Goal: Information Seeking & Learning: Learn about a topic

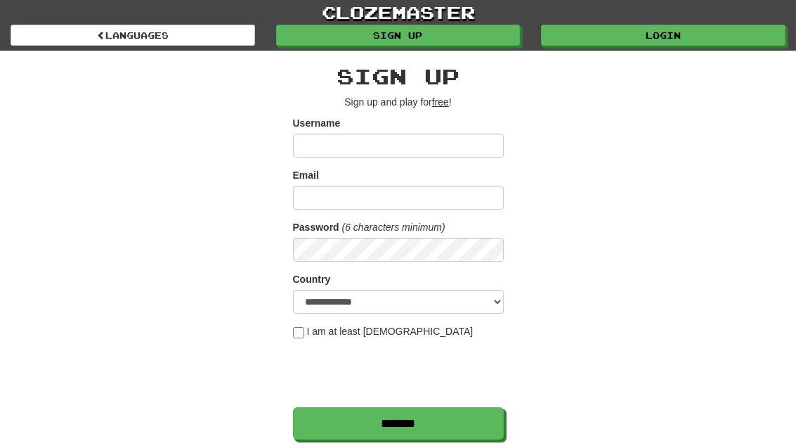
click at [689, 32] on link "Login" at bounding box center [663, 35] width 245 height 21
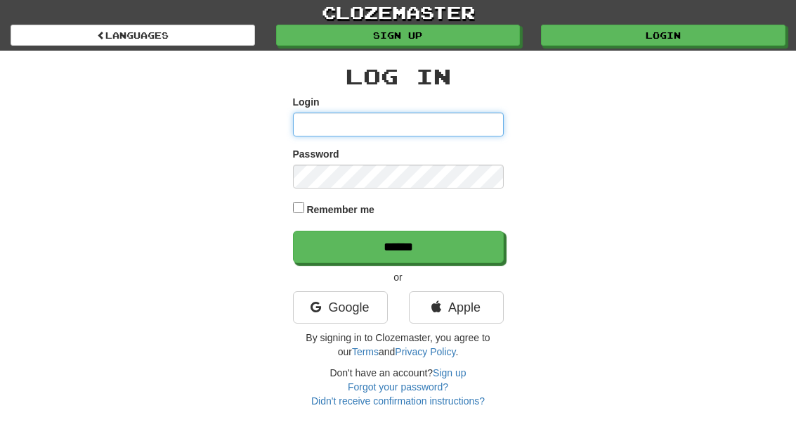
type input "**********"
click at [398, 245] on input "******" at bounding box center [398, 247] width 211 height 32
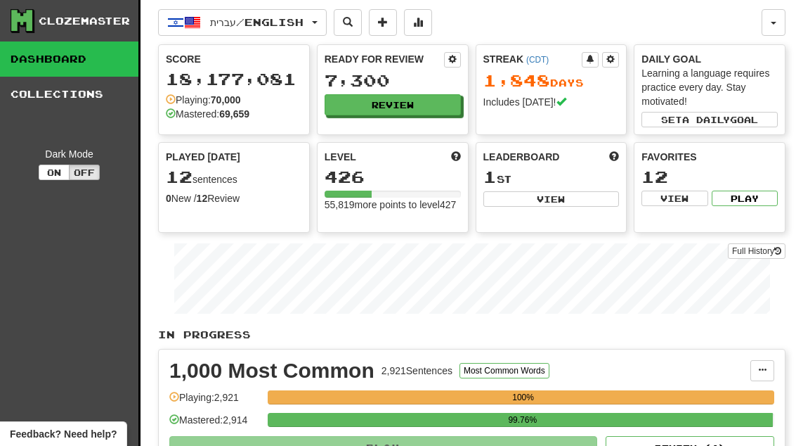
click at [420, 107] on button "Review" at bounding box center [393, 104] width 136 height 21
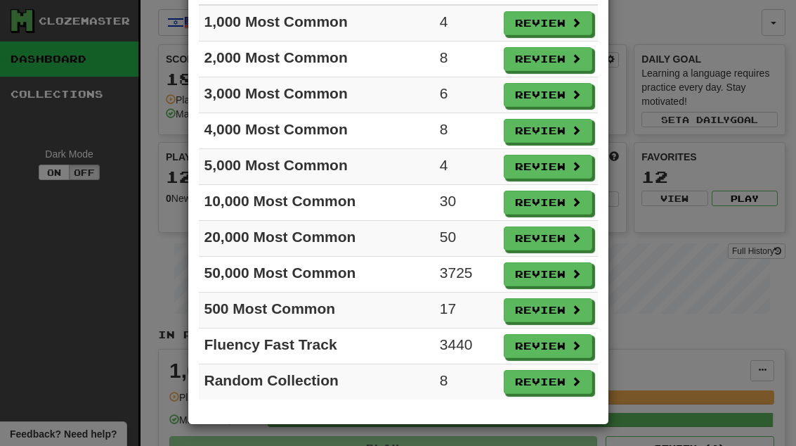
scroll to position [122, 0]
click at [558, 389] on button "Review" at bounding box center [548, 382] width 89 height 24
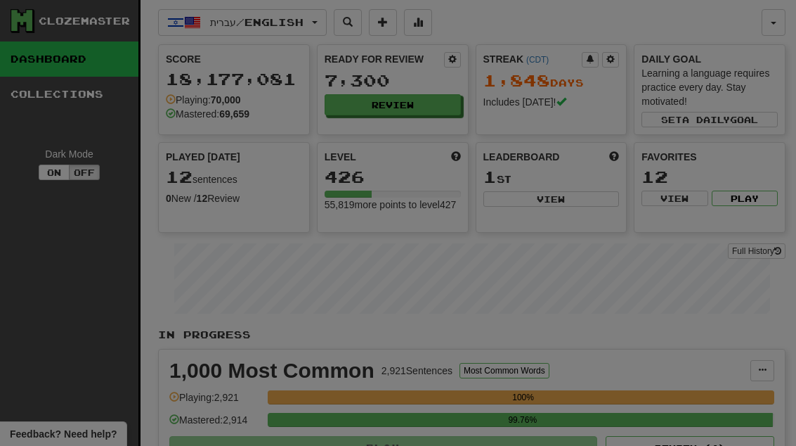
select select "**"
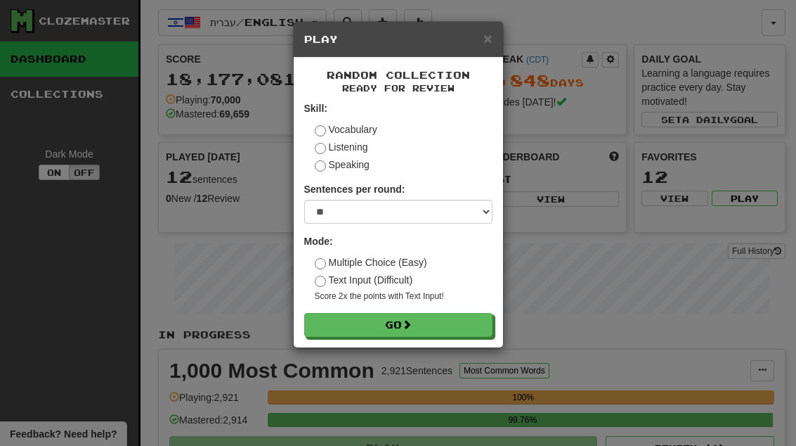
click at [434, 326] on button "Go" at bounding box center [398, 325] width 188 height 24
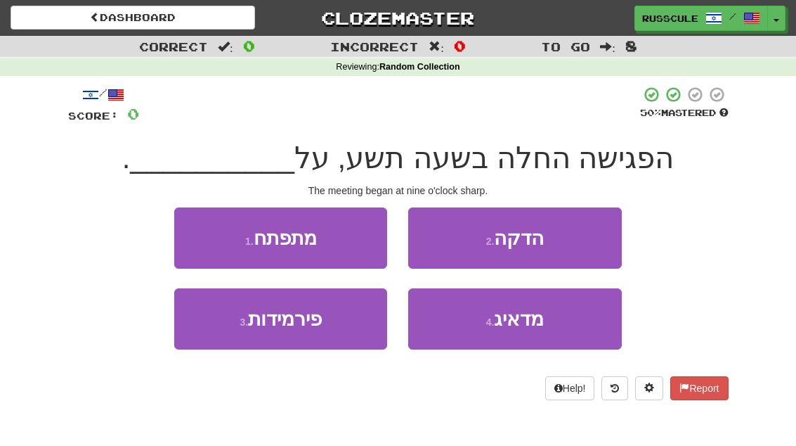
click at [571, 239] on button "2 . הדקה" at bounding box center [514, 237] width 213 height 61
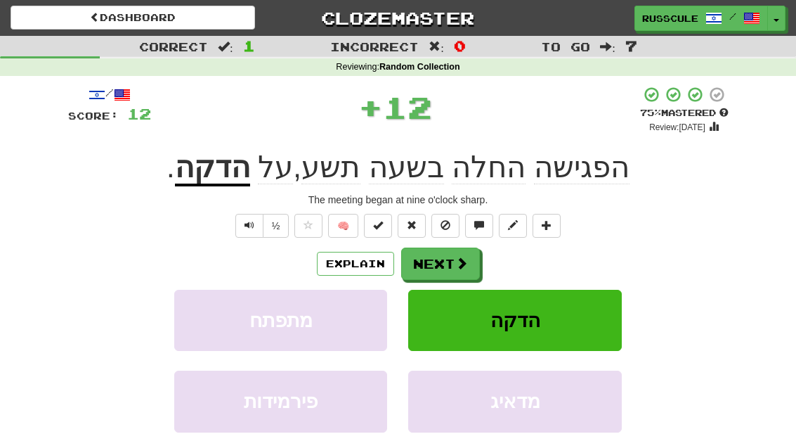
click at [448, 268] on button "Next" at bounding box center [440, 263] width 79 height 32
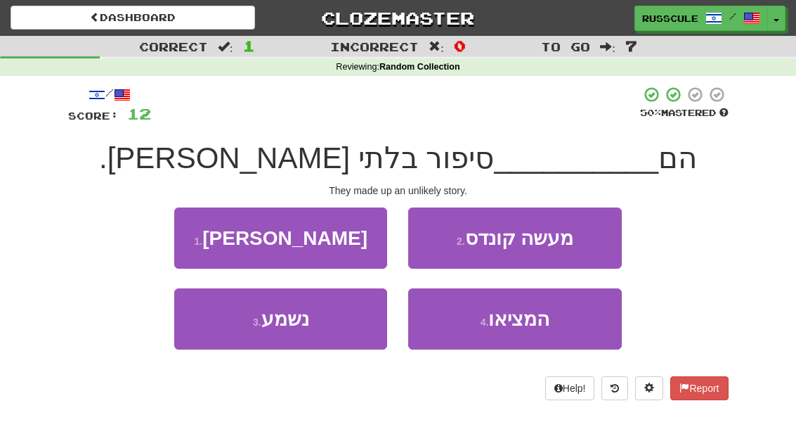
click at [524, 335] on button "4 . המציאו" at bounding box center [514, 318] width 213 height 61
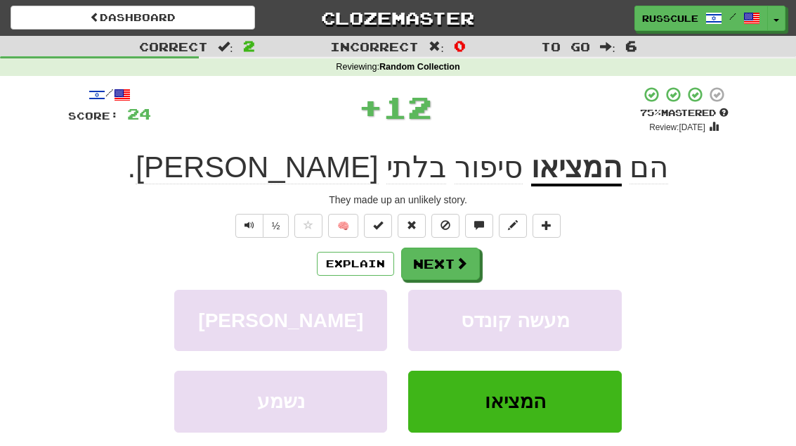
click at [455, 278] on button "Next" at bounding box center [440, 263] width 79 height 32
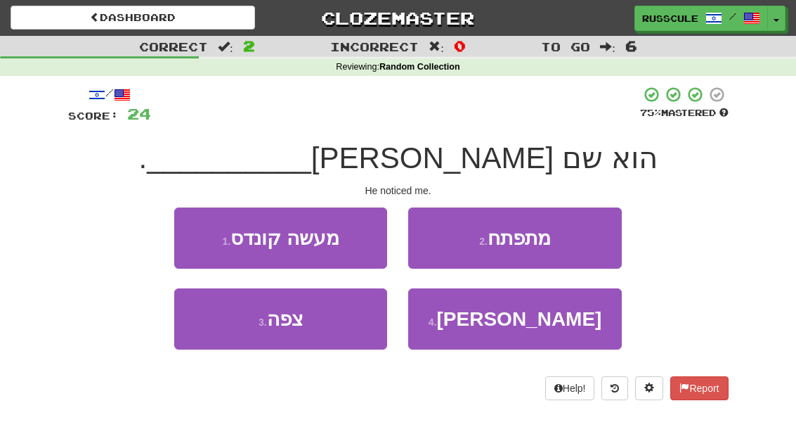
click at [571, 241] on button "2 . מתפתח" at bounding box center [514, 237] width 213 height 61
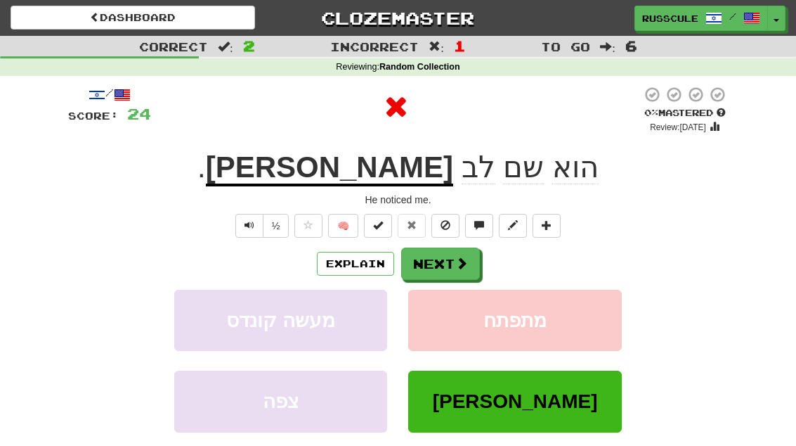
click at [445, 270] on button "Next" at bounding box center [440, 263] width 79 height 32
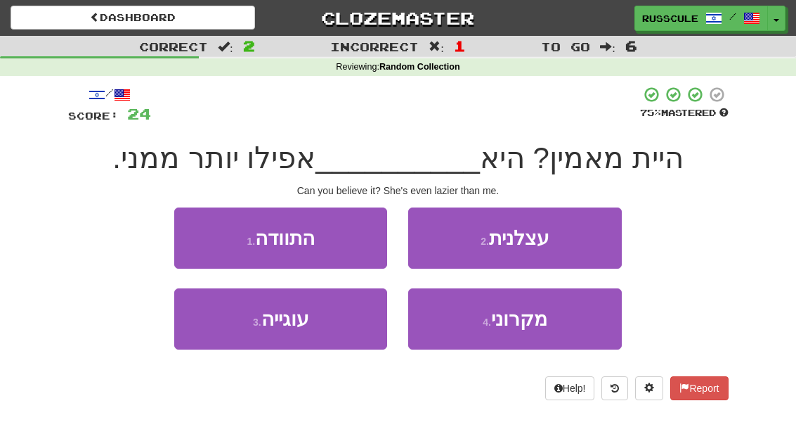
click at [586, 238] on button "2 . עצלנית" at bounding box center [514, 237] width 213 height 61
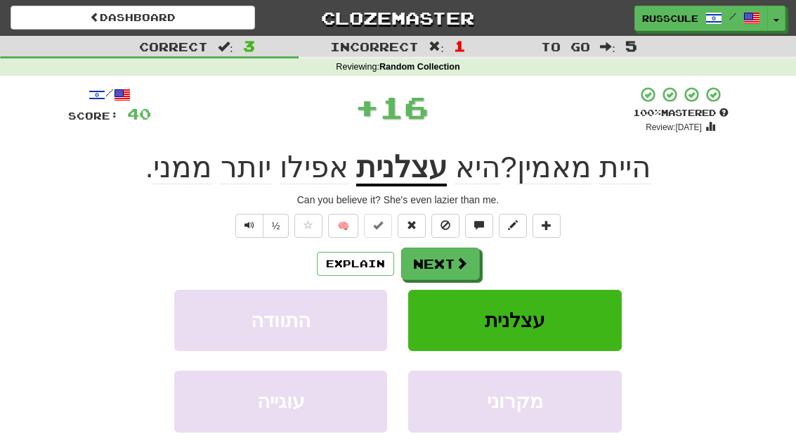
click at [462, 264] on span at bounding box center [461, 263] width 13 height 13
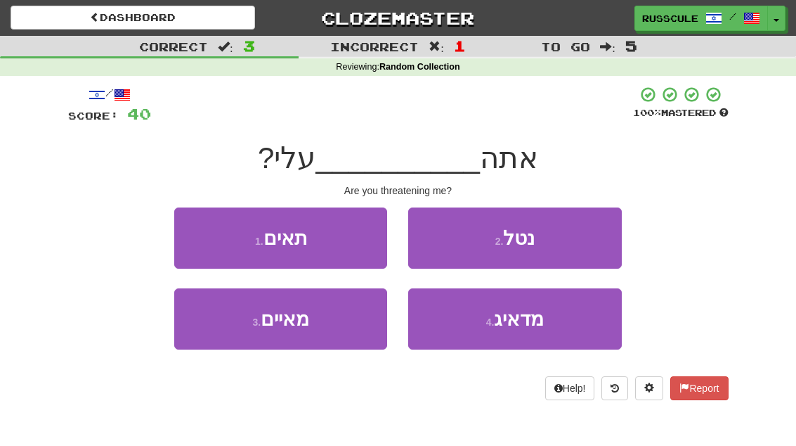
click at [177, 228] on button "1 . תאים" at bounding box center [280, 237] width 213 height 61
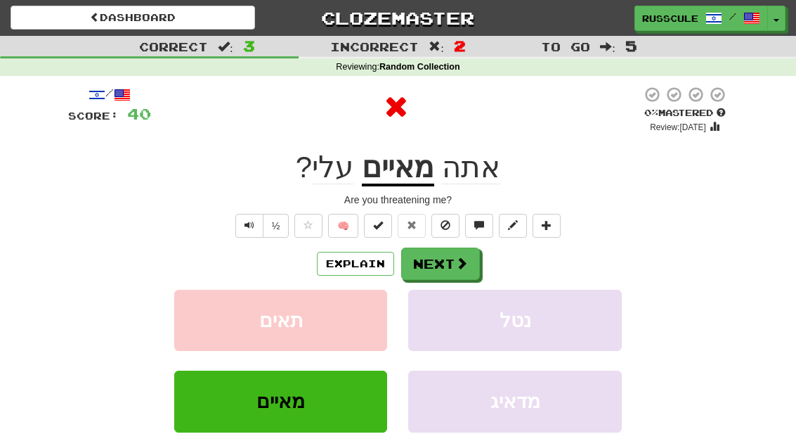
click at [448, 272] on button "Next" at bounding box center [440, 263] width 79 height 32
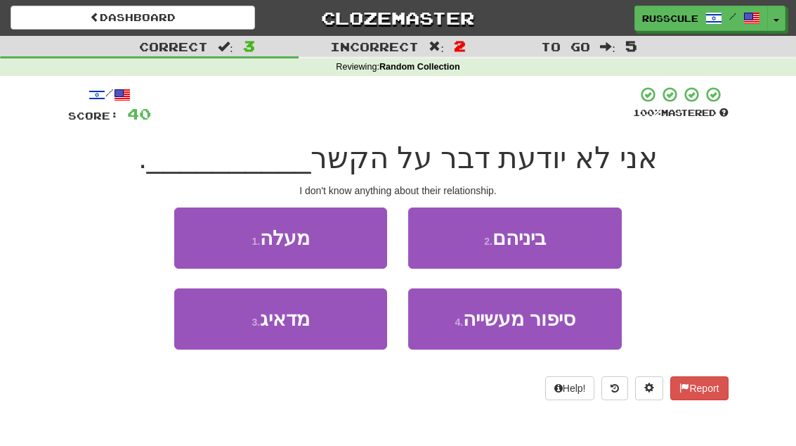
click at [569, 244] on button "2 . ביניהם" at bounding box center [514, 237] width 213 height 61
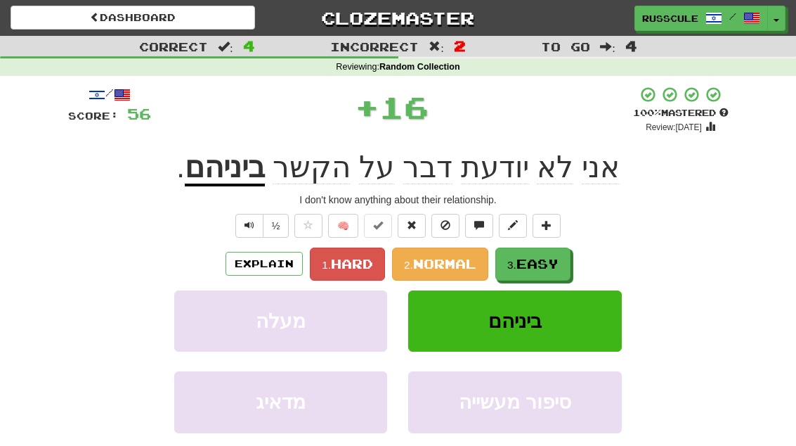
click at [533, 264] on span "Easy" at bounding box center [538, 263] width 42 height 15
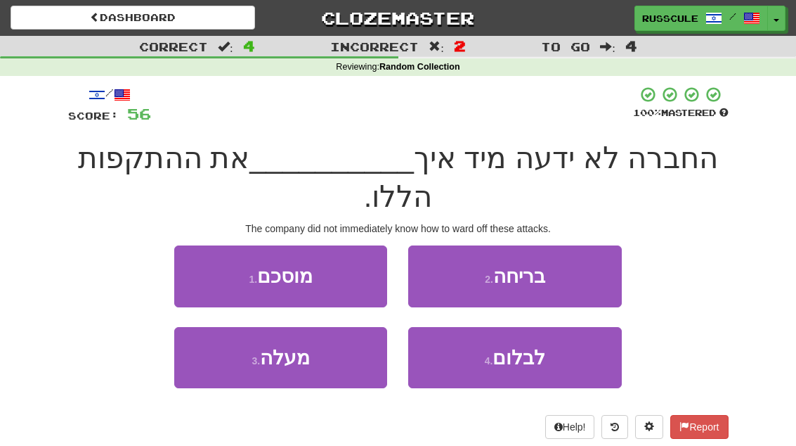
click at [207, 364] on button "3 . מעלה" at bounding box center [280, 357] width 213 height 61
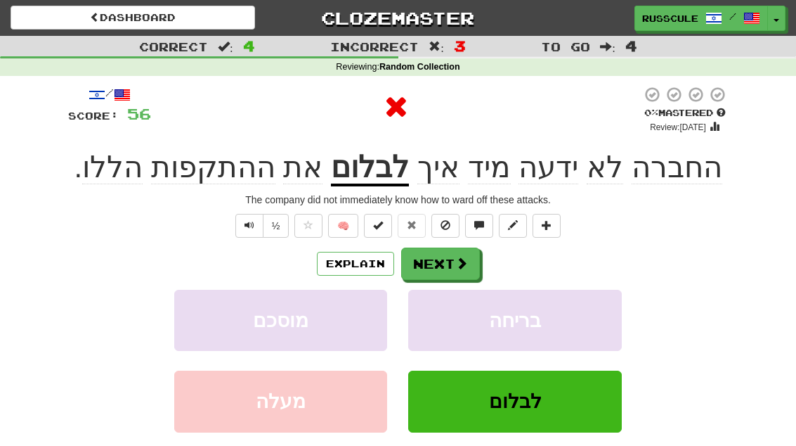
click at [442, 265] on button "Next" at bounding box center [440, 263] width 79 height 32
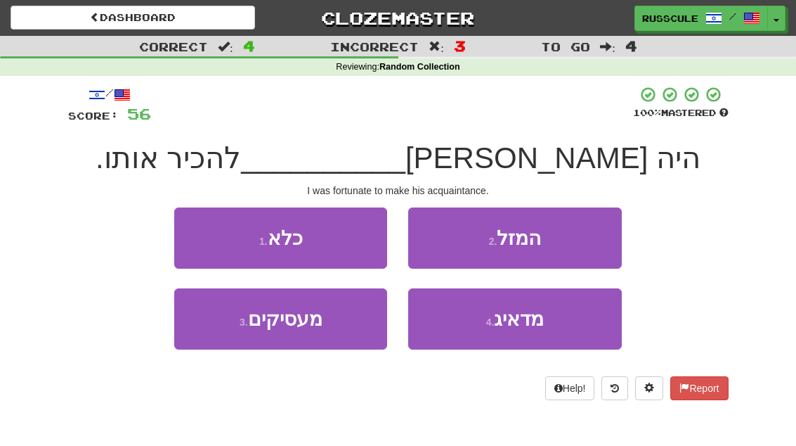
click at [571, 244] on button "2 . המזל" at bounding box center [514, 237] width 213 height 61
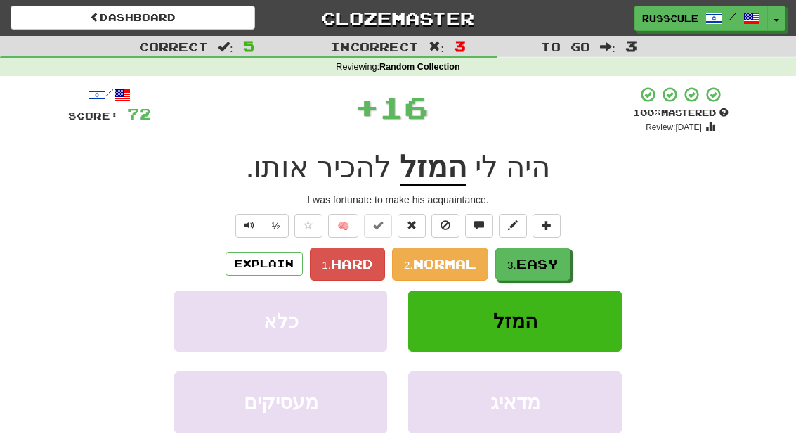
click at [536, 264] on span "Easy" at bounding box center [538, 263] width 42 height 15
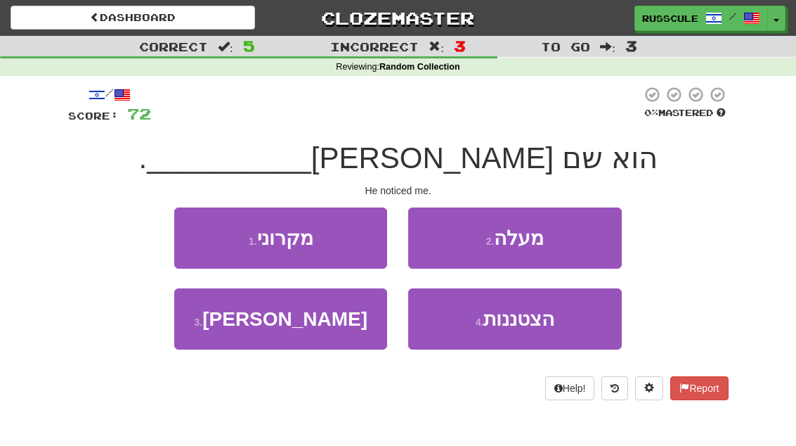
click at [216, 342] on button "3 . אליי" at bounding box center [280, 318] width 213 height 61
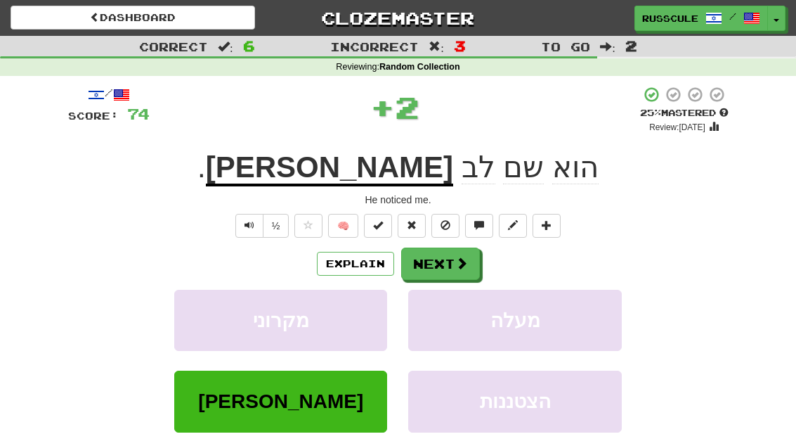
click at [444, 264] on button "Next" at bounding box center [440, 263] width 79 height 32
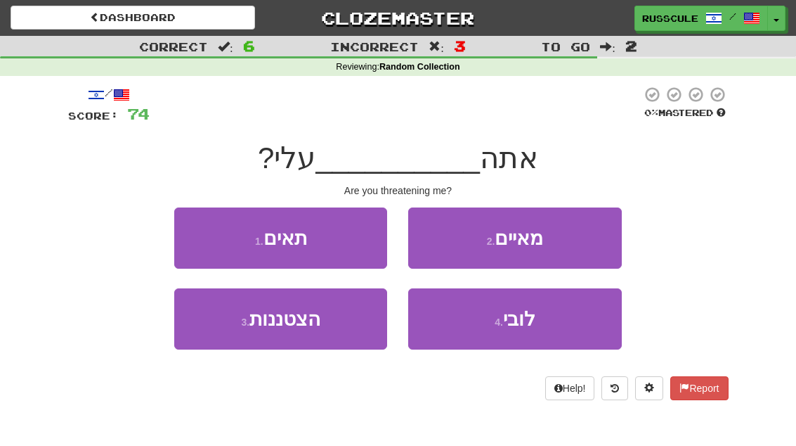
click at [576, 236] on button "2 . מאיים" at bounding box center [514, 237] width 213 height 61
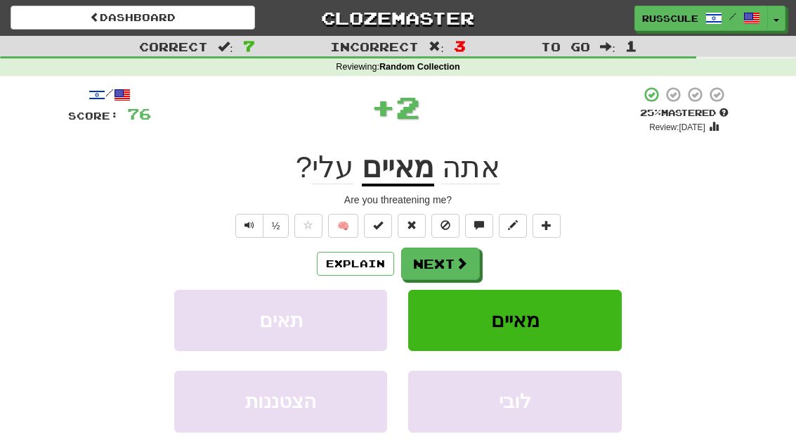
click at [457, 266] on span at bounding box center [461, 263] width 13 height 13
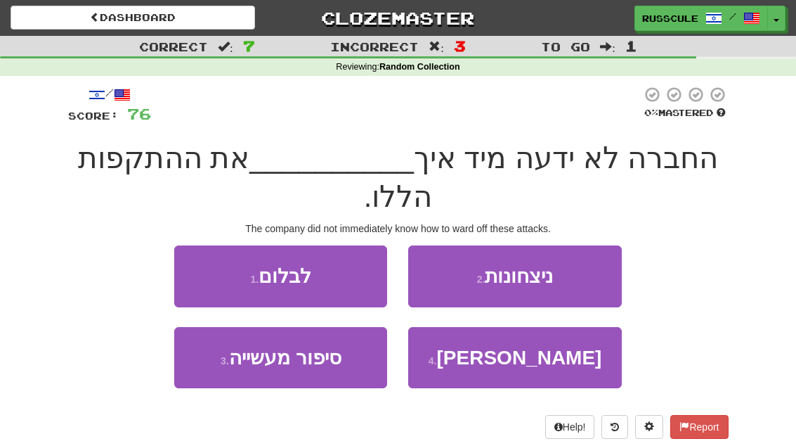
click at [193, 268] on button "1 . לבלום" at bounding box center [280, 275] width 213 height 61
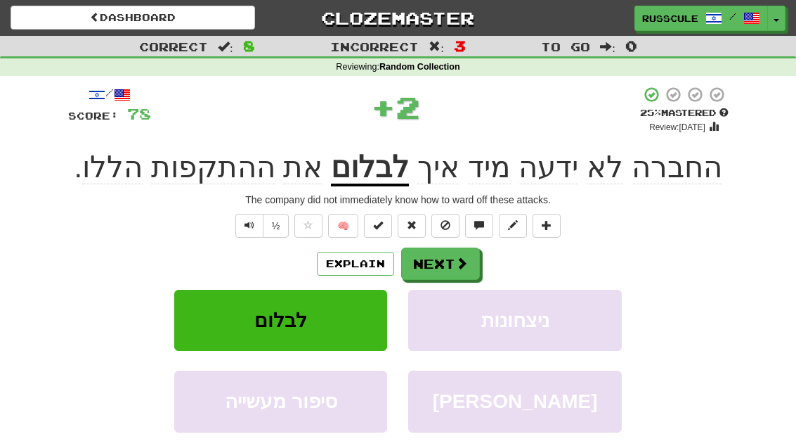
click at [458, 272] on button "Next" at bounding box center [440, 263] width 79 height 32
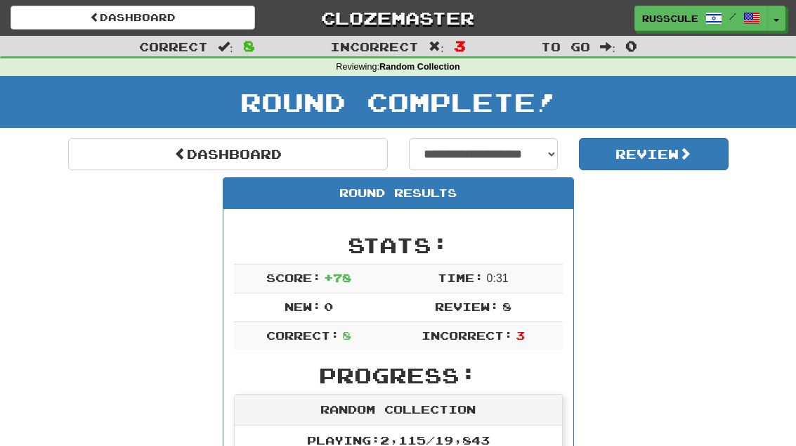
click at [103, 151] on link "Dashboard" at bounding box center [228, 154] width 320 height 32
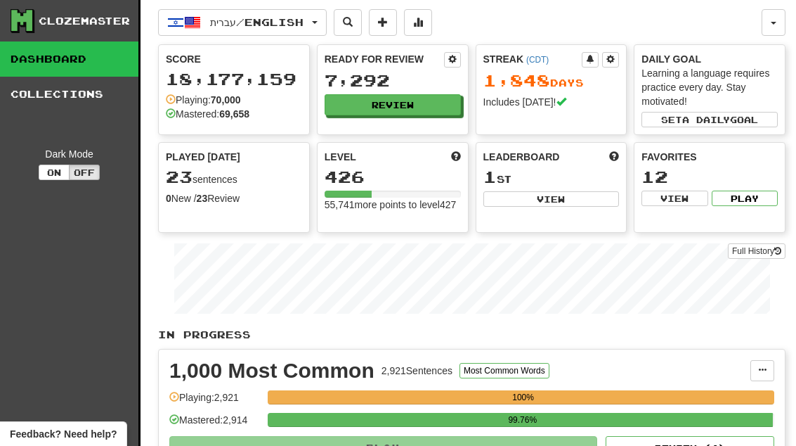
click at [432, 108] on button "Review" at bounding box center [393, 104] width 136 height 21
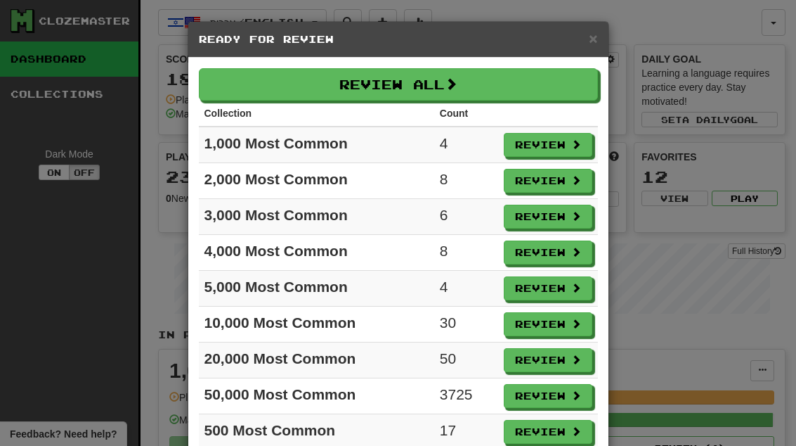
click at [552, 149] on button "Review" at bounding box center [548, 145] width 89 height 24
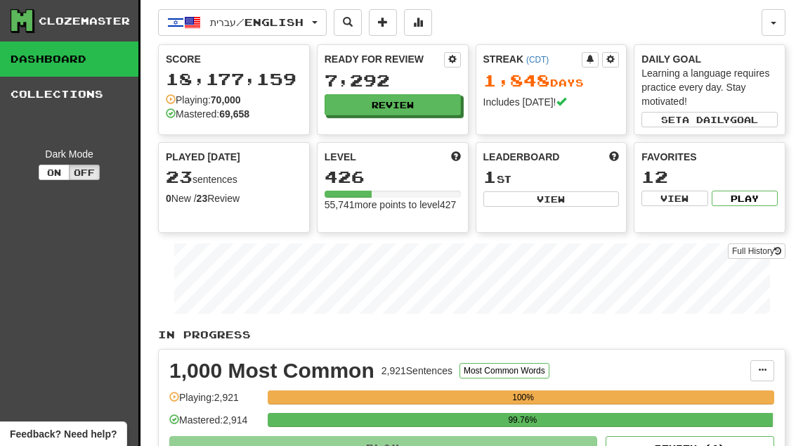
select select "**"
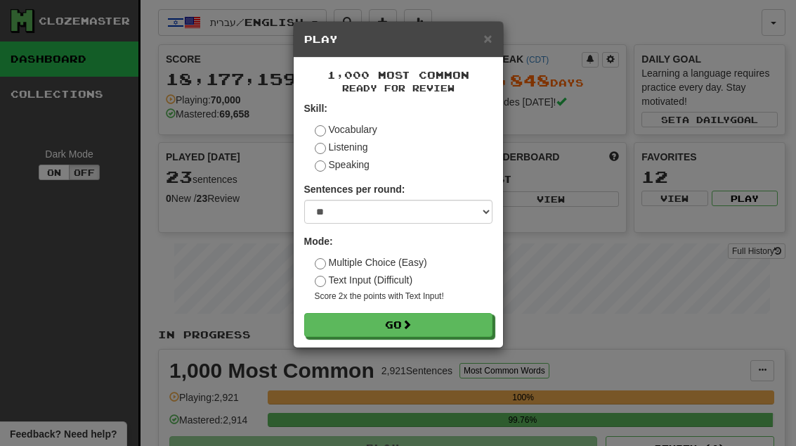
click at [457, 322] on button "Go" at bounding box center [398, 325] width 188 height 24
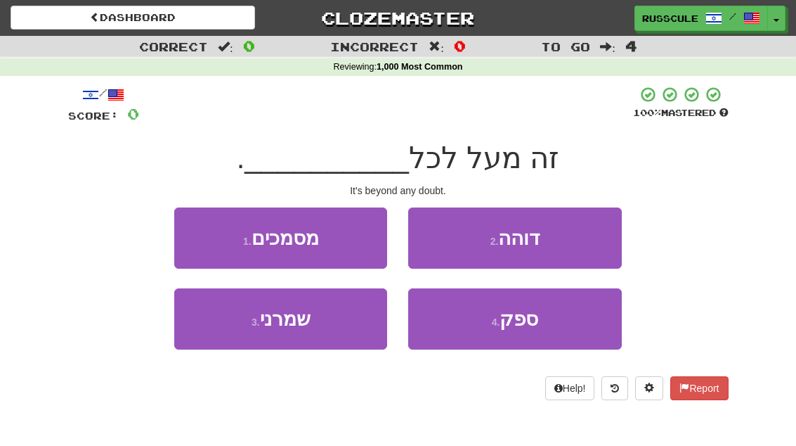
click at [533, 328] on span "ספק" at bounding box center [519, 319] width 39 height 22
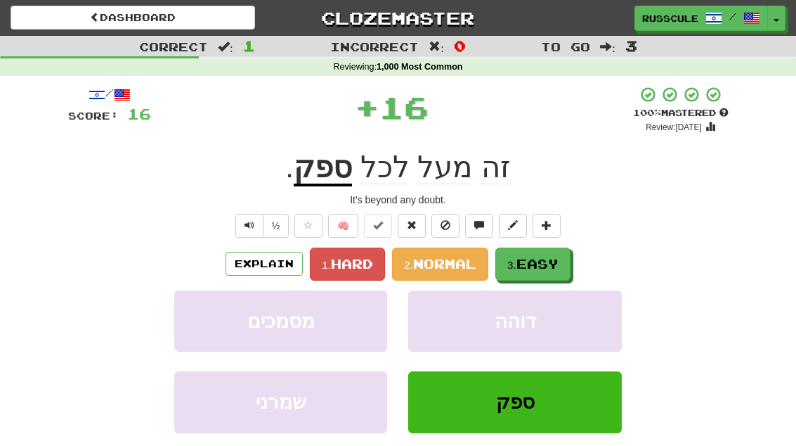
click at [538, 258] on span "Easy" at bounding box center [538, 263] width 42 height 15
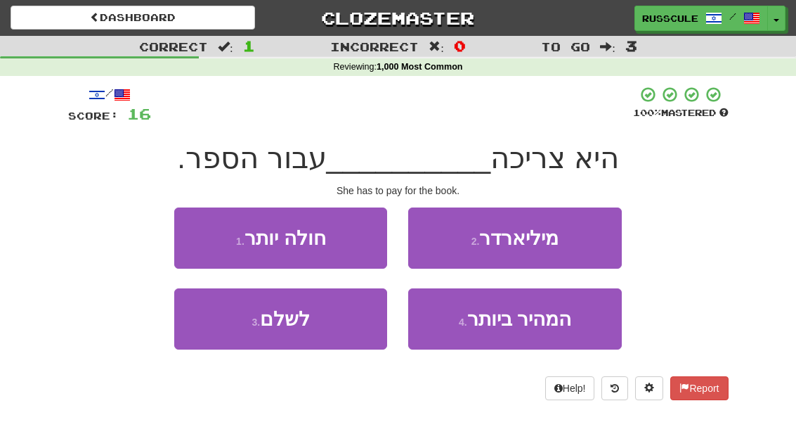
click at [221, 339] on button "3 . לשלם" at bounding box center [280, 318] width 213 height 61
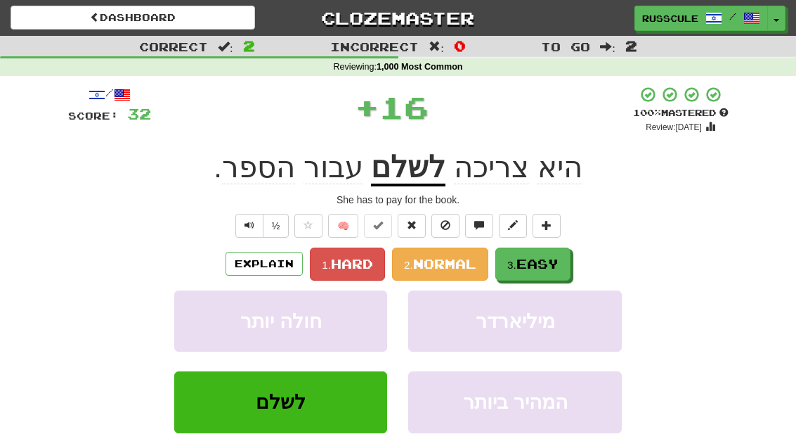
click at [547, 258] on span "Easy" at bounding box center [538, 263] width 42 height 15
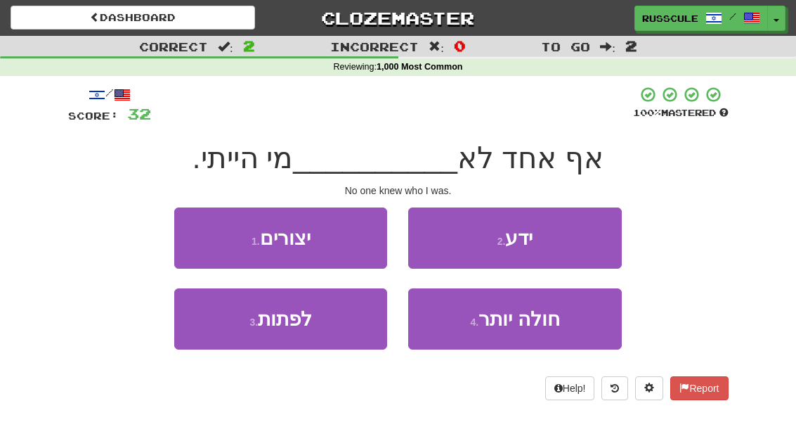
click at [562, 242] on button "2 . ידע" at bounding box center [514, 237] width 213 height 61
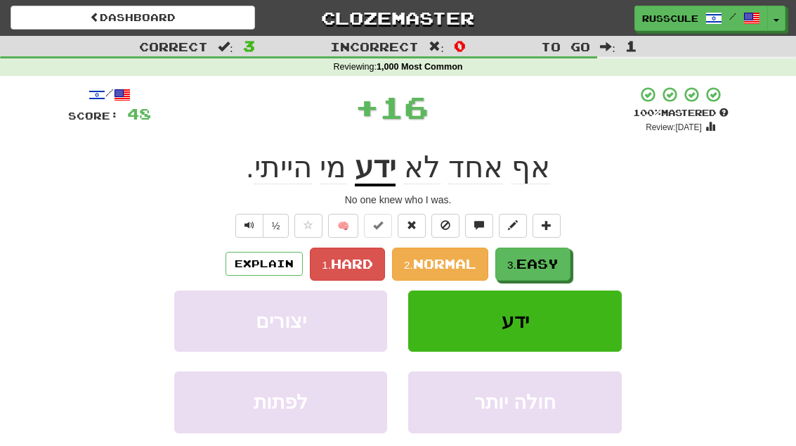
click at [538, 267] on span "Easy" at bounding box center [538, 263] width 42 height 15
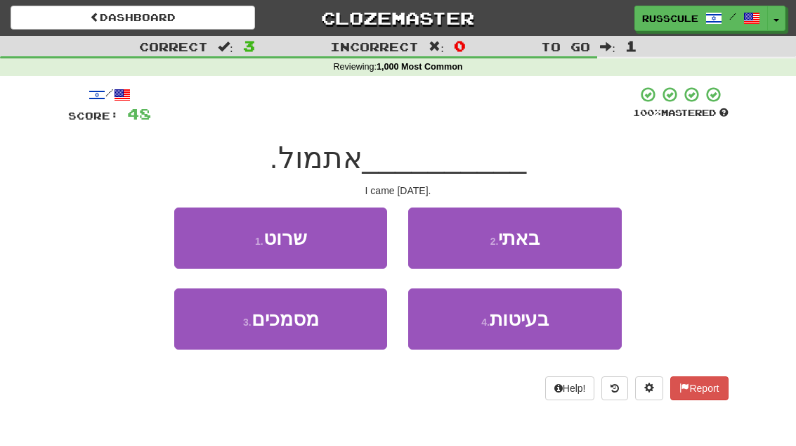
click at [574, 239] on button "2 . באתי" at bounding box center [514, 237] width 213 height 61
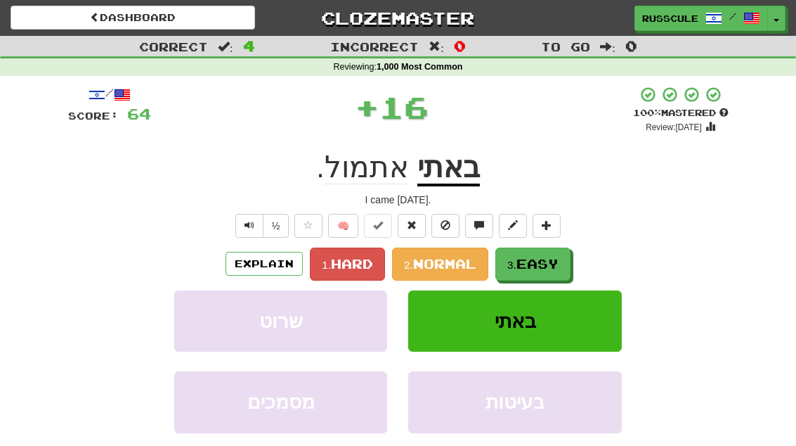
click at [536, 265] on span "Easy" at bounding box center [538, 263] width 42 height 15
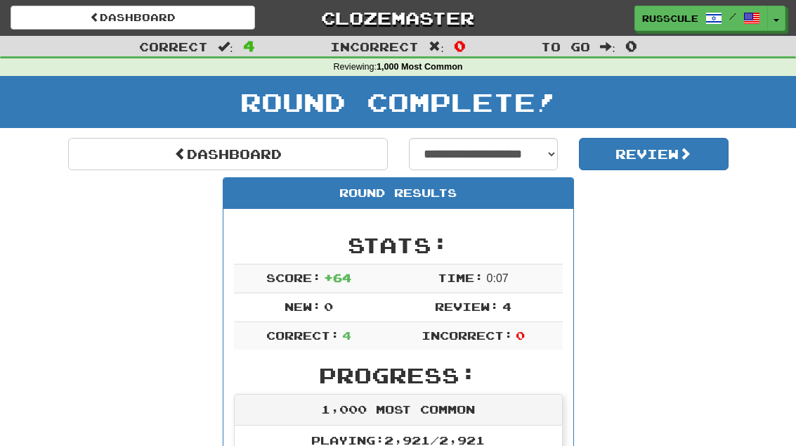
click at [127, 158] on link "Dashboard" at bounding box center [228, 154] width 320 height 32
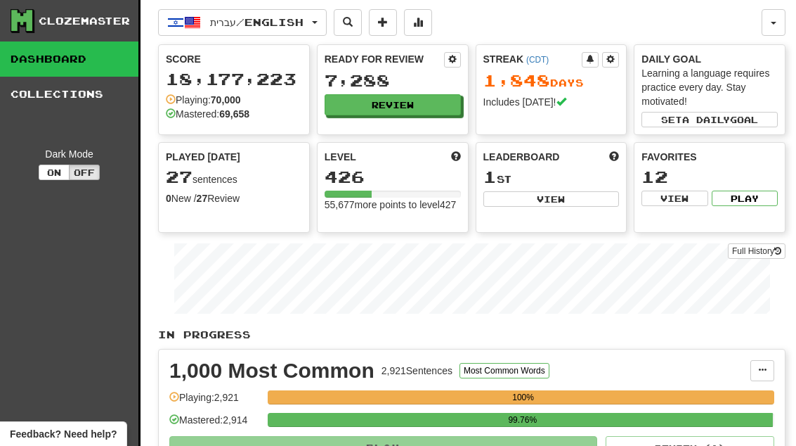
click at [419, 113] on button "Review" at bounding box center [393, 104] width 136 height 21
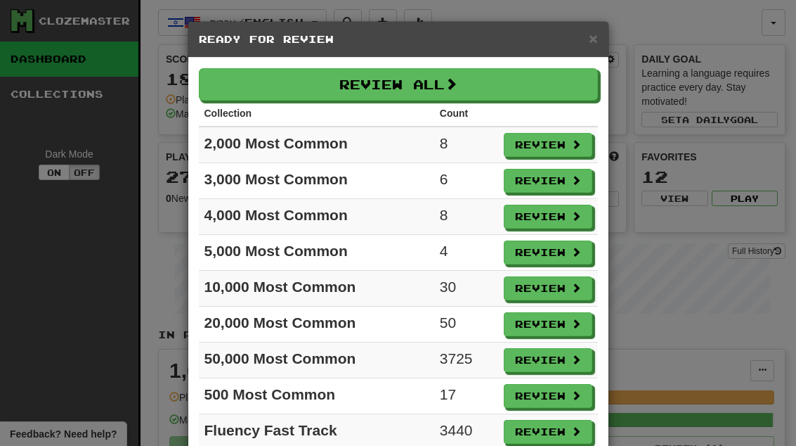
click at [548, 151] on button "Review" at bounding box center [548, 145] width 89 height 24
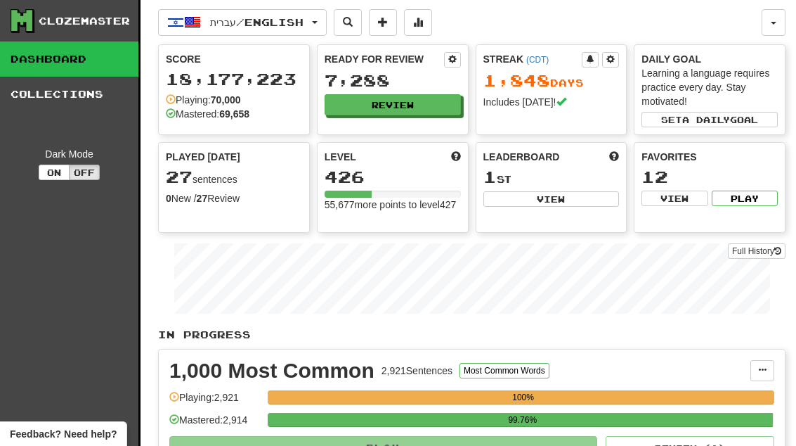
select select "**"
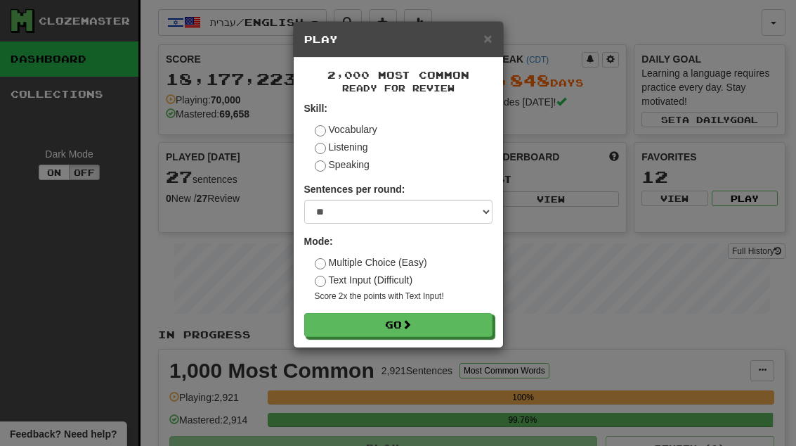
click at [469, 326] on button "Go" at bounding box center [398, 325] width 188 height 24
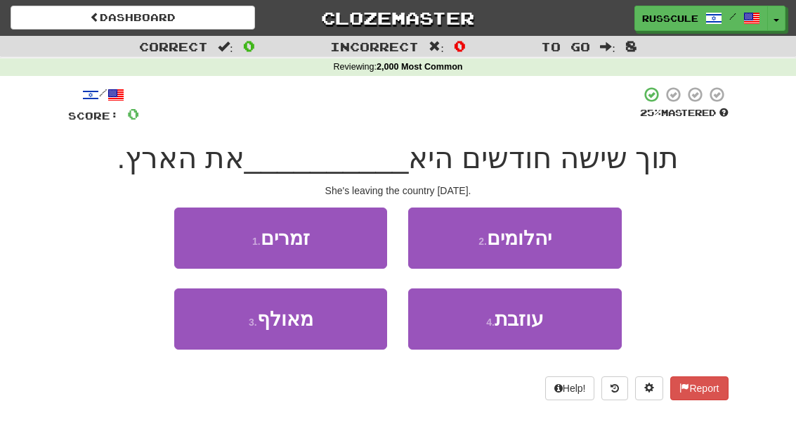
click at [533, 343] on button "4 . עוזבת" at bounding box center [514, 318] width 213 height 61
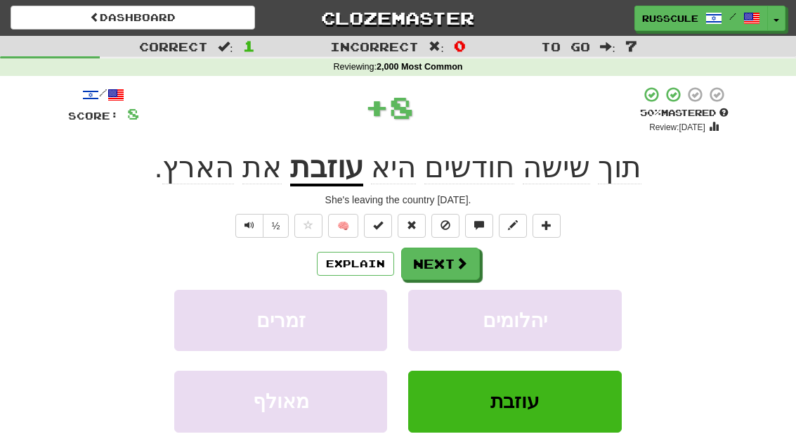
click at [462, 273] on button "Next" at bounding box center [440, 263] width 79 height 32
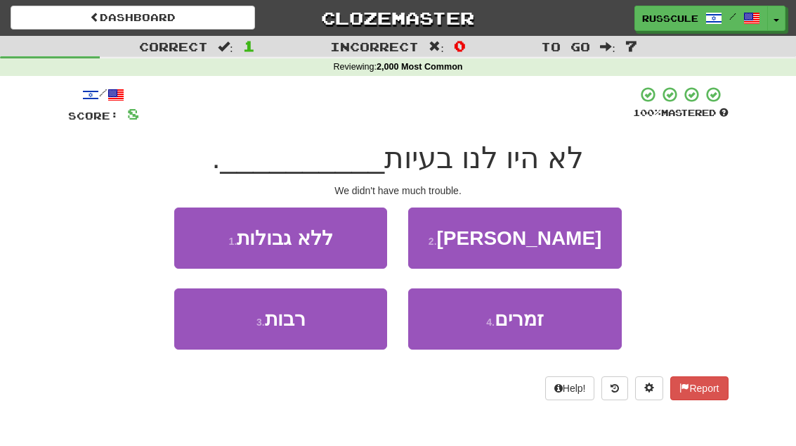
click at [225, 332] on button "3 . רבות" at bounding box center [280, 318] width 213 height 61
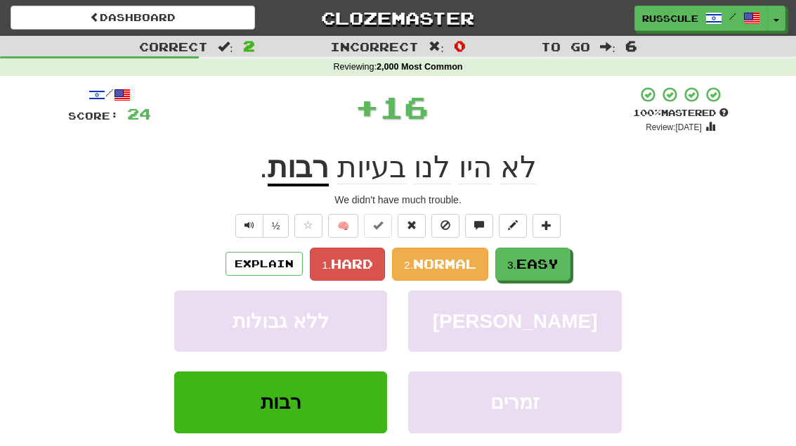
click at [534, 257] on span "Easy" at bounding box center [538, 263] width 42 height 15
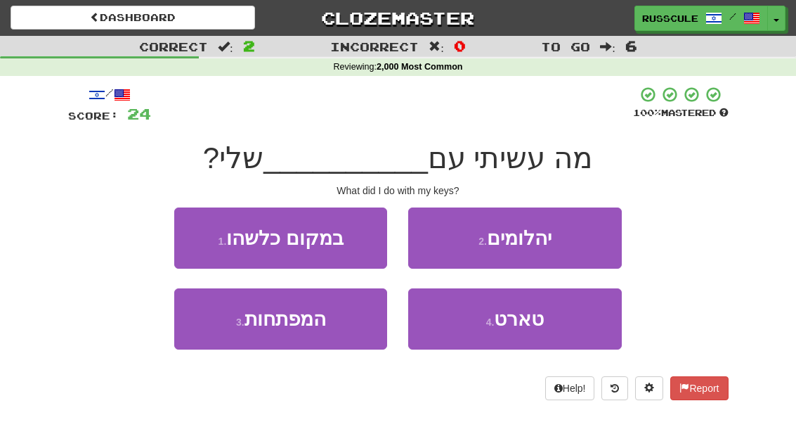
click at [214, 333] on button "3 . המפתחות" at bounding box center [280, 318] width 213 height 61
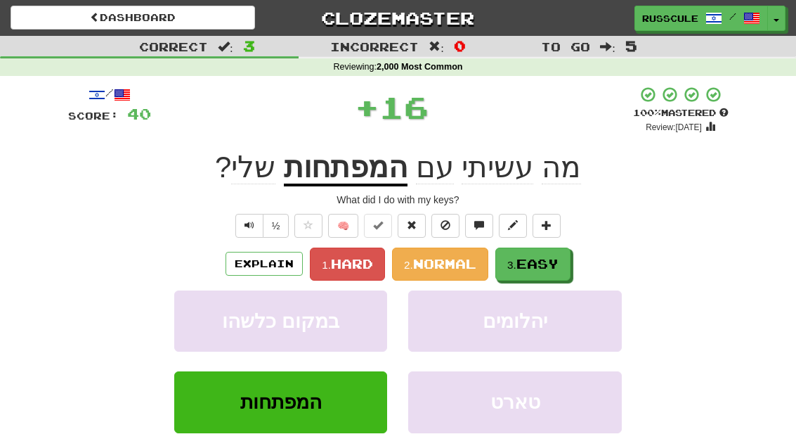
click at [552, 261] on span "Easy" at bounding box center [538, 263] width 42 height 15
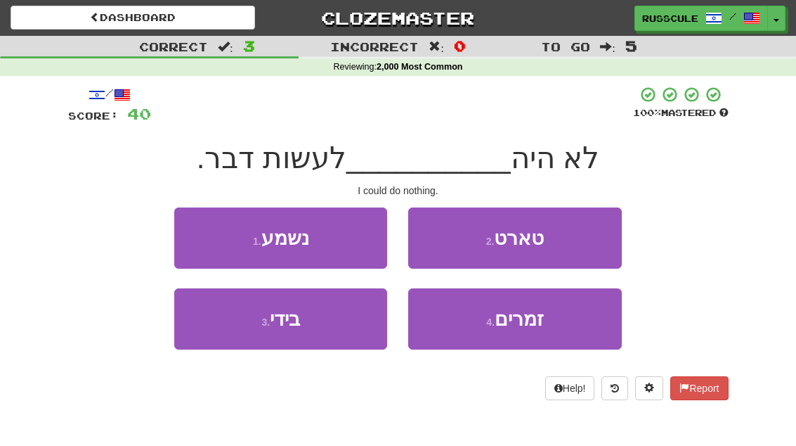
click at [223, 346] on button "3 . בידי" at bounding box center [280, 318] width 213 height 61
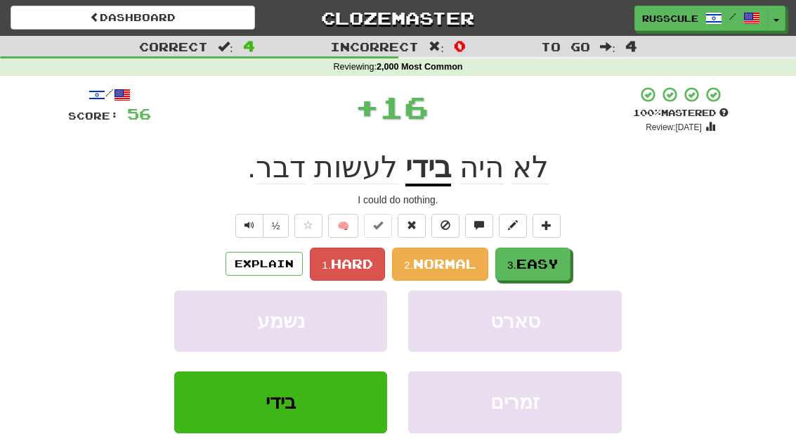
click at [550, 264] on span "Easy" at bounding box center [538, 263] width 42 height 15
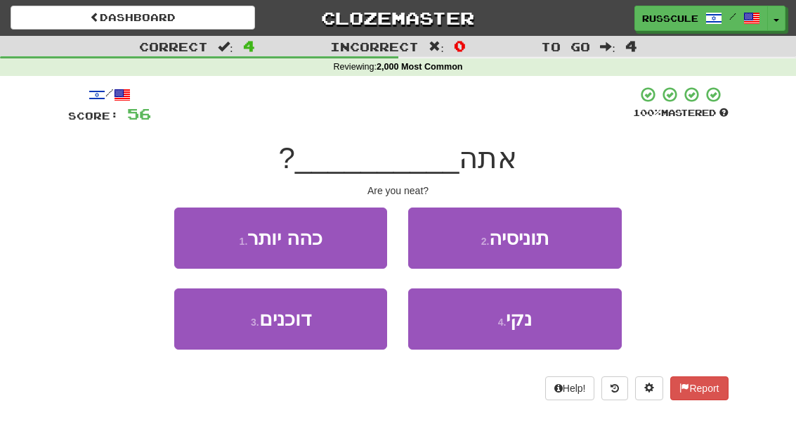
click at [522, 322] on span "נקי" at bounding box center [519, 319] width 26 height 22
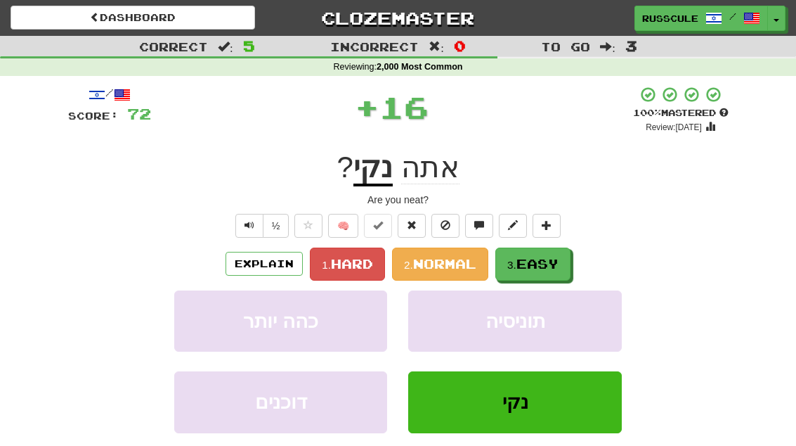
click at [546, 263] on span "Easy" at bounding box center [538, 263] width 42 height 15
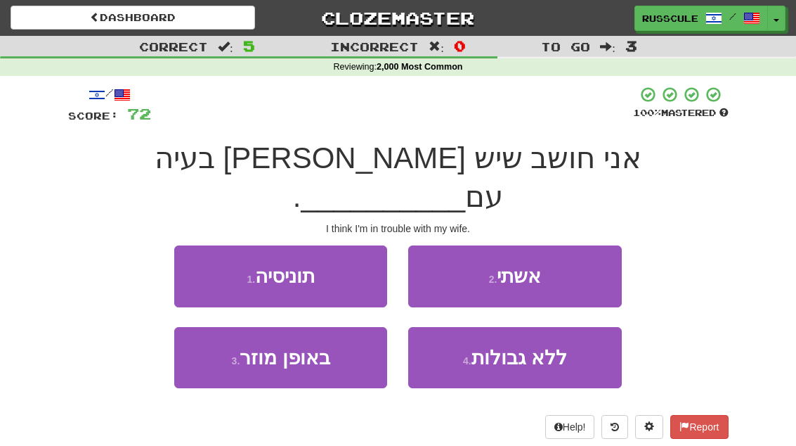
click at [571, 245] on button "2 . אשתי" at bounding box center [514, 275] width 213 height 61
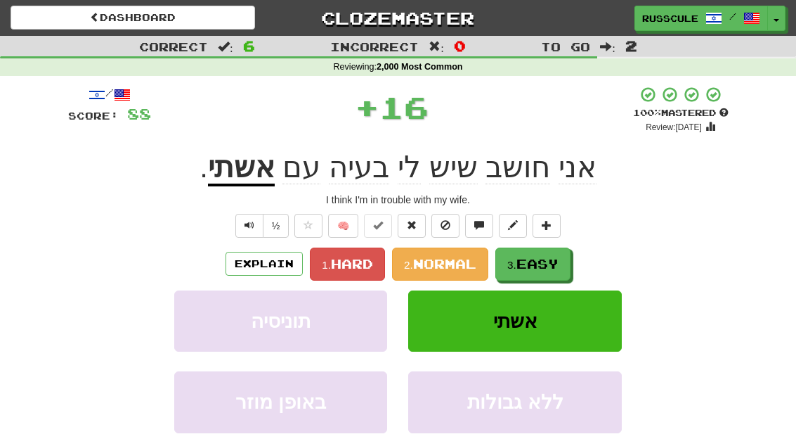
click at [542, 268] on span "Easy" at bounding box center [538, 263] width 42 height 15
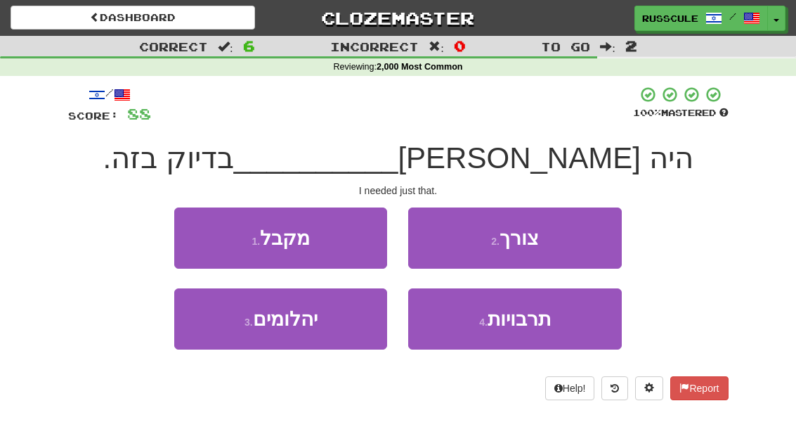
click at [570, 238] on button "2 . צורך" at bounding box center [514, 237] width 213 height 61
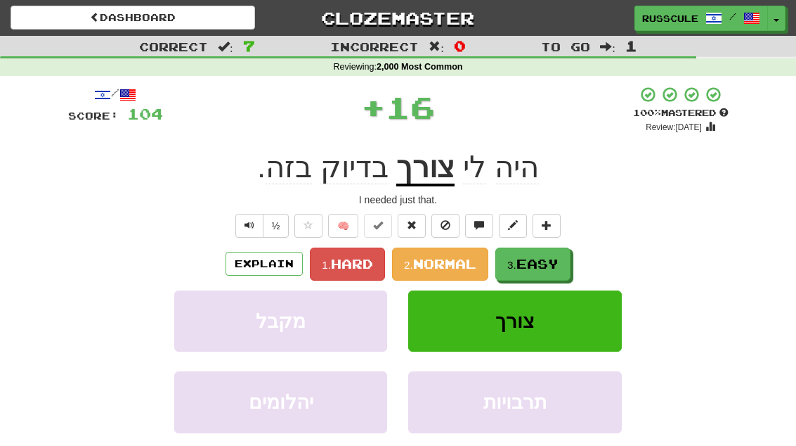
click at [540, 266] on span "Easy" at bounding box center [538, 263] width 42 height 15
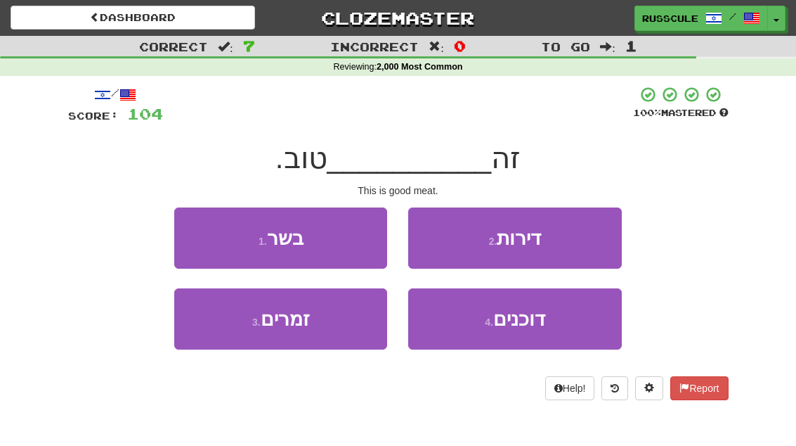
click at [192, 241] on button "1 . בשר" at bounding box center [280, 237] width 213 height 61
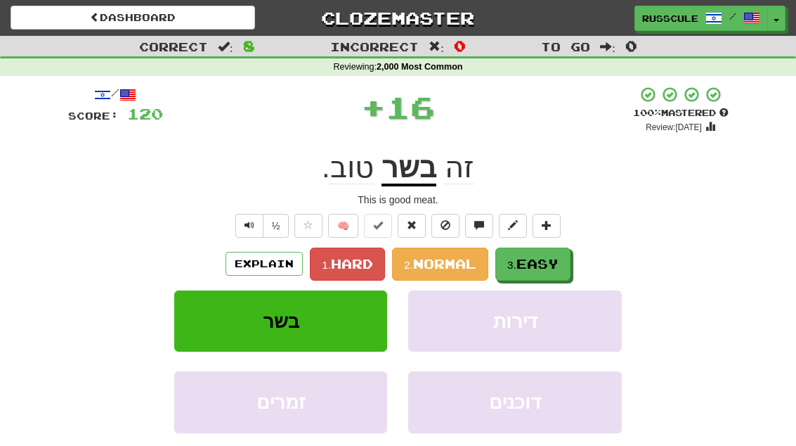
click at [547, 259] on span "Easy" at bounding box center [538, 263] width 42 height 15
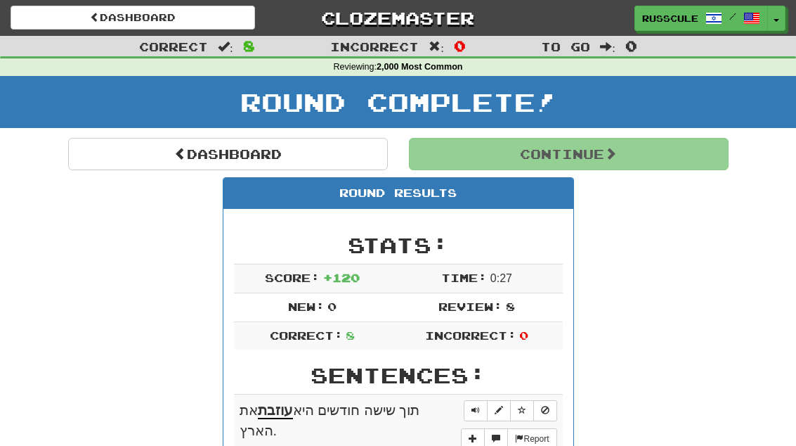
click at [104, 161] on link "Dashboard" at bounding box center [228, 154] width 320 height 32
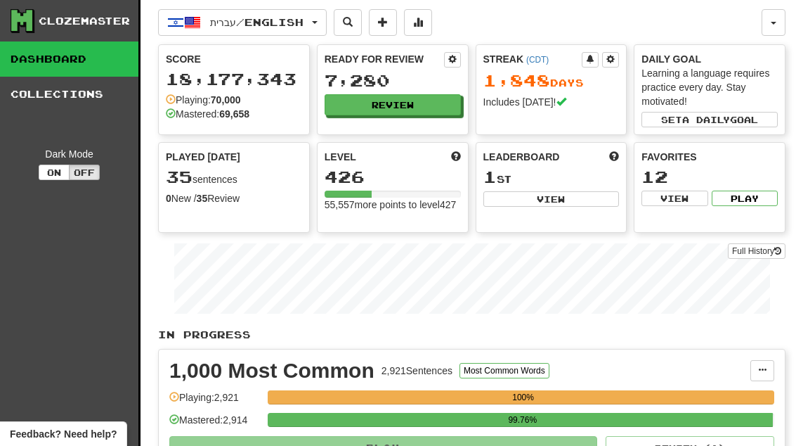
click at [436, 110] on button "Review" at bounding box center [393, 104] width 136 height 21
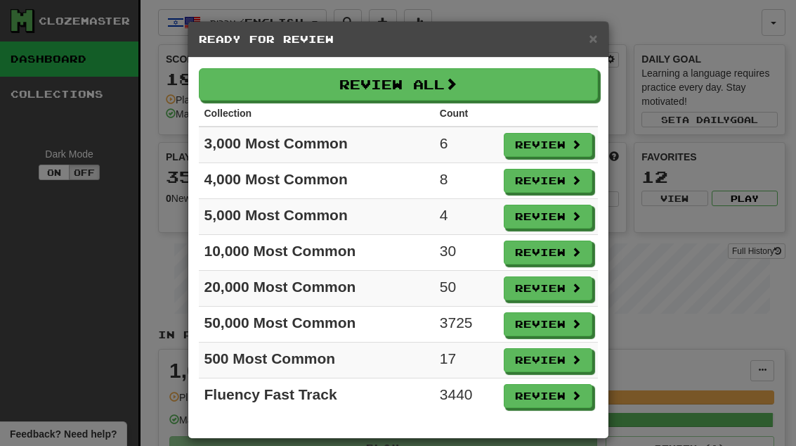
click at [555, 145] on button "Review" at bounding box center [548, 145] width 89 height 24
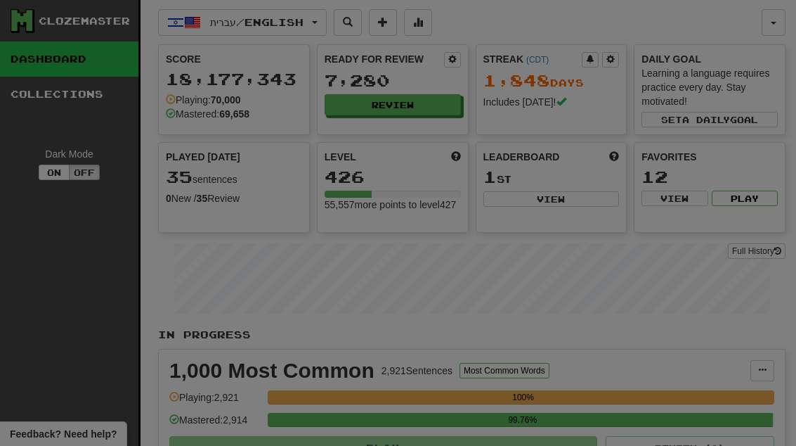
select select "**"
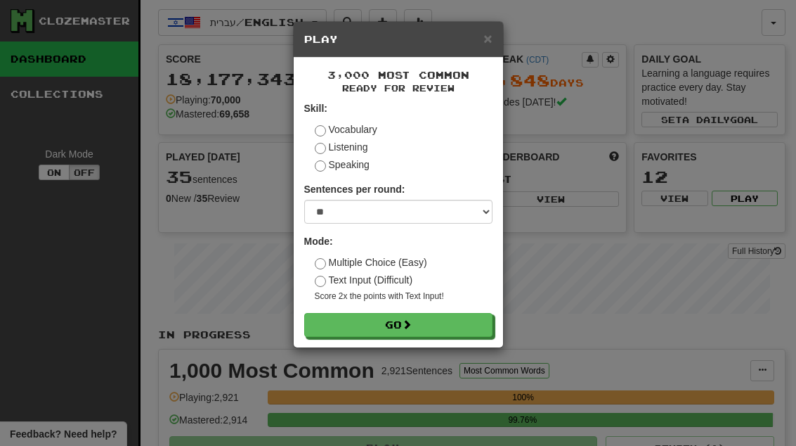
click at [479, 327] on button "Go" at bounding box center [398, 325] width 188 height 24
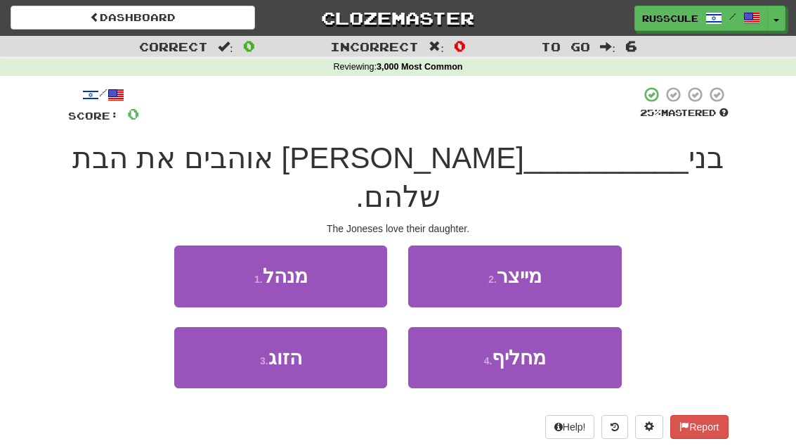
click at [224, 344] on button "3 . הזוג" at bounding box center [280, 357] width 213 height 61
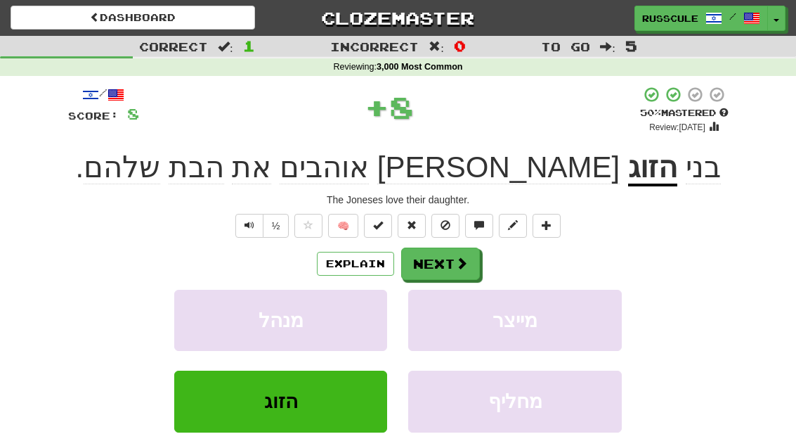
click at [468, 266] on button "Next" at bounding box center [440, 263] width 79 height 32
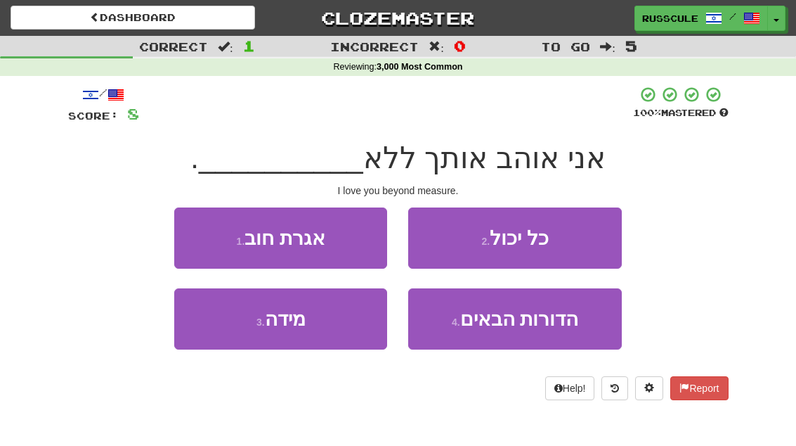
click at [220, 339] on button "3 . מידה" at bounding box center [280, 318] width 213 height 61
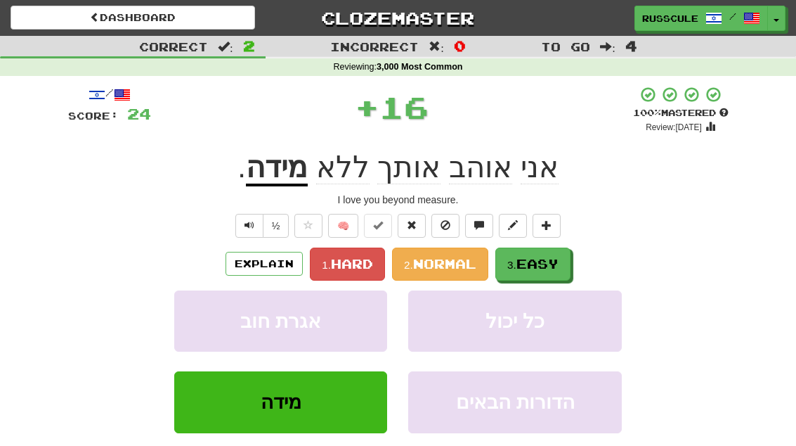
click at [538, 264] on span "Easy" at bounding box center [538, 263] width 42 height 15
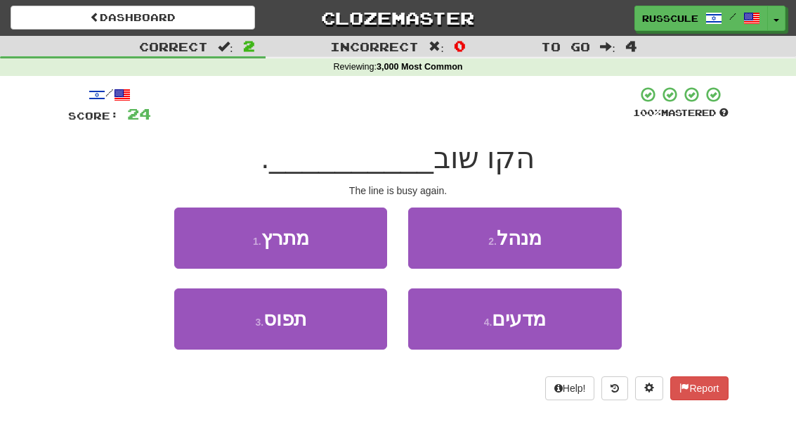
click at [223, 343] on button "3 . תפוס" at bounding box center [280, 318] width 213 height 61
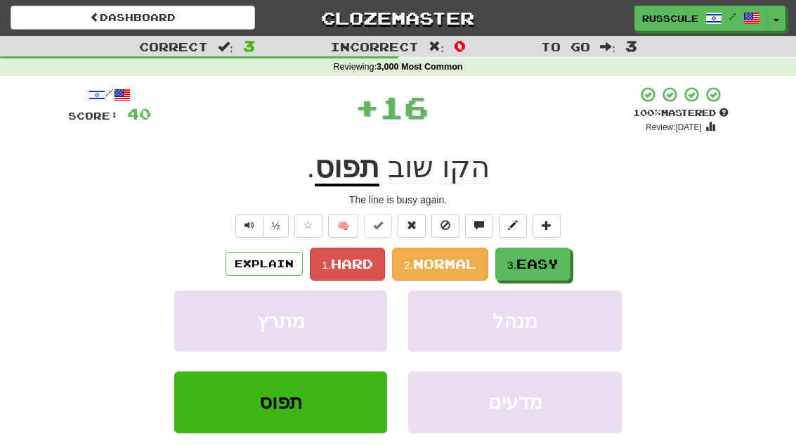
click at [552, 262] on span "Easy" at bounding box center [538, 263] width 42 height 15
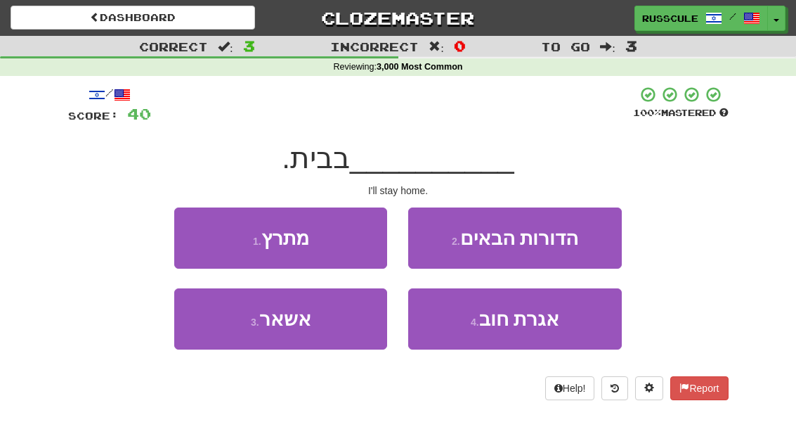
click at [219, 340] on button "3 . אשאר" at bounding box center [280, 318] width 213 height 61
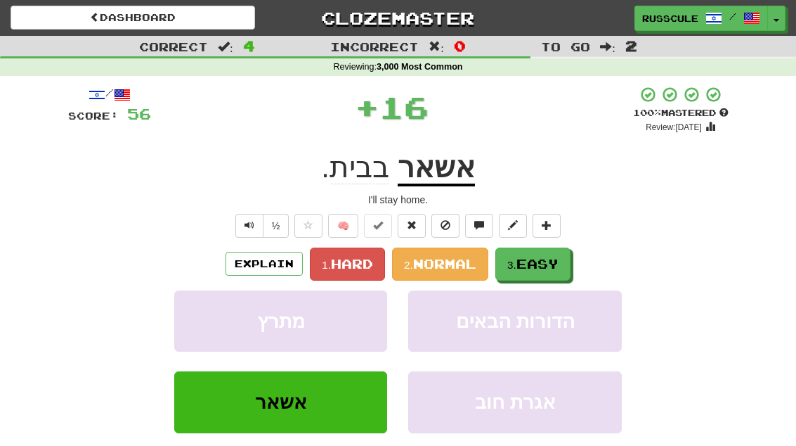
click at [555, 262] on span "Easy" at bounding box center [538, 263] width 42 height 15
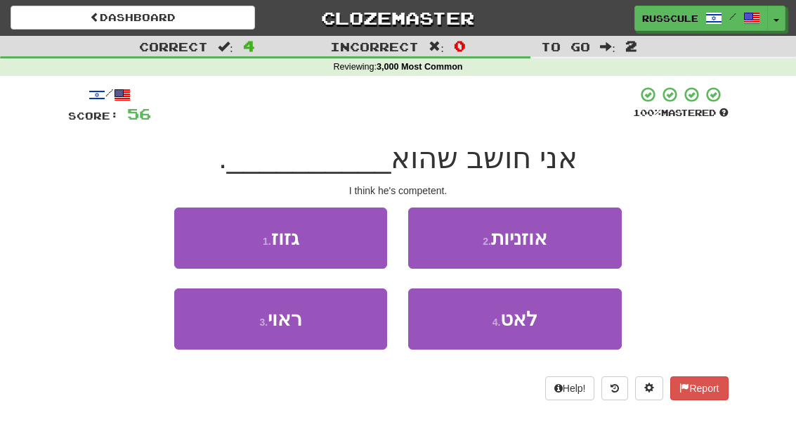
click at [222, 340] on button "3 . ראוי" at bounding box center [280, 318] width 213 height 61
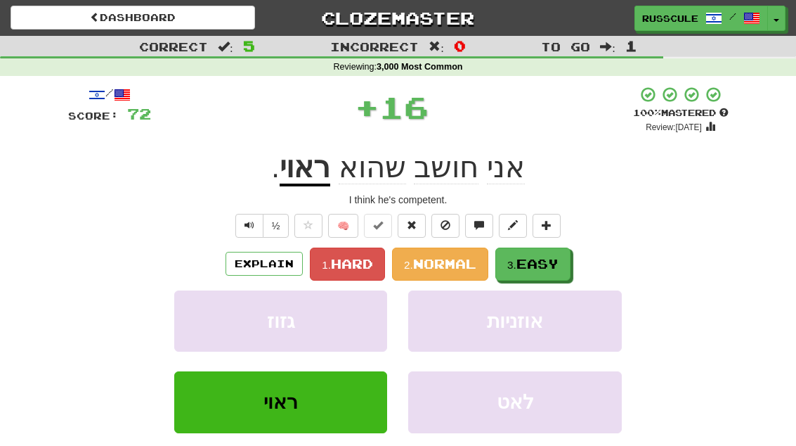
click at [550, 261] on span "Easy" at bounding box center [538, 263] width 42 height 15
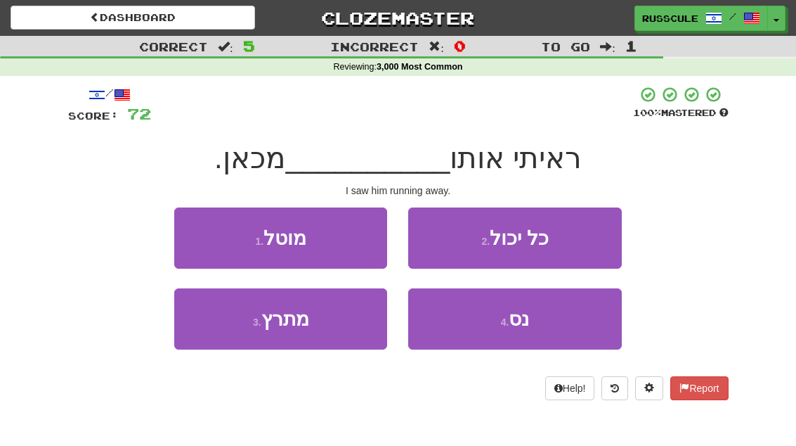
click at [524, 325] on span "נס" at bounding box center [519, 319] width 20 height 22
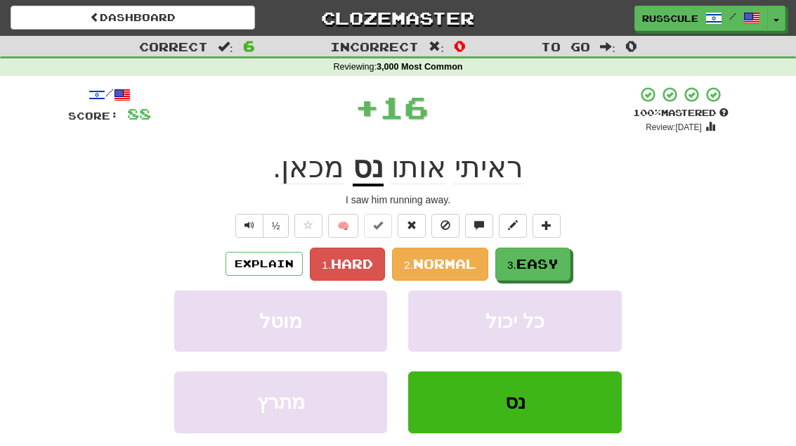
click at [550, 264] on span "Easy" at bounding box center [538, 263] width 42 height 15
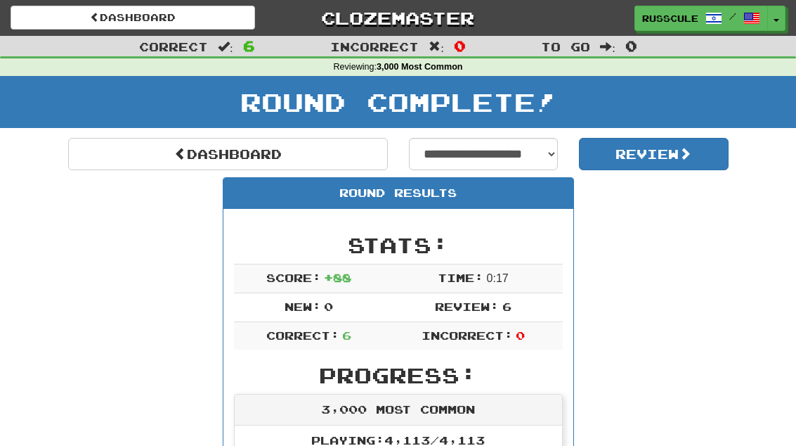
click at [105, 159] on link "Dashboard" at bounding box center [228, 154] width 320 height 32
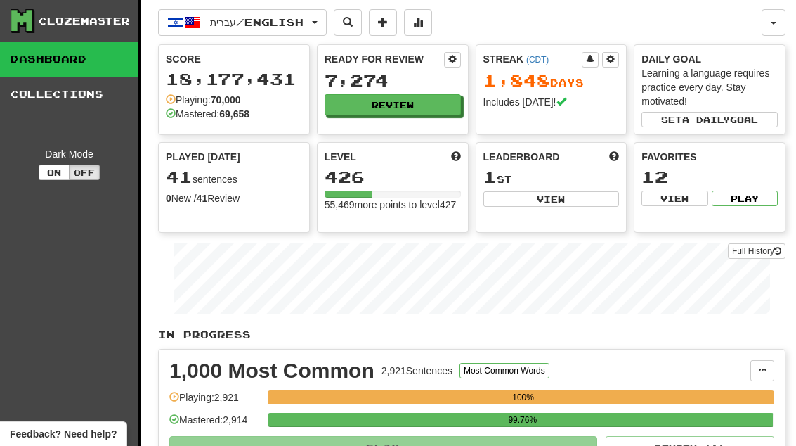
click at [435, 105] on button "Review" at bounding box center [393, 104] width 136 height 21
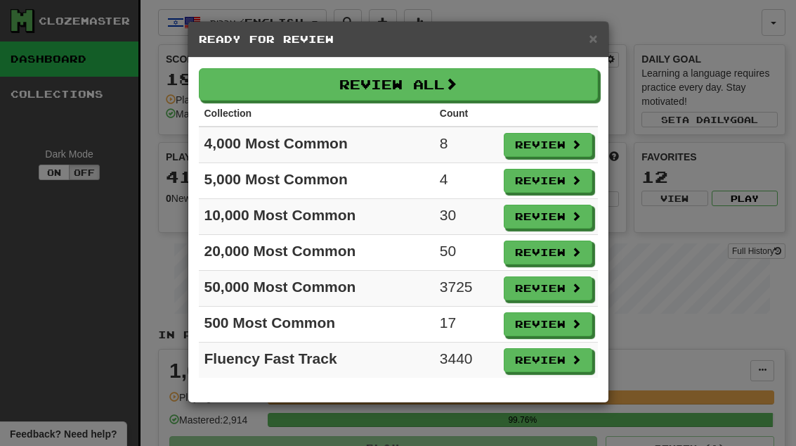
click at [549, 147] on button "Review" at bounding box center [548, 145] width 89 height 24
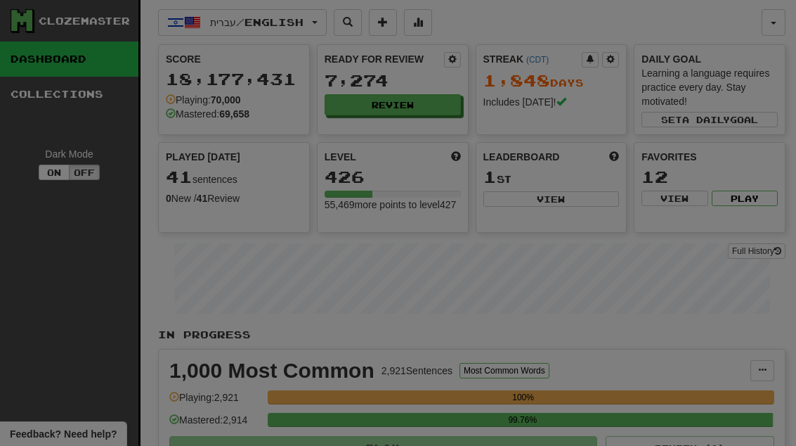
select select "**"
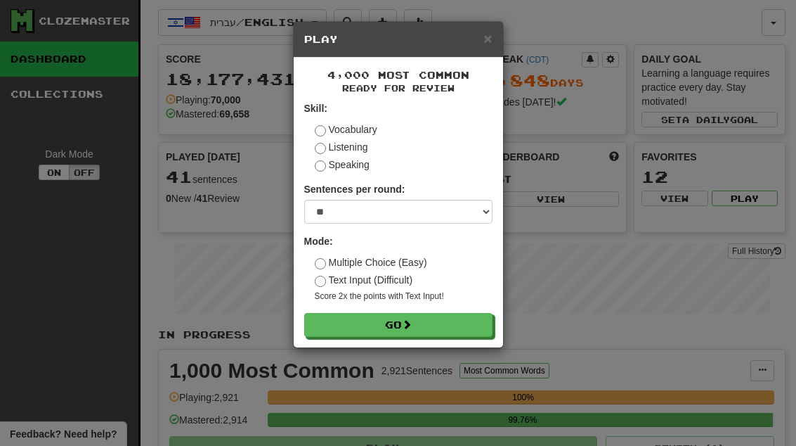
click at [466, 328] on button "Go" at bounding box center [398, 325] width 188 height 24
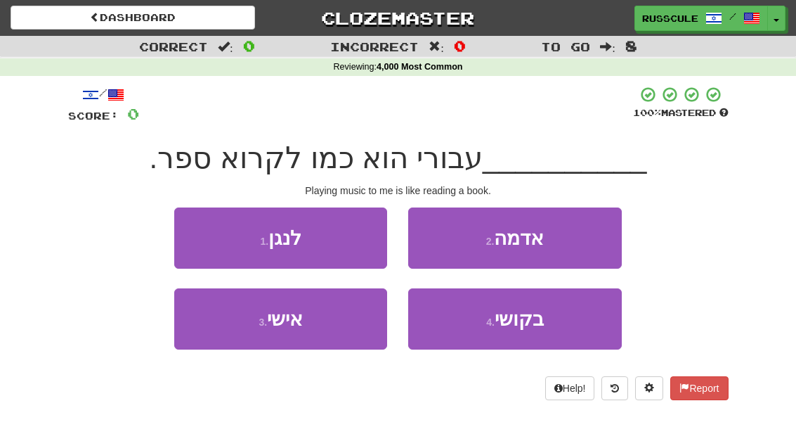
click at [197, 236] on button "1 . לנגן" at bounding box center [280, 237] width 213 height 61
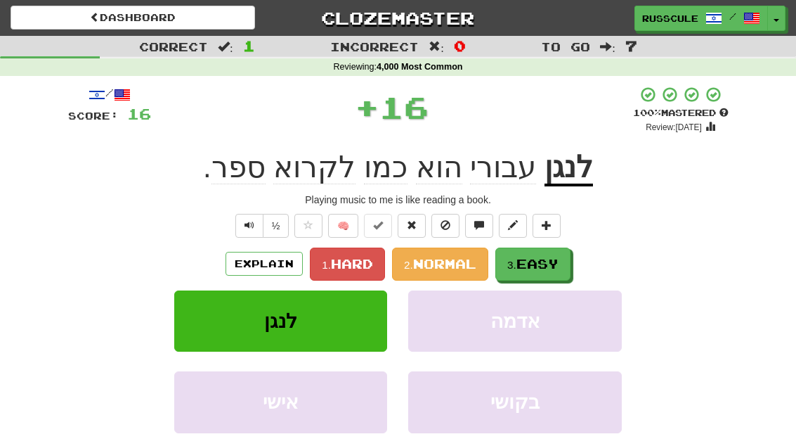
click at [552, 268] on span "Easy" at bounding box center [538, 263] width 42 height 15
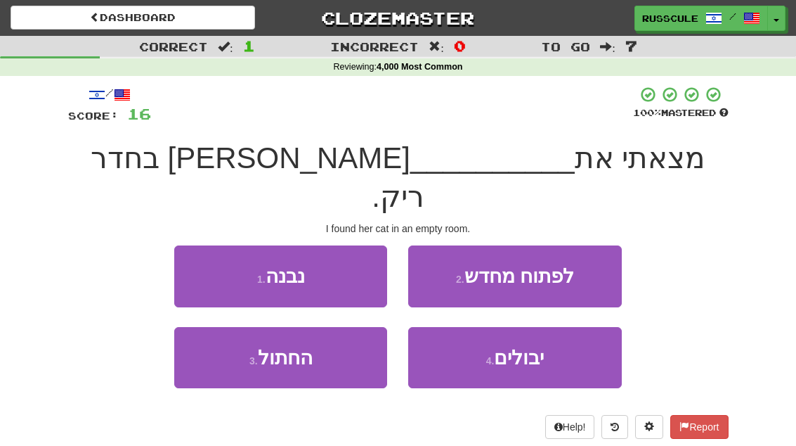
click at [226, 340] on button "3 . החתול" at bounding box center [280, 357] width 213 height 61
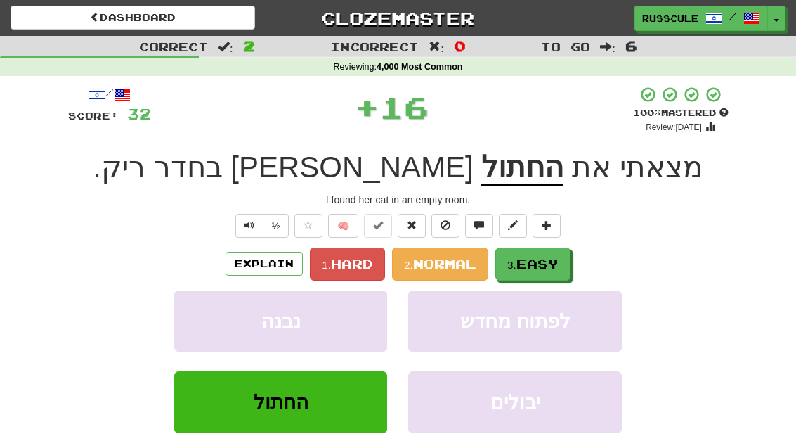
click at [554, 261] on span "Easy" at bounding box center [538, 263] width 42 height 15
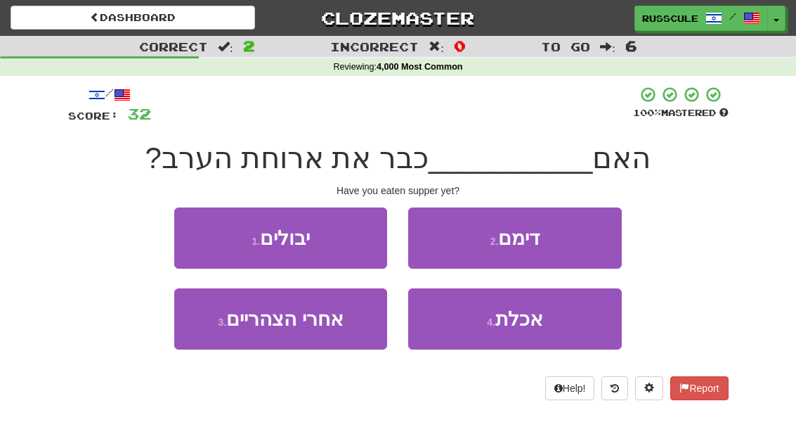
click at [526, 333] on button "4 . אכלת" at bounding box center [514, 318] width 213 height 61
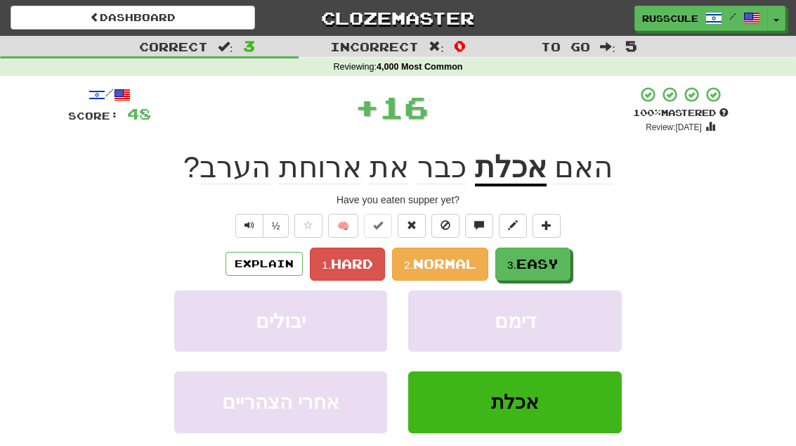
click at [543, 271] on button "3. Easy" at bounding box center [533, 263] width 75 height 33
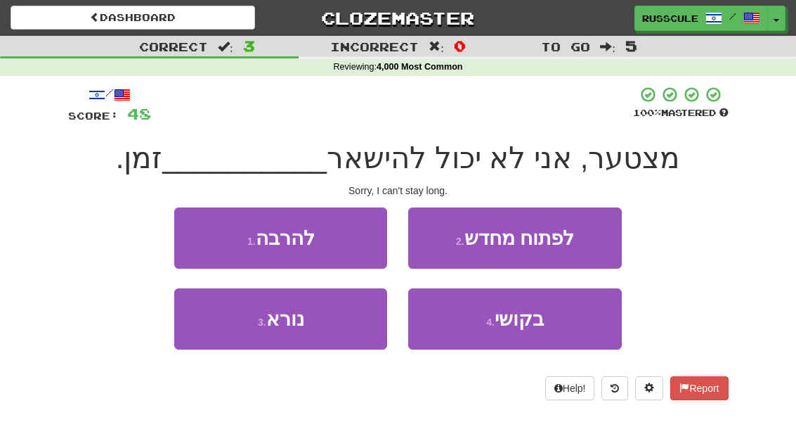
click at [187, 235] on button "1 . להרבה" at bounding box center [280, 237] width 213 height 61
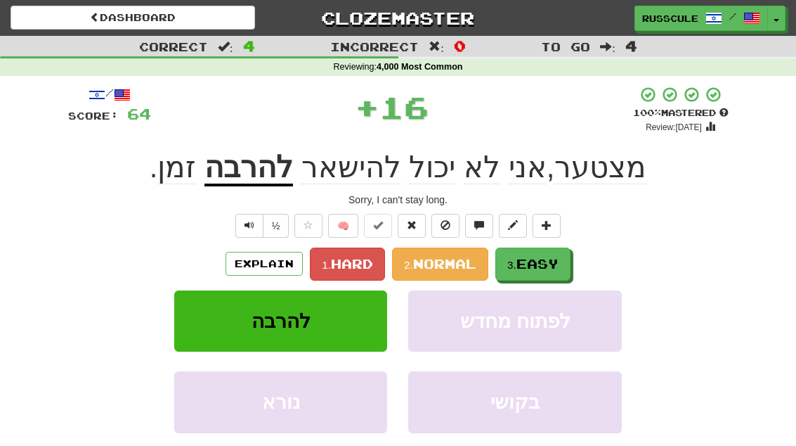
click at [549, 262] on span "Easy" at bounding box center [538, 263] width 42 height 15
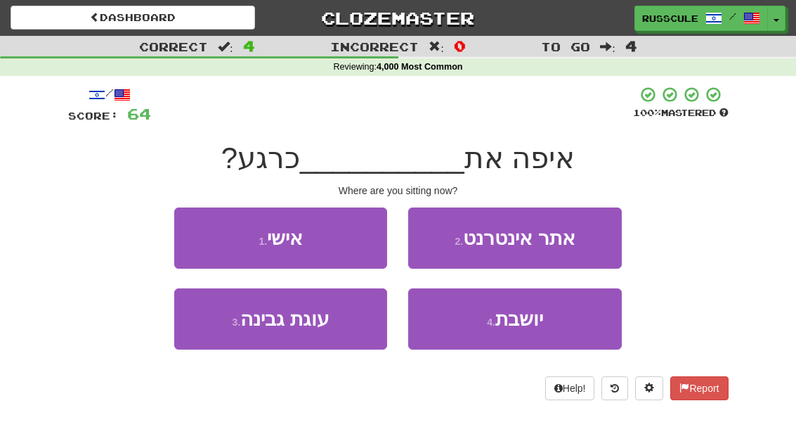
click at [524, 328] on span "יושבת" at bounding box center [520, 319] width 48 height 22
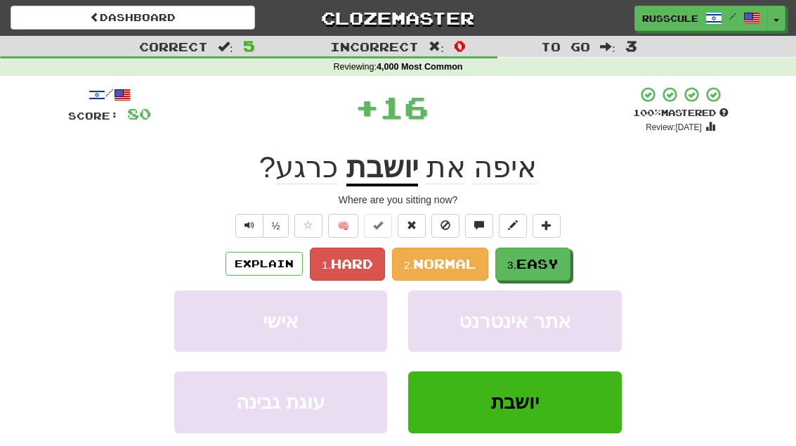
click at [549, 265] on span "Easy" at bounding box center [538, 263] width 42 height 15
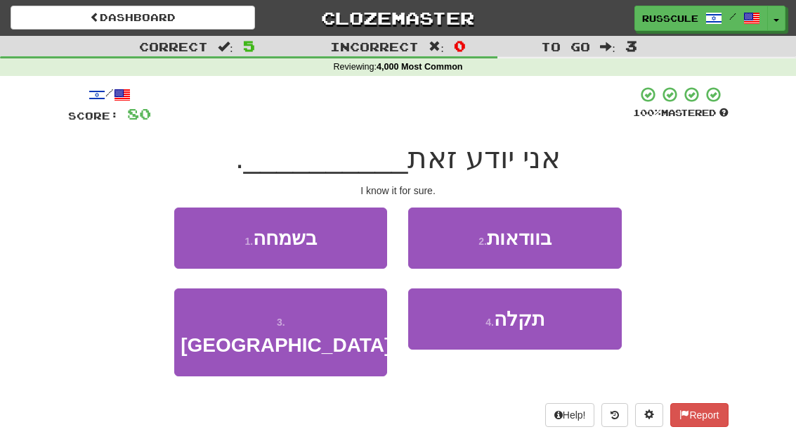
click at [579, 240] on button "2 . בוודאות" at bounding box center [514, 237] width 213 height 61
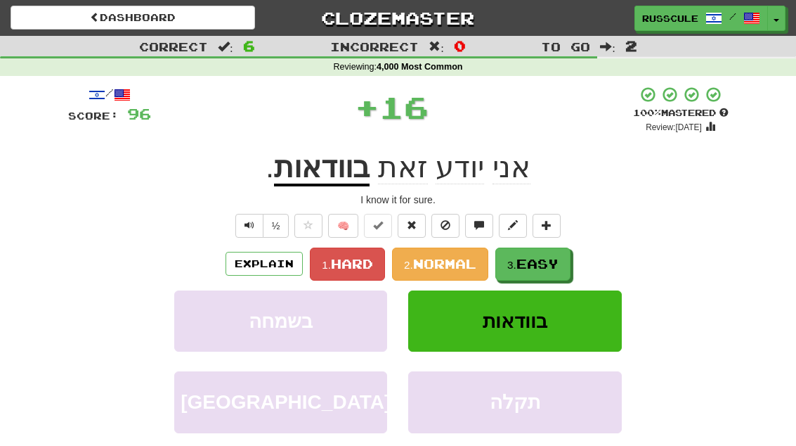
click at [537, 264] on span "Easy" at bounding box center [538, 263] width 42 height 15
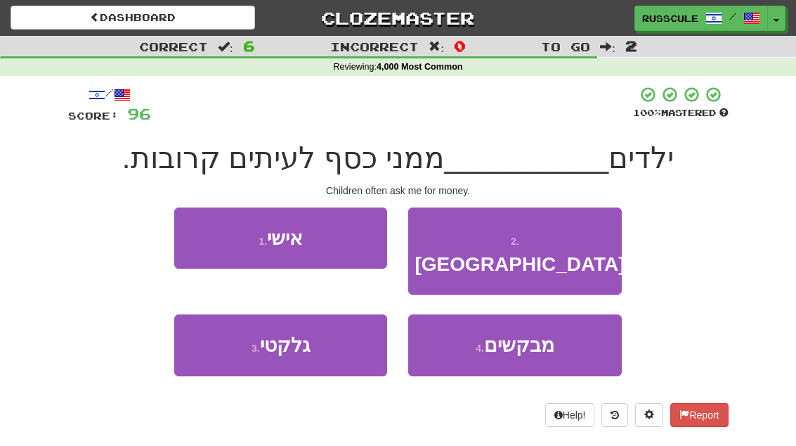
click at [527, 334] on span "מבקשים" at bounding box center [519, 345] width 70 height 22
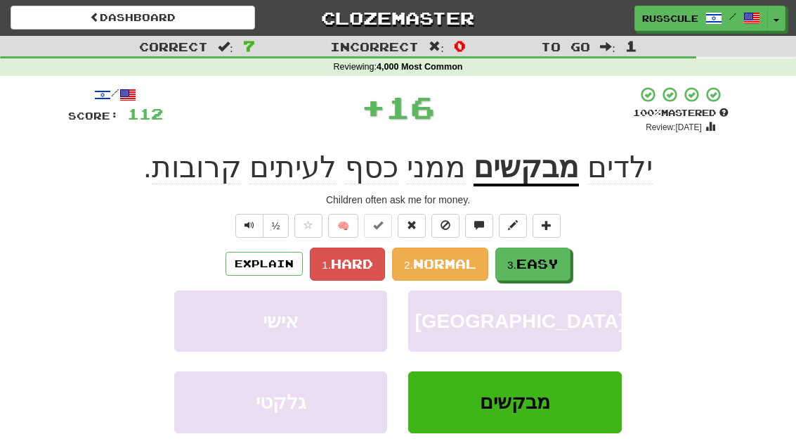
click at [555, 266] on span "Easy" at bounding box center [538, 263] width 42 height 15
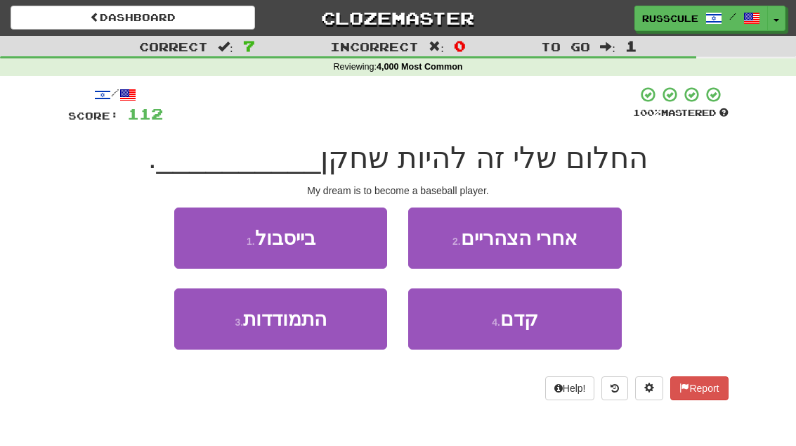
click at [191, 238] on button "1 . בייסבול" at bounding box center [280, 237] width 213 height 61
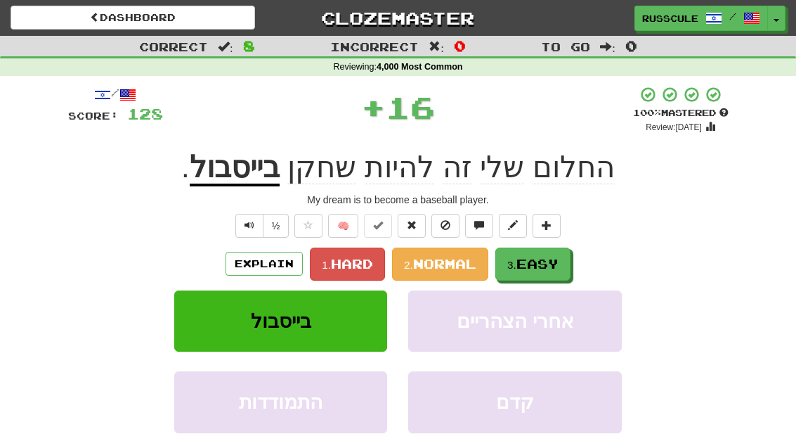
click at [543, 264] on span "Easy" at bounding box center [538, 263] width 42 height 15
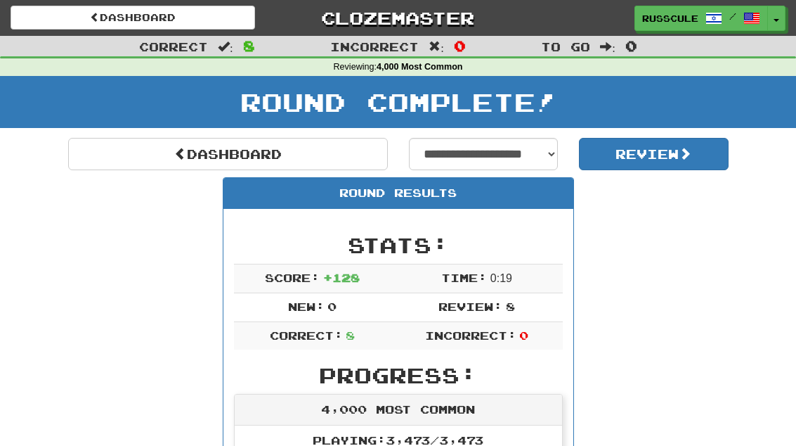
click at [108, 160] on link "Dashboard" at bounding box center [228, 154] width 320 height 32
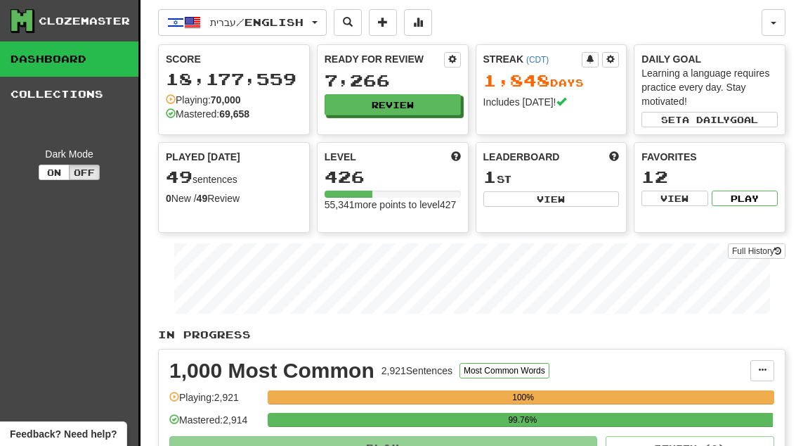
click at [422, 112] on button "Review" at bounding box center [393, 104] width 136 height 21
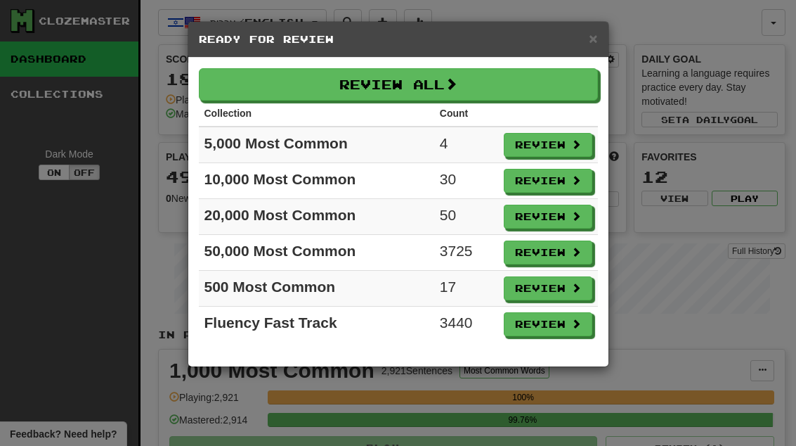
click at [545, 153] on button "Review" at bounding box center [548, 145] width 89 height 24
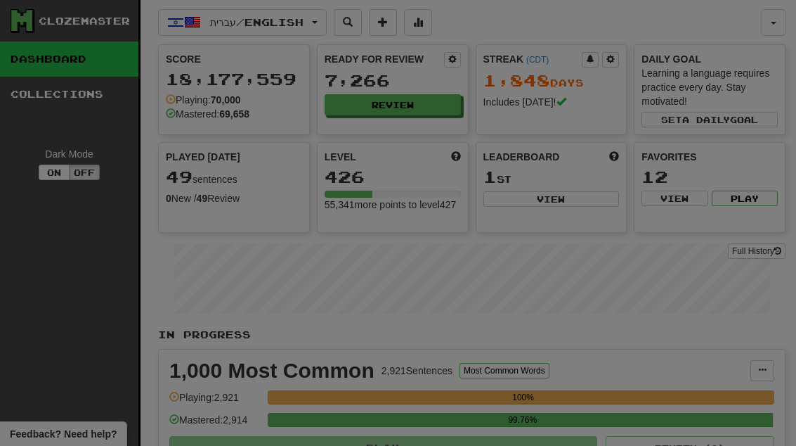
select select "**"
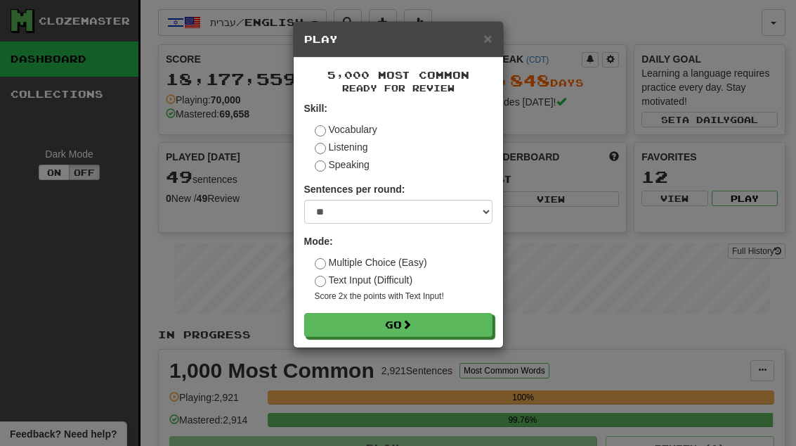
click at [441, 328] on button "Go" at bounding box center [398, 325] width 188 height 24
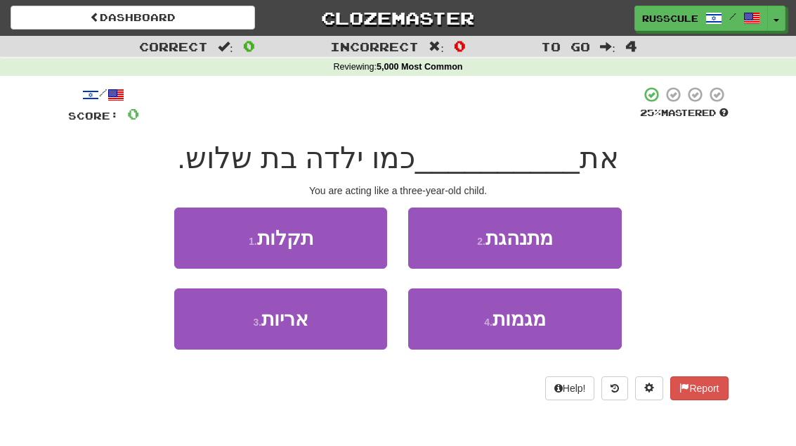
click at [575, 245] on button "2 . מתנהגת" at bounding box center [514, 237] width 213 height 61
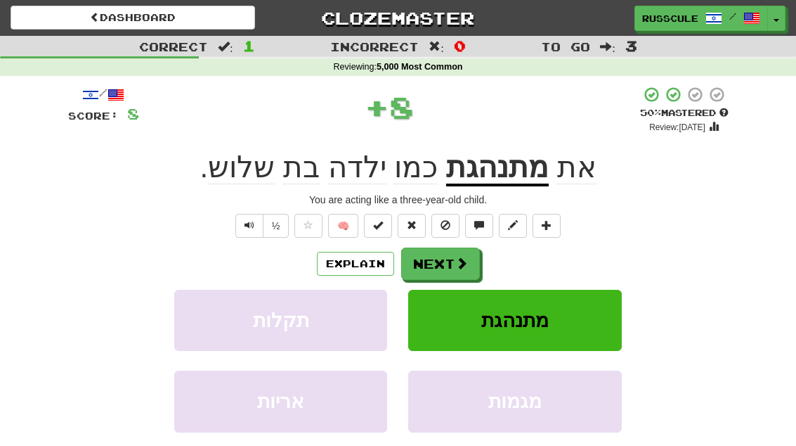
click at [464, 266] on span at bounding box center [461, 263] width 13 height 13
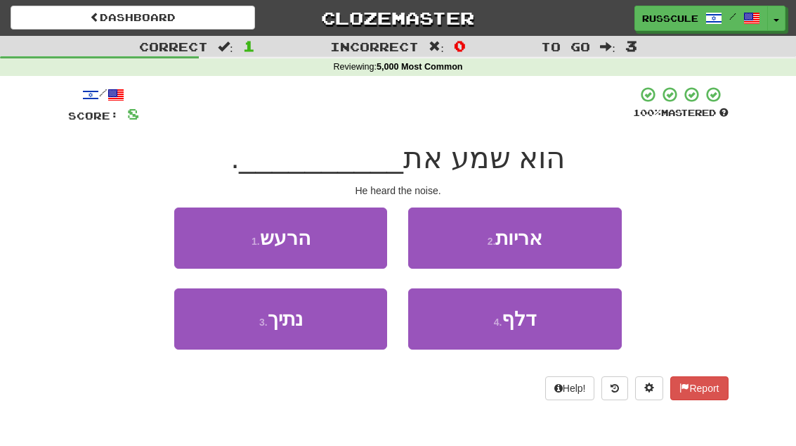
click at [200, 237] on button "1 . הרעש" at bounding box center [280, 237] width 213 height 61
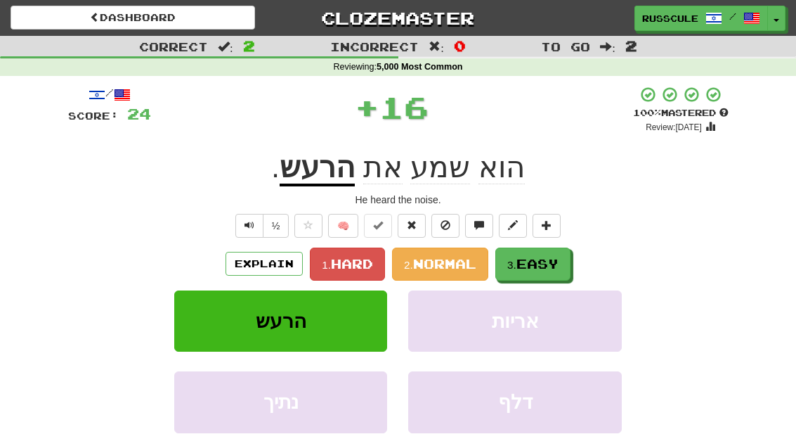
click at [543, 274] on button "3. Easy" at bounding box center [533, 263] width 75 height 33
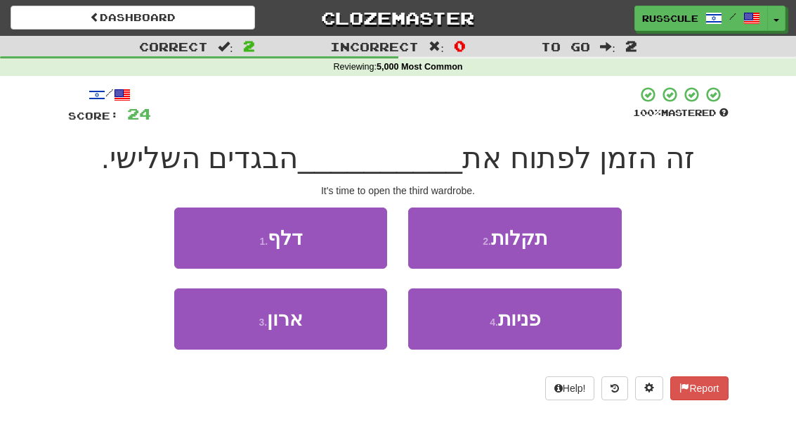
click at [224, 342] on button "3 . ארון" at bounding box center [280, 318] width 213 height 61
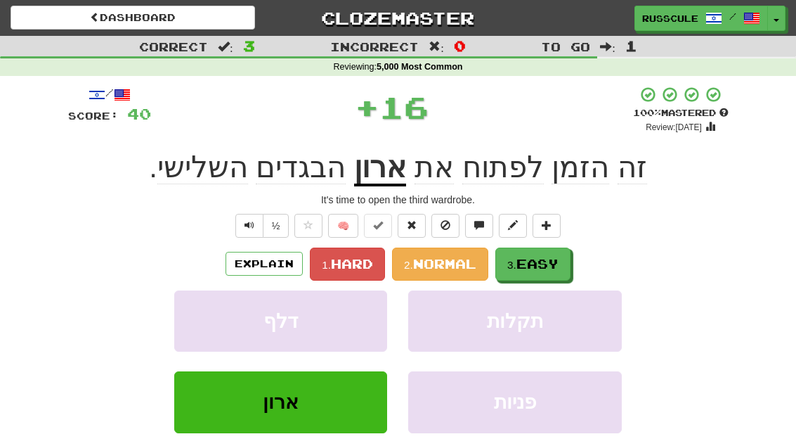
click at [540, 270] on button "3. Easy" at bounding box center [533, 263] width 75 height 33
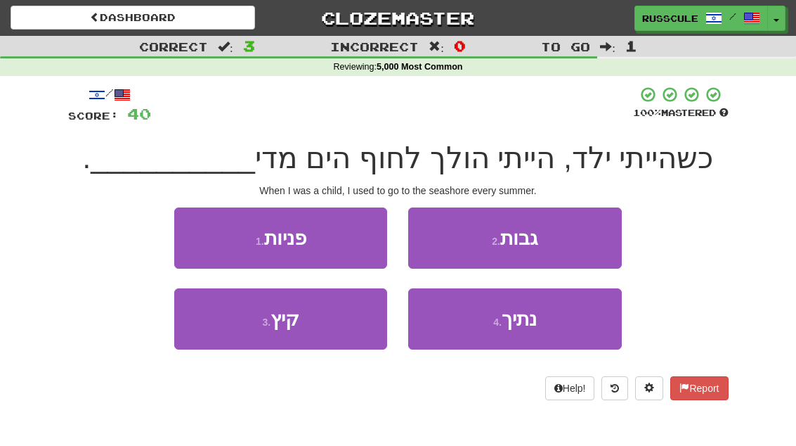
click at [226, 342] on button "3 . קיץ" at bounding box center [280, 318] width 213 height 61
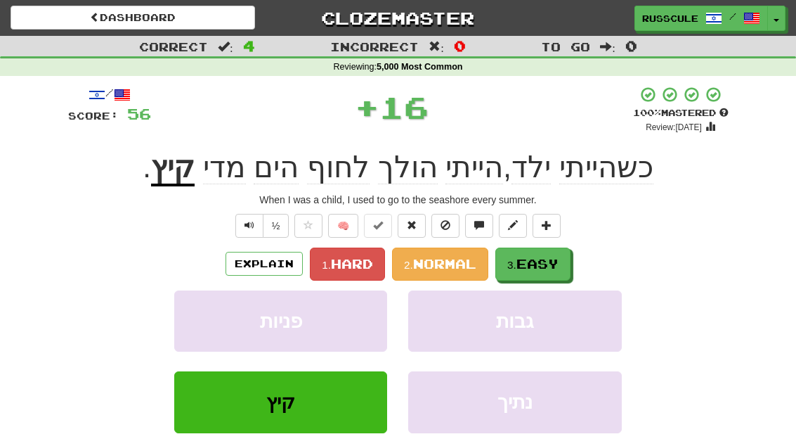
click at [549, 266] on span "Easy" at bounding box center [538, 263] width 42 height 15
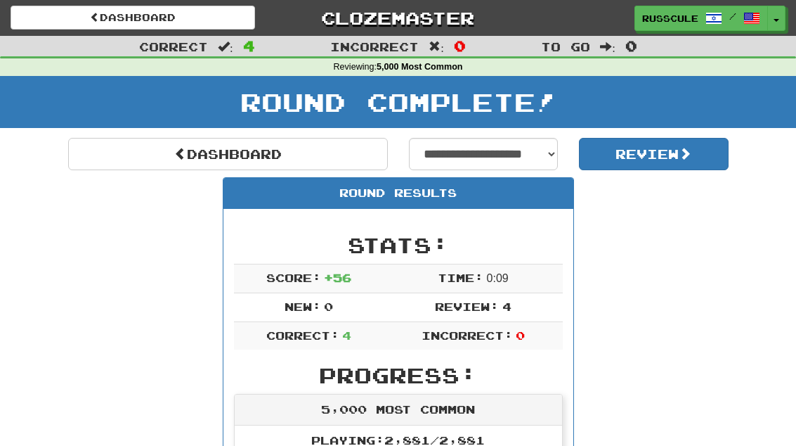
click at [122, 167] on link "Dashboard" at bounding box center [228, 154] width 320 height 32
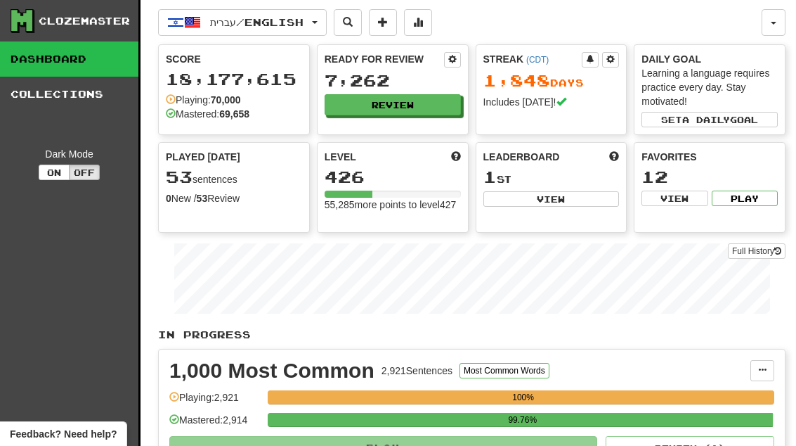
click at [429, 107] on button "Review" at bounding box center [393, 104] width 136 height 21
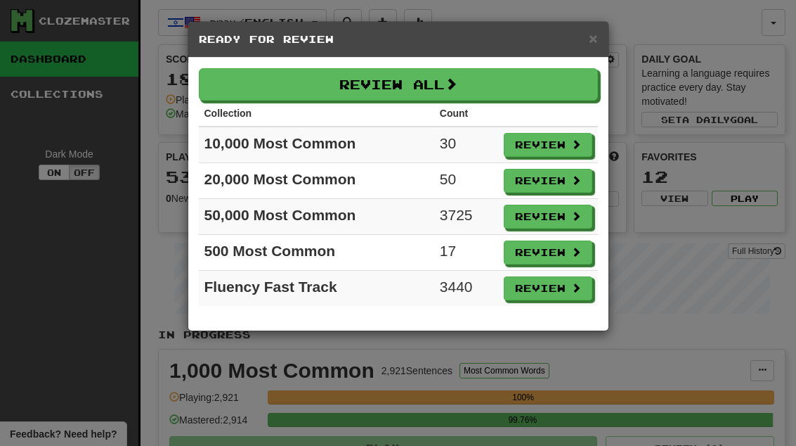
click at [562, 287] on button "Review" at bounding box center [548, 288] width 89 height 24
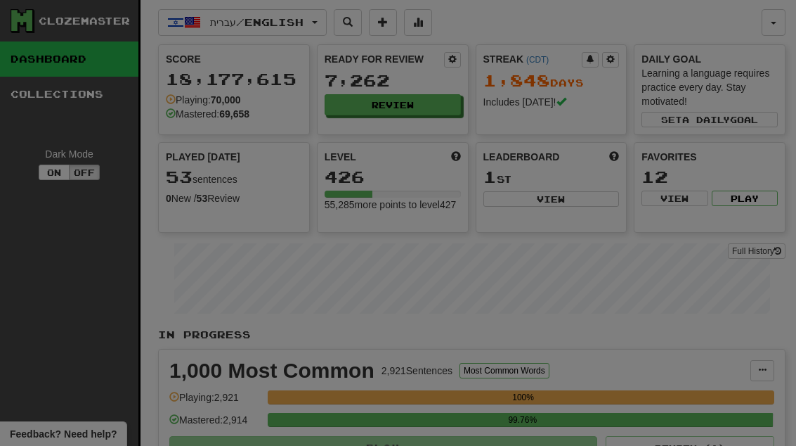
select select "**"
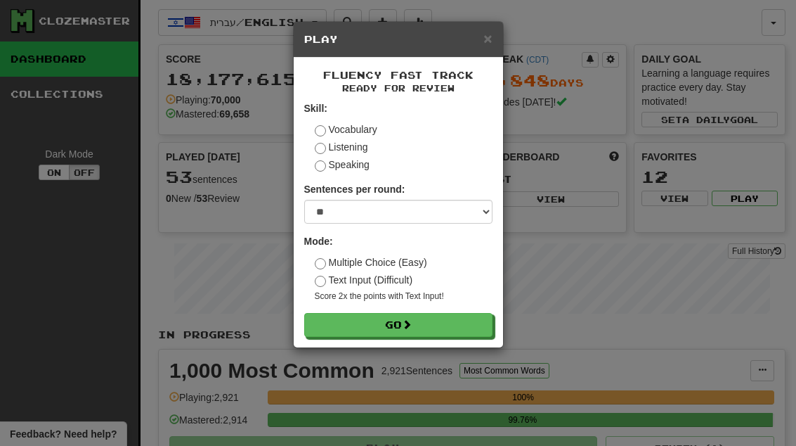
click at [446, 328] on button "Go" at bounding box center [398, 325] width 188 height 24
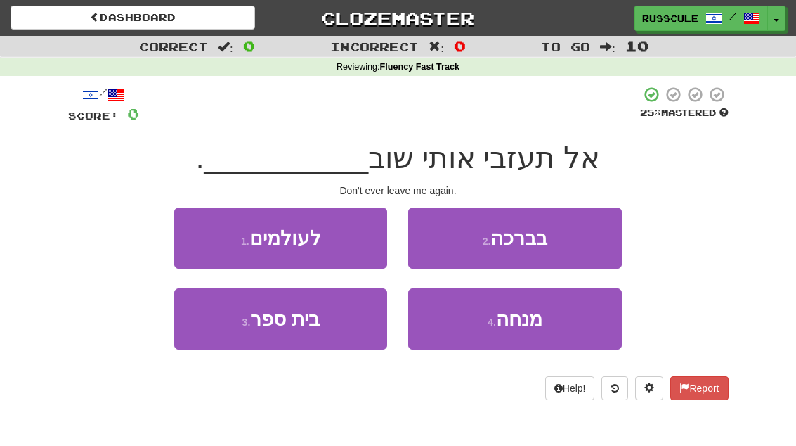
click at [192, 234] on button "1 . לעולמים" at bounding box center [280, 237] width 213 height 61
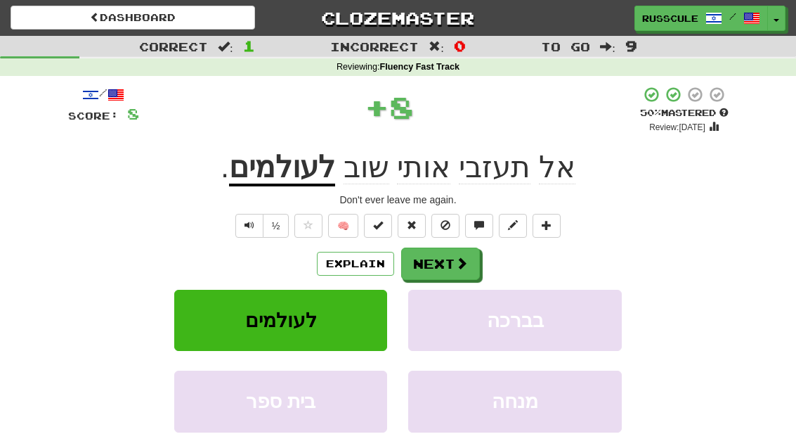
click at [461, 266] on span at bounding box center [461, 263] width 13 height 13
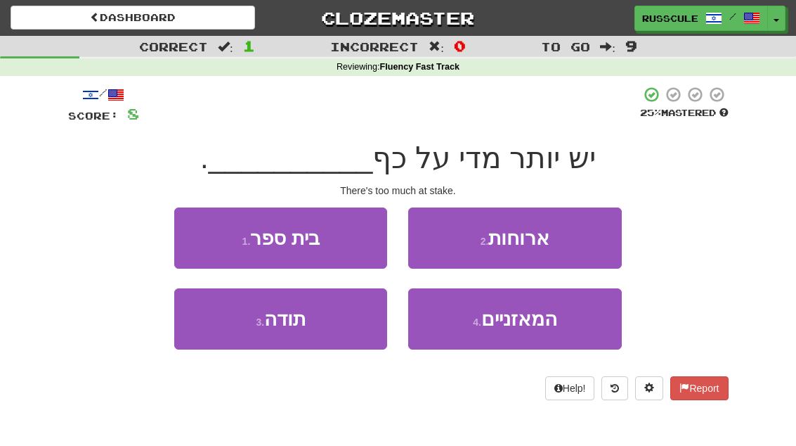
click at [522, 325] on span "המאזניים" at bounding box center [519, 319] width 76 height 22
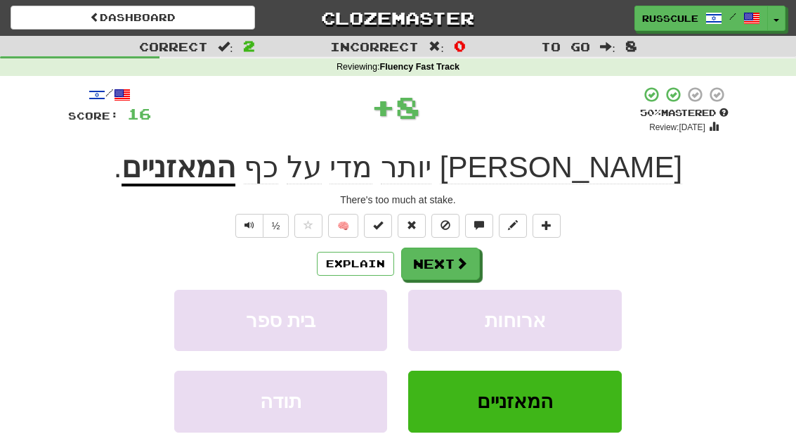
click at [457, 263] on span at bounding box center [461, 263] width 13 height 13
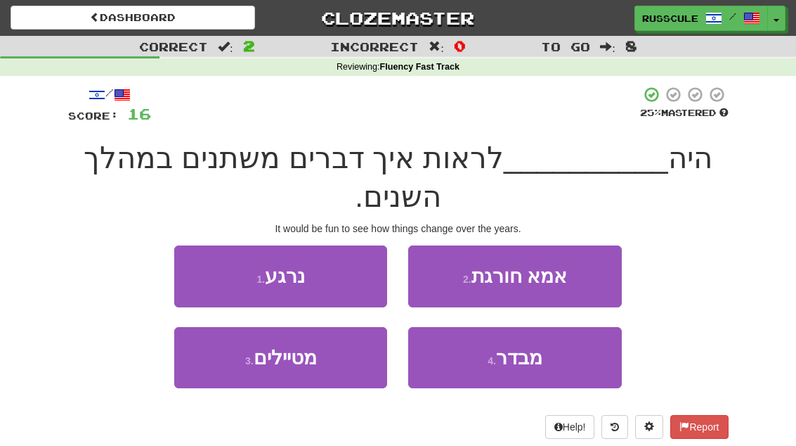
click at [512, 368] on button "4 . מבדר" at bounding box center [514, 357] width 213 height 61
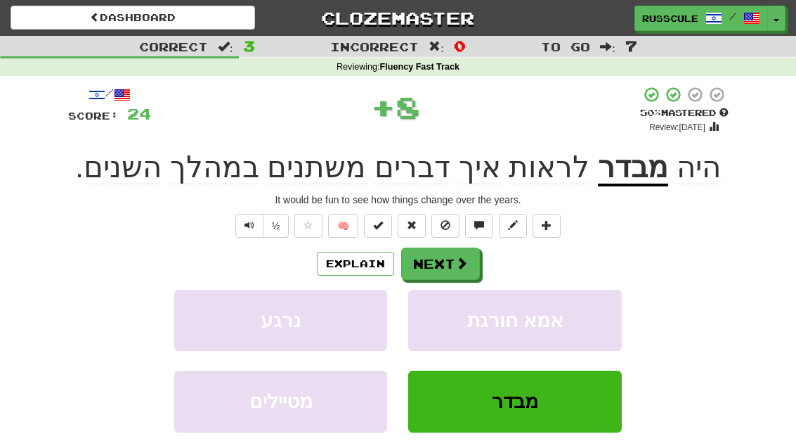
click at [459, 268] on span at bounding box center [461, 263] width 13 height 13
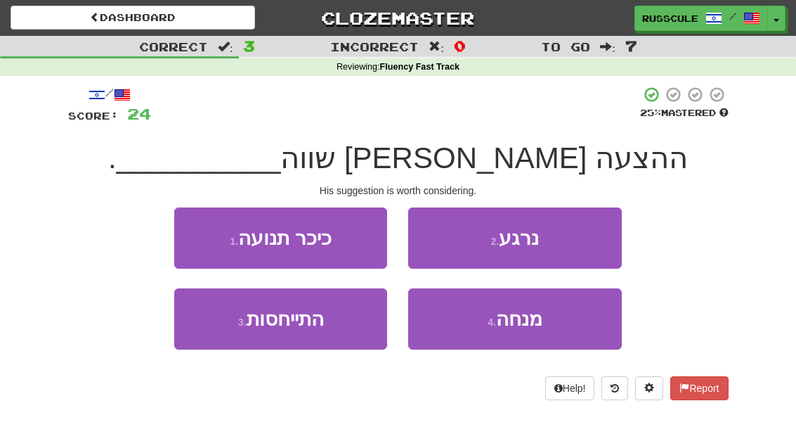
click at [222, 340] on button "3 . התייחסות" at bounding box center [280, 318] width 213 height 61
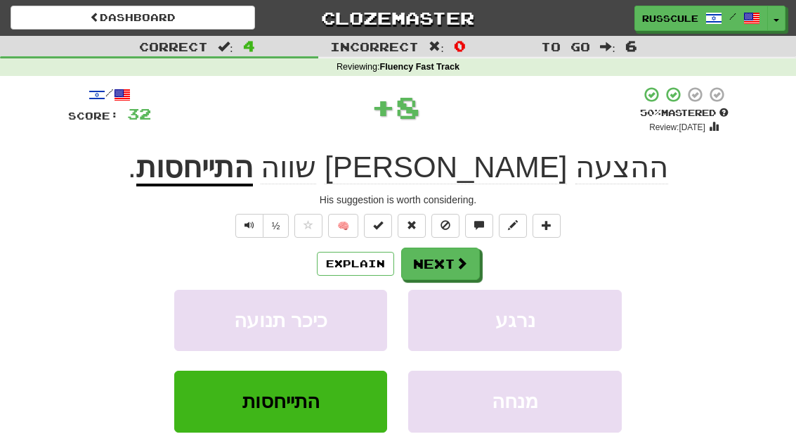
click at [455, 267] on span at bounding box center [461, 263] width 13 height 13
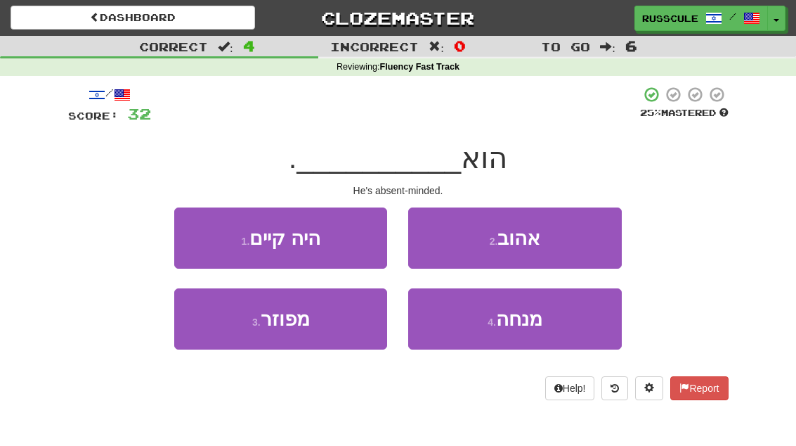
click at [509, 329] on button "4 . מנחה" at bounding box center [514, 318] width 213 height 61
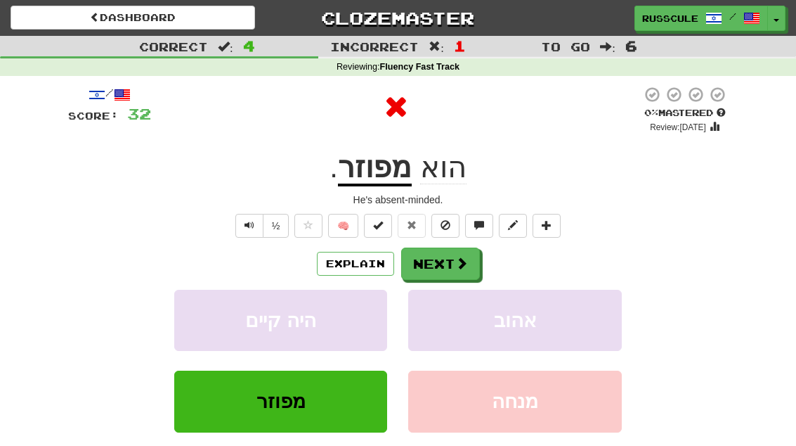
click at [458, 271] on button "Next" at bounding box center [440, 263] width 79 height 32
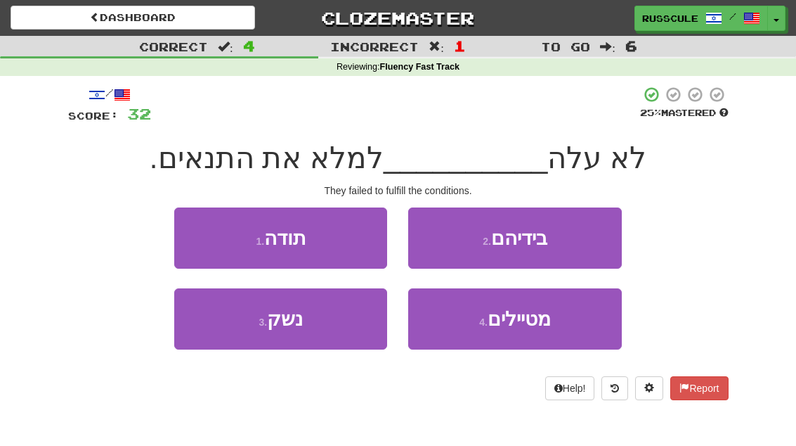
click at [224, 331] on button "3 . נשק" at bounding box center [280, 318] width 213 height 61
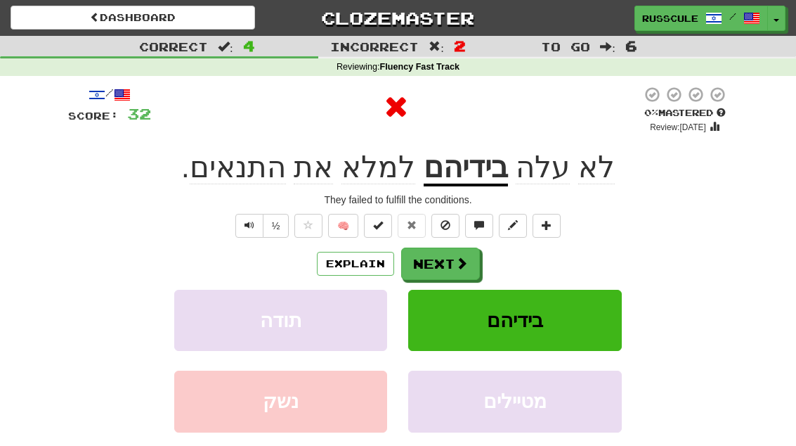
click at [462, 266] on span at bounding box center [461, 263] width 13 height 13
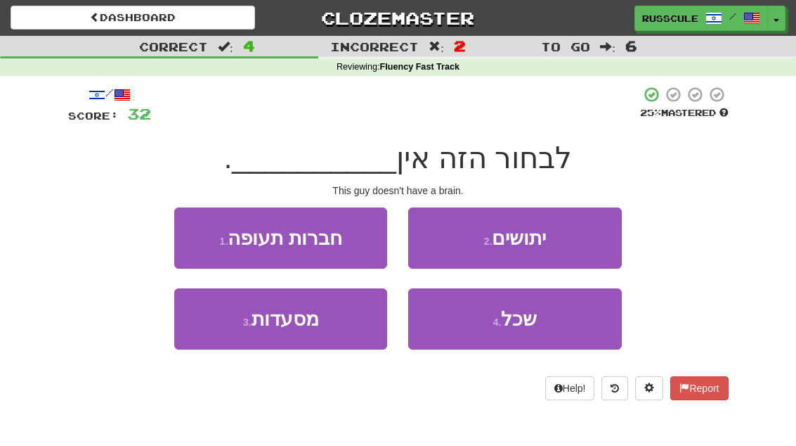
click at [529, 325] on span "שכל" at bounding box center [519, 319] width 36 height 22
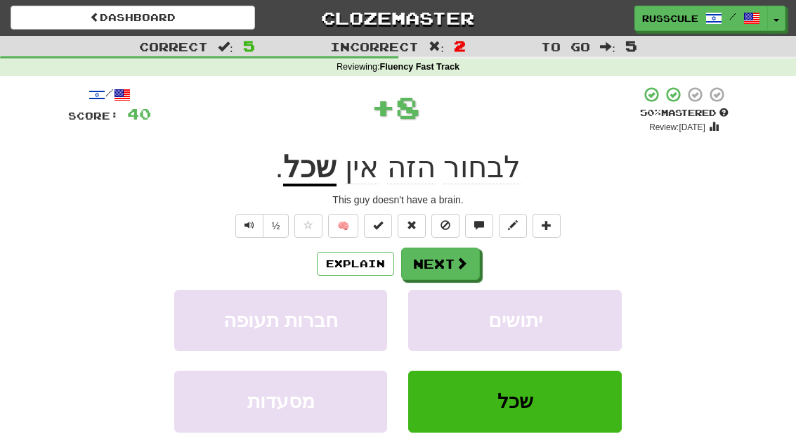
click at [453, 276] on button "Next" at bounding box center [440, 263] width 79 height 32
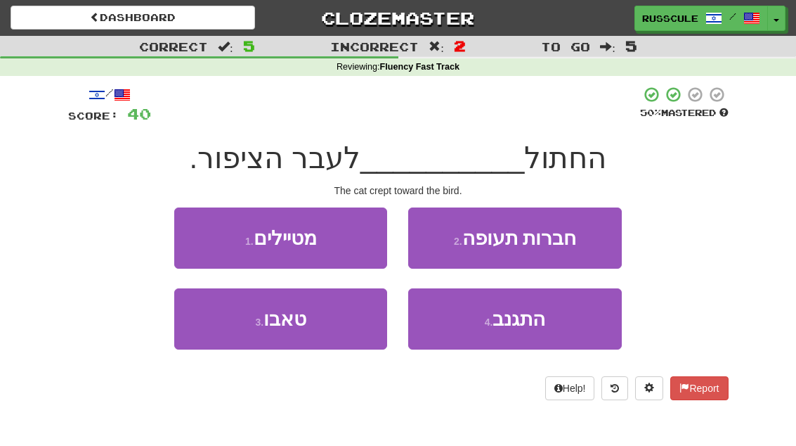
click at [515, 337] on button "4 . התגנב" at bounding box center [514, 318] width 213 height 61
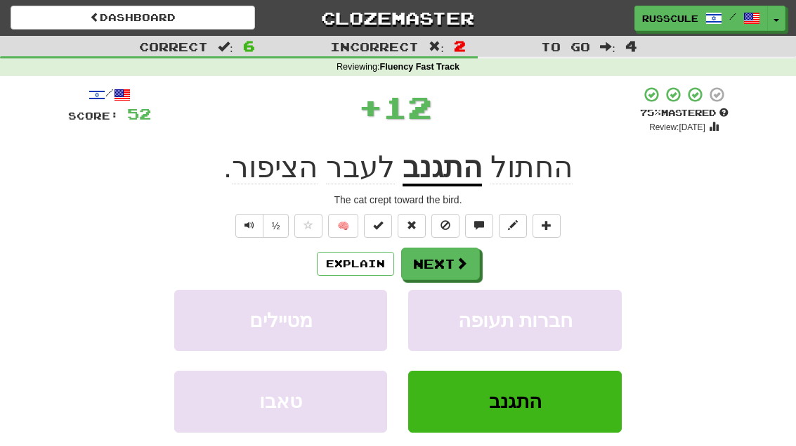
click at [453, 273] on button "Next" at bounding box center [440, 263] width 79 height 32
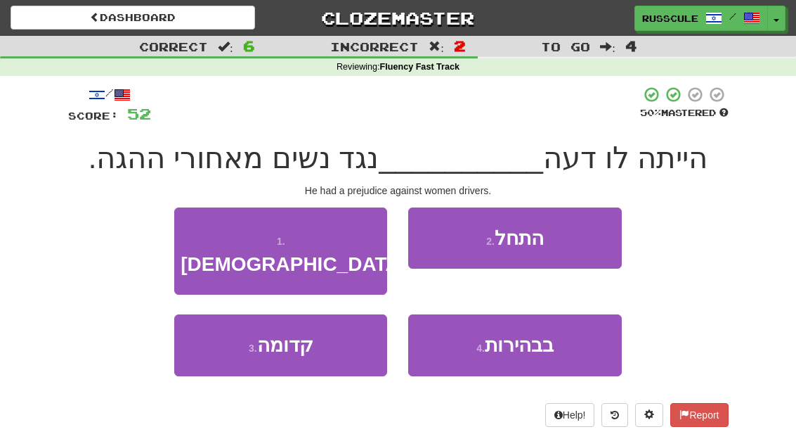
click at [223, 337] on button "3 . קדומה" at bounding box center [280, 344] width 213 height 61
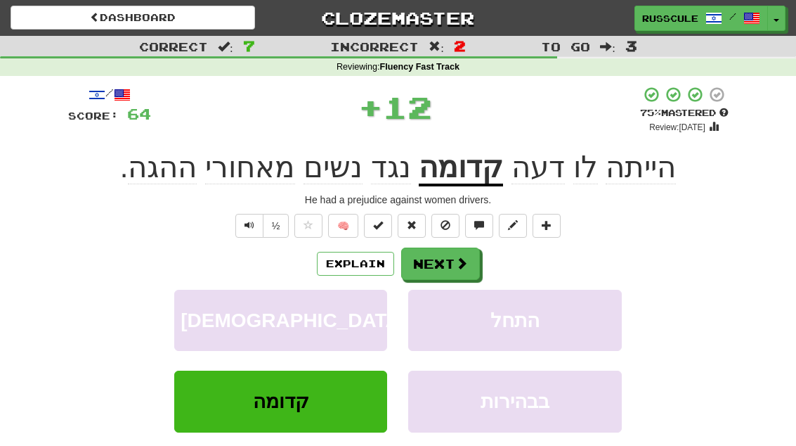
click at [453, 269] on button "Next" at bounding box center [440, 263] width 79 height 32
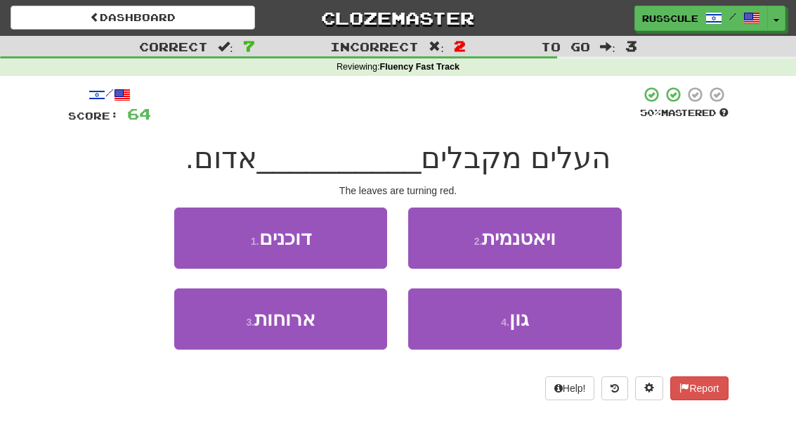
click at [514, 334] on button "4 . גון" at bounding box center [514, 318] width 213 height 61
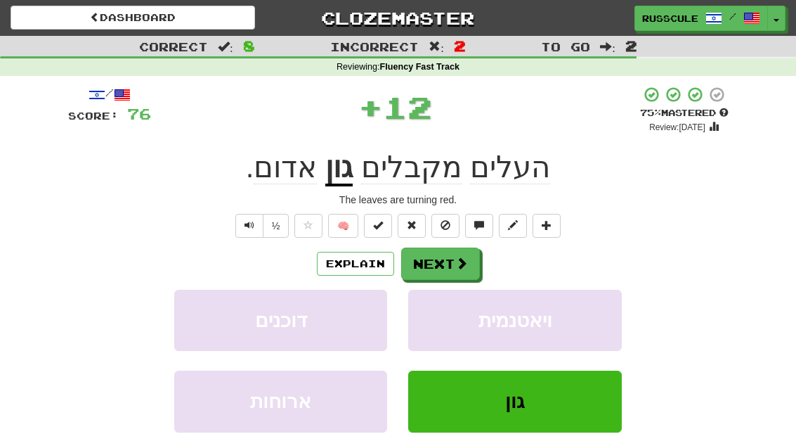
click at [464, 268] on span at bounding box center [461, 263] width 13 height 13
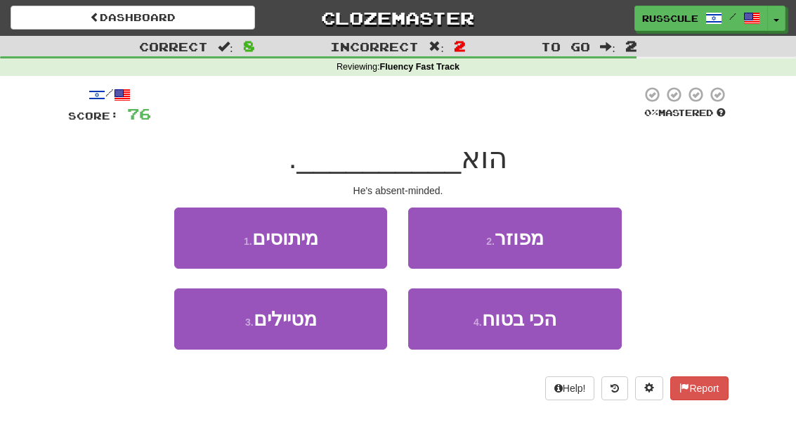
click at [575, 247] on button "2 . מפוזר" at bounding box center [514, 237] width 213 height 61
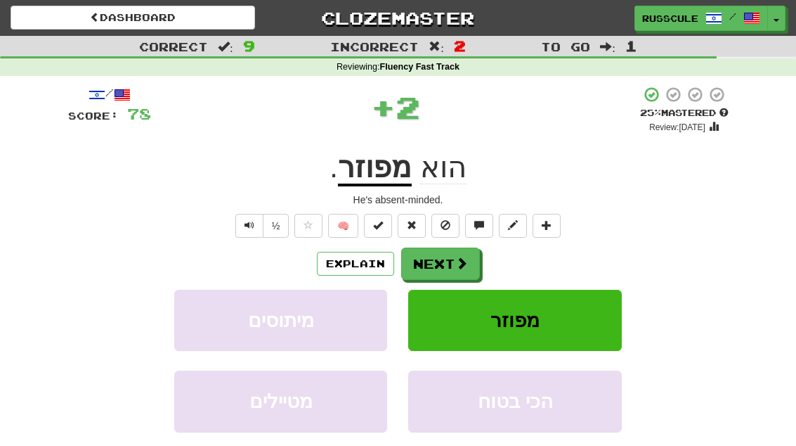
click at [446, 274] on button "Next" at bounding box center [440, 263] width 79 height 32
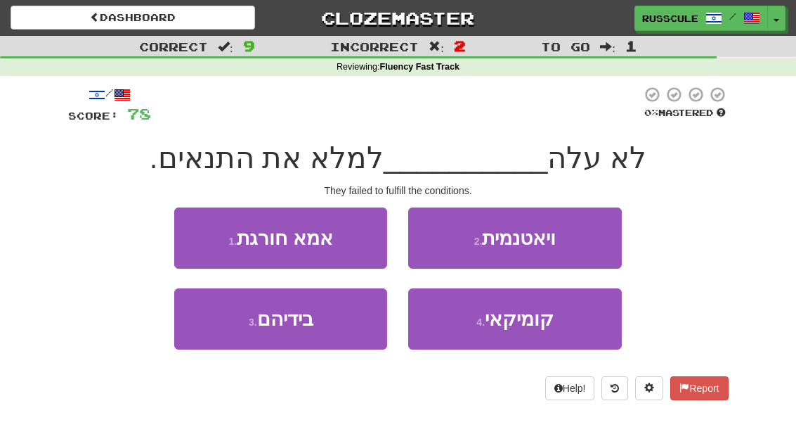
click at [220, 344] on button "3 . בידיהם" at bounding box center [280, 318] width 213 height 61
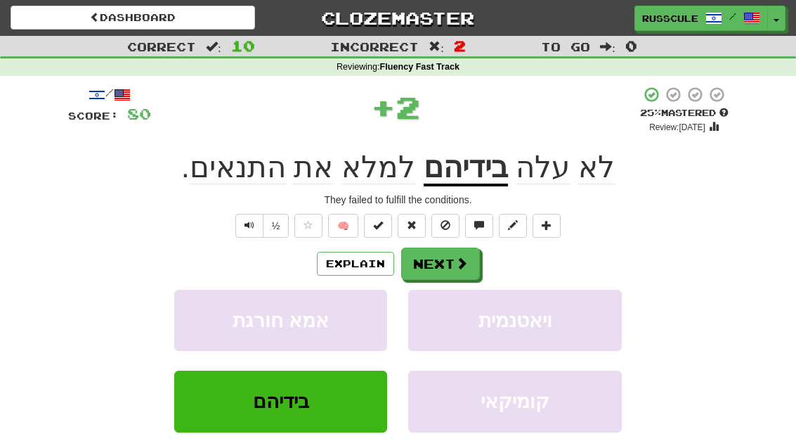
click at [455, 270] on button "Next" at bounding box center [440, 263] width 79 height 32
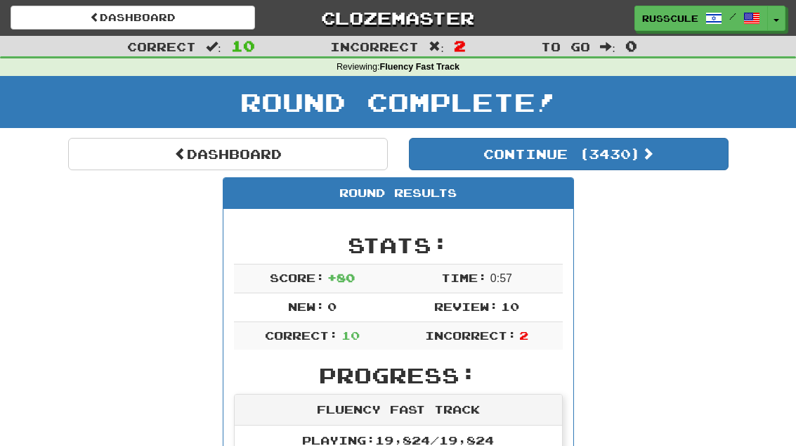
click at [683, 167] on button "Continue ( 3430 )" at bounding box center [569, 154] width 320 height 32
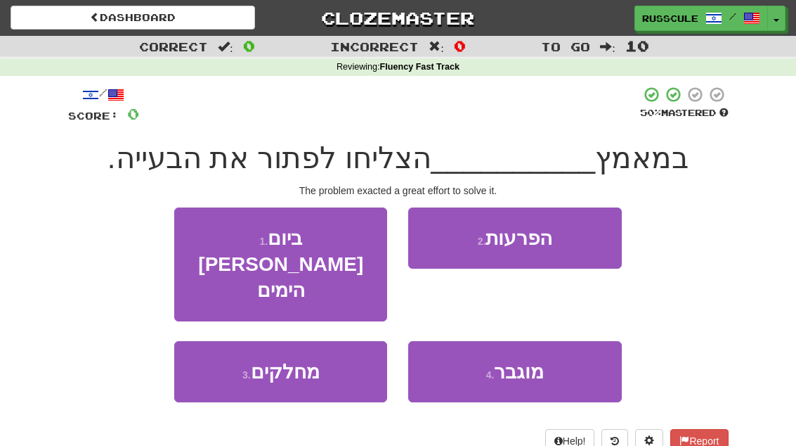
click at [526, 341] on button "4 . מוגבר" at bounding box center [514, 371] width 213 height 61
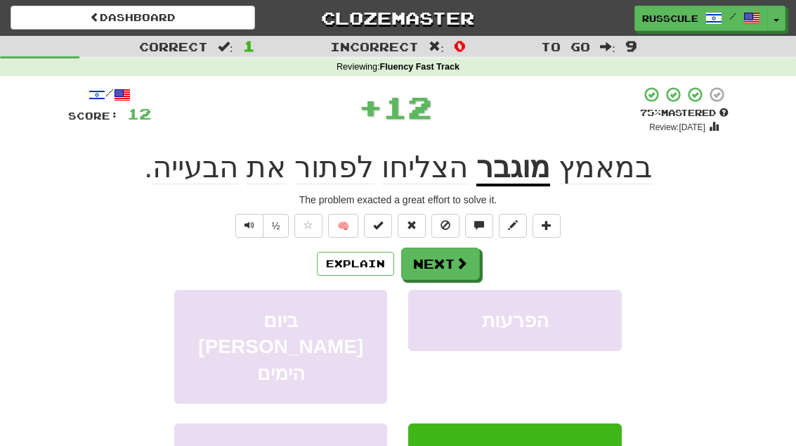
click at [459, 269] on button "Next" at bounding box center [440, 263] width 79 height 32
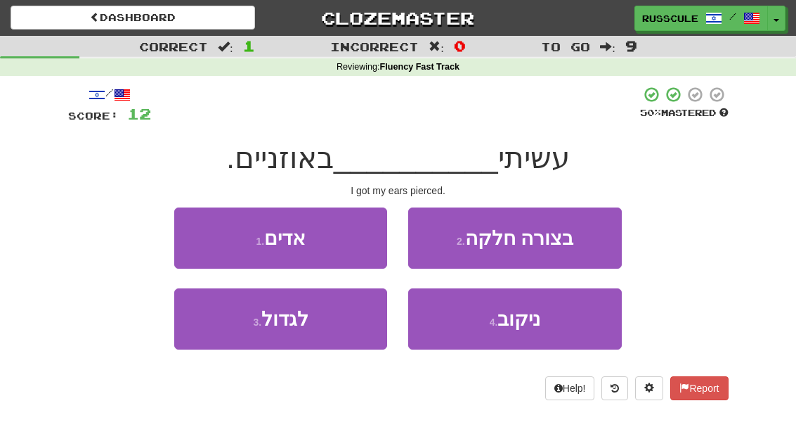
click at [522, 332] on button "4 . ניקוב" at bounding box center [514, 318] width 213 height 61
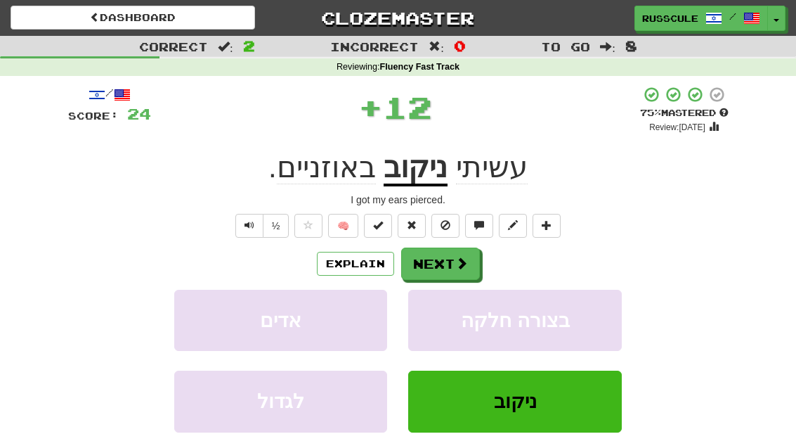
click at [472, 266] on button "Next" at bounding box center [440, 263] width 79 height 32
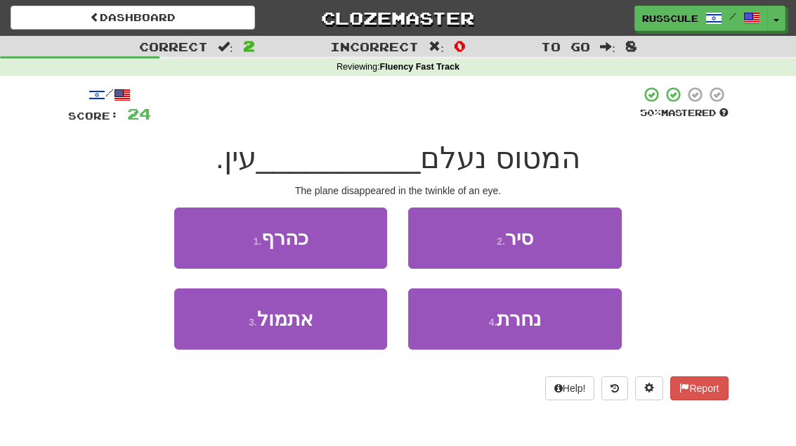
click at [517, 328] on span "נחרת" at bounding box center [519, 319] width 44 height 22
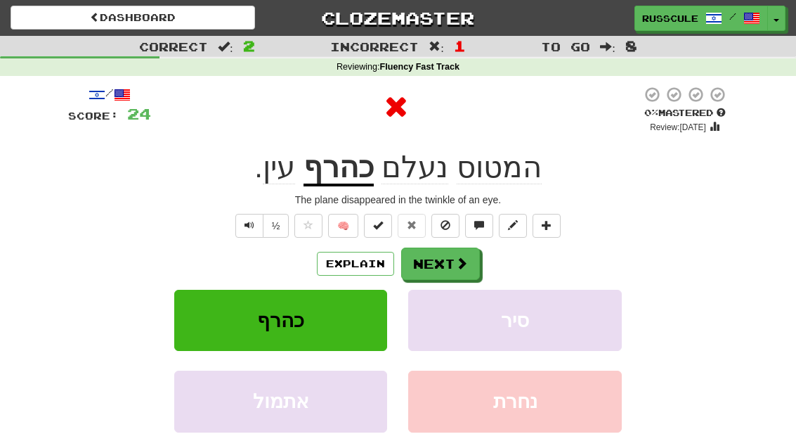
click at [459, 272] on button "Next" at bounding box center [440, 263] width 79 height 32
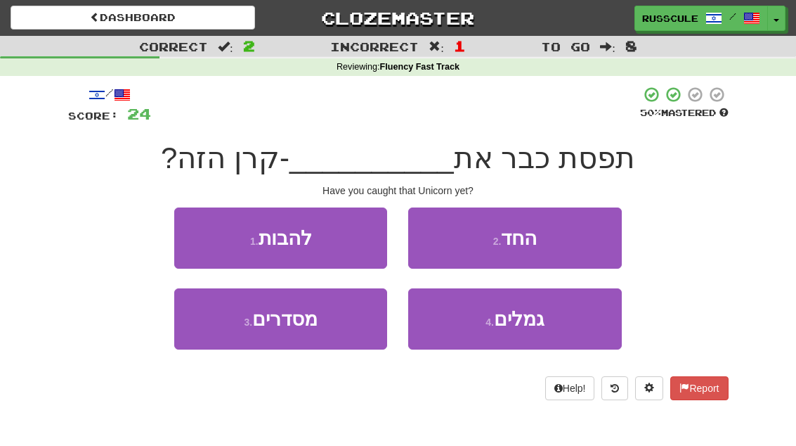
click at [583, 242] on button "2 . החד" at bounding box center [514, 237] width 213 height 61
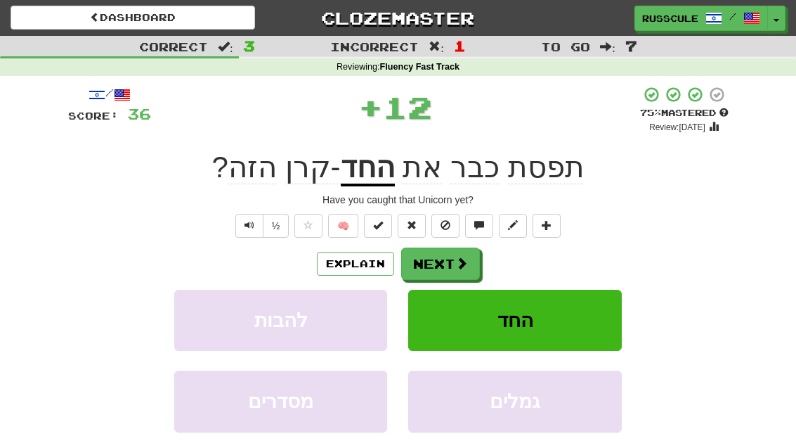
click at [459, 270] on button "Next" at bounding box center [440, 263] width 79 height 32
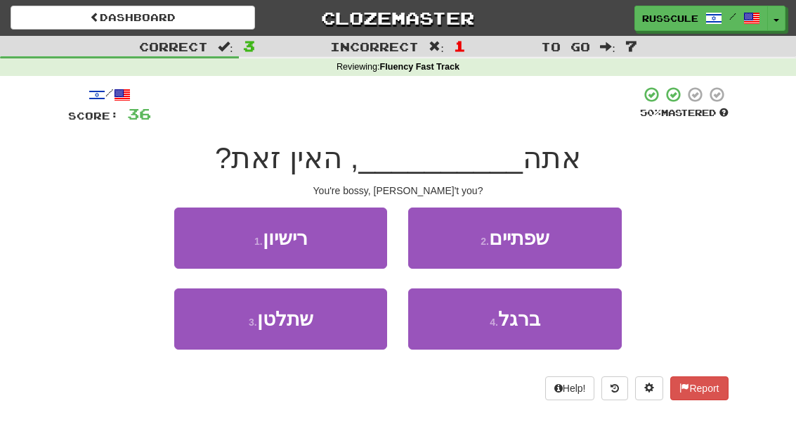
click at [216, 334] on button "3 . שתלטן" at bounding box center [280, 318] width 213 height 61
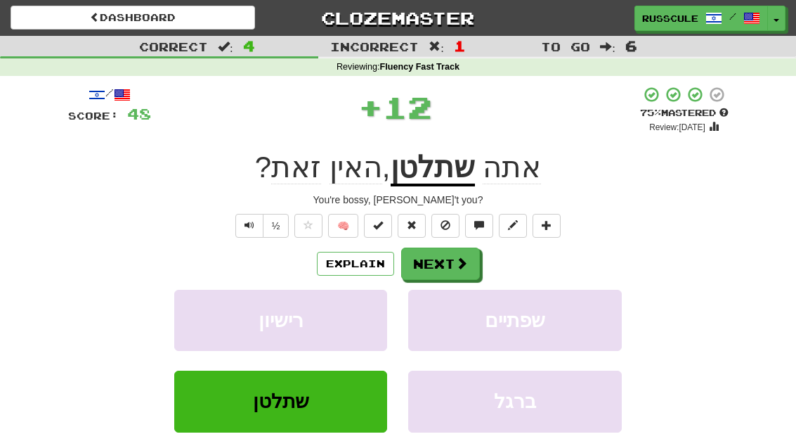
click at [457, 266] on span at bounding box center [461, 263] width 13 height 13
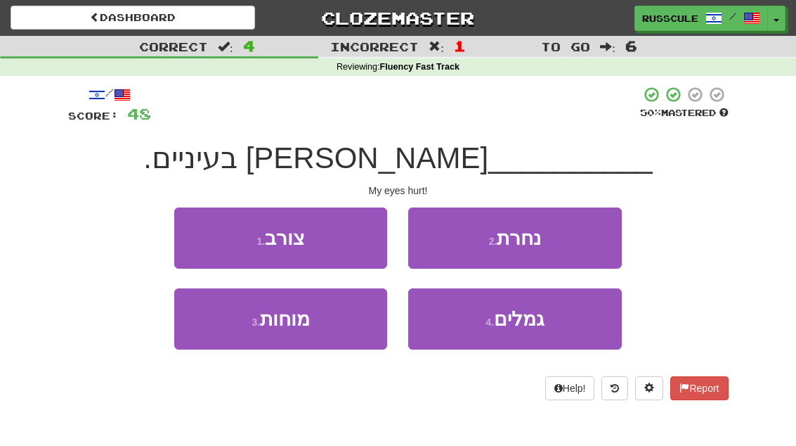
click at [195, 239] on button "1 . צורב" at bounding box center [280, 237] width 213 height 61
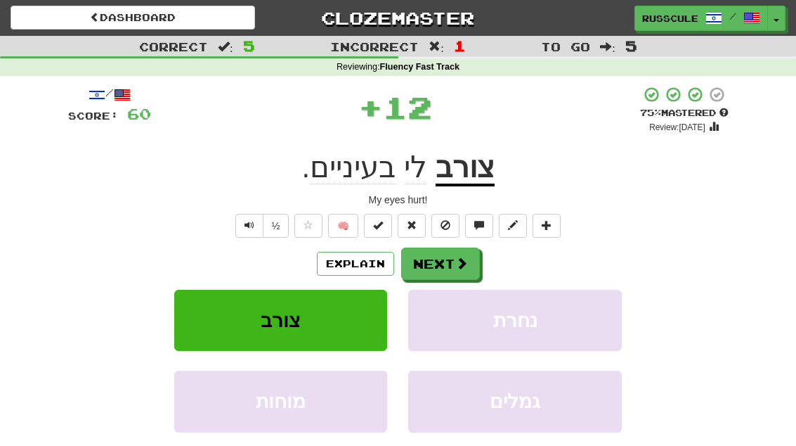
click at [463, 271] on button "Next" at bounding box center [440, 263] width 79 height 32
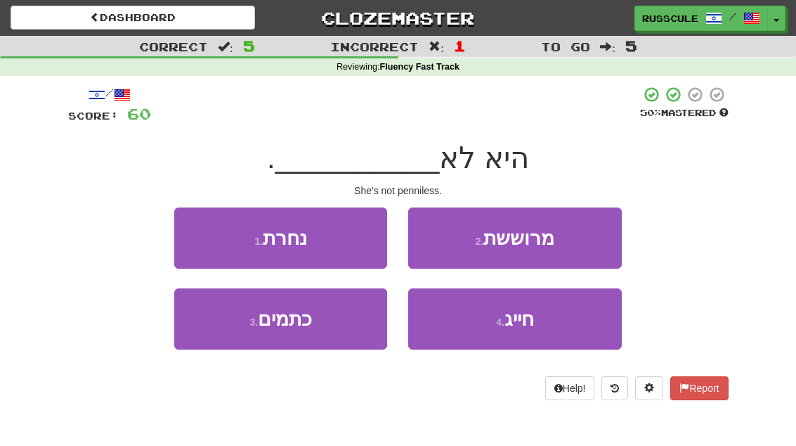
click at [571, 247] on button "2 . מרוששת" at bounding box center [514, 237] width 213 height 61
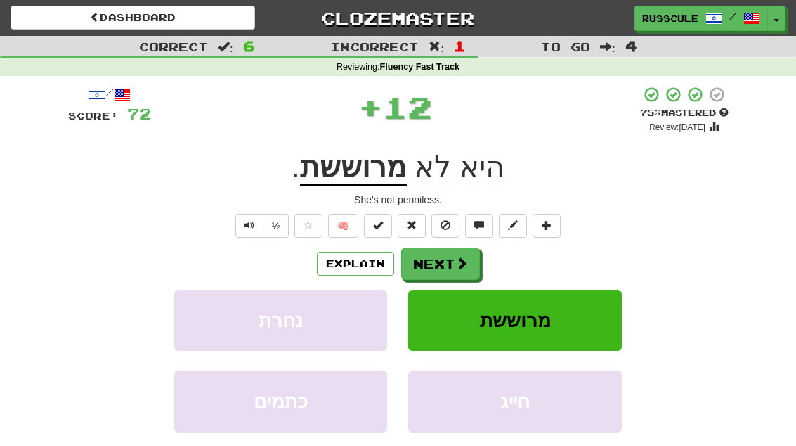
click at [454, 271] on button "Next" at bounding box center [440, 263] width 79 height 32
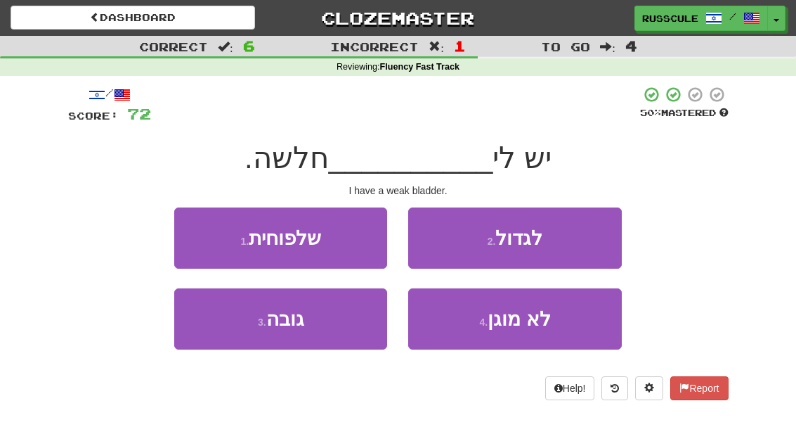
click at [195, 242] on button "1 . שלפוחית" at bounding box center [280, 237] width 213 height 61
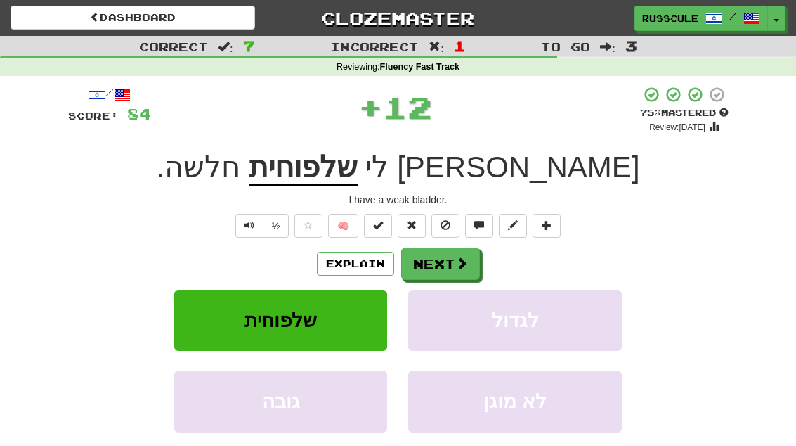
click at [453, 270] on button "Next" at bounding box center [440, 263] width 79 height 32
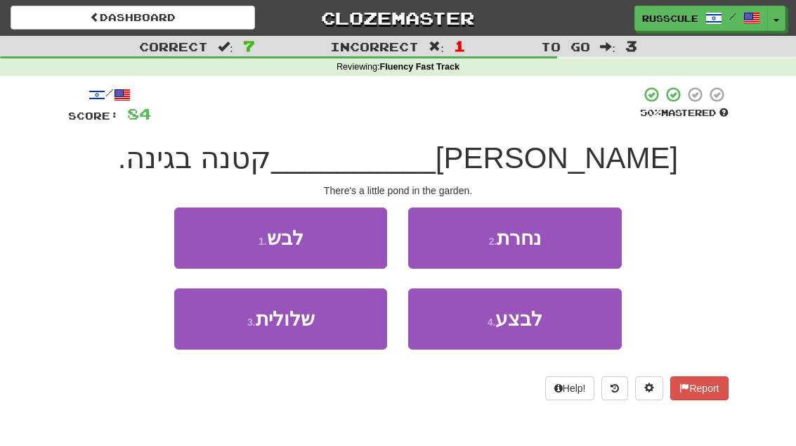
click at [221, 334] on button "3 . שלולית" at bounding box center [280, 318] width 213 height 61
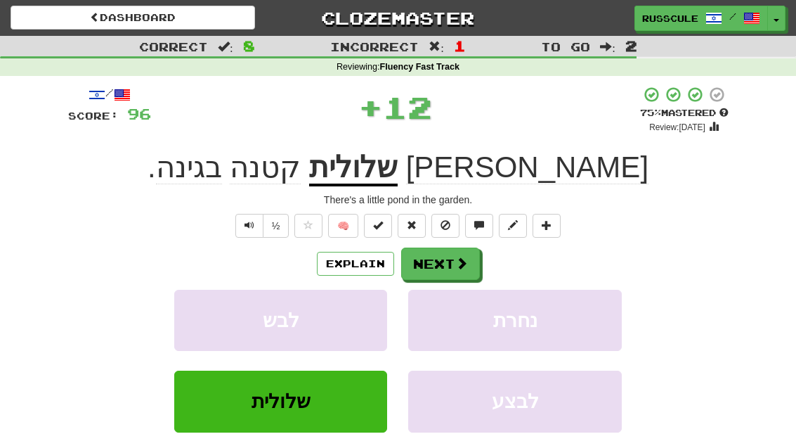
click at [446, 269] on button "Next" at bounding box center [440, 263] width 79 height 32
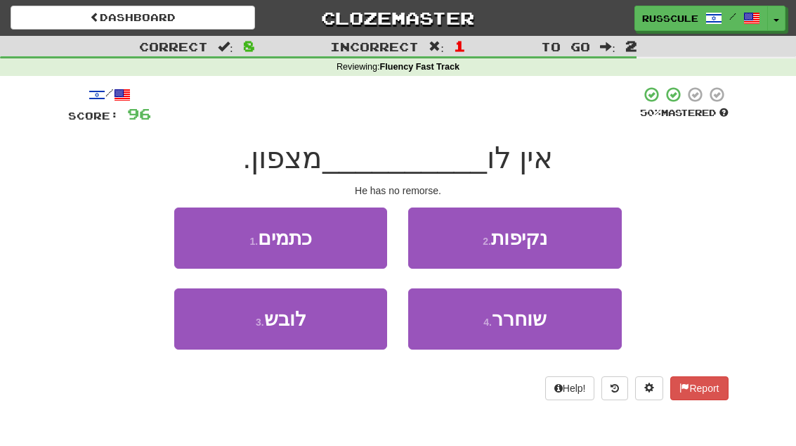
click at [582, 242] on button "2 . נקיפות" at bounding box center [514, 237] width 213 height 61
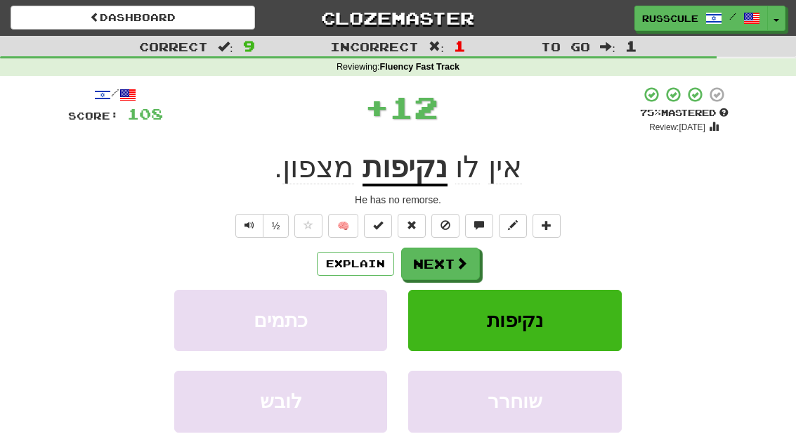
click at [461, 263] on span at bounding box center [461, 263] width 13 height 13
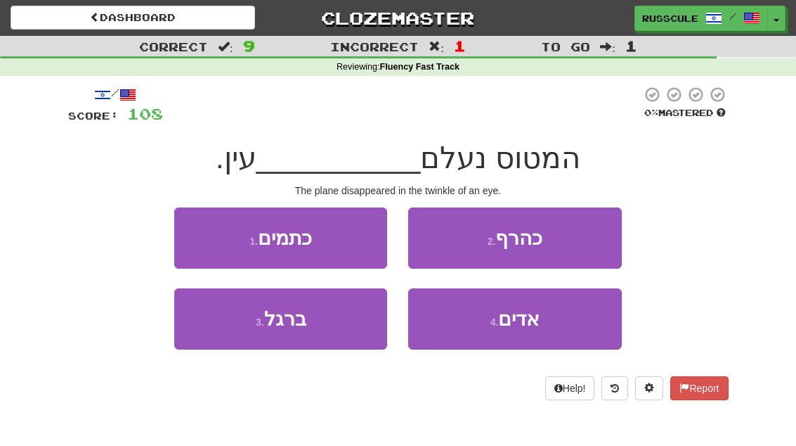
click at [582, 245] on button "2 . כהרף" at bounding box center [514, 237] width 213 height 61
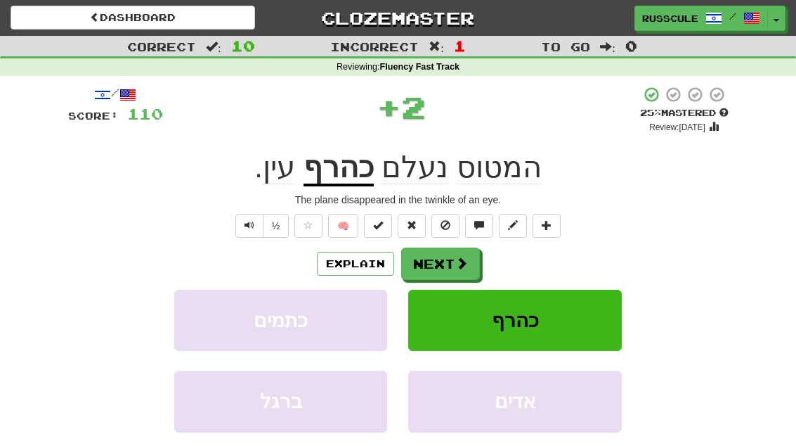
click at [443, 273] on button "Next" at bounding box center [440, 263] width 79 height 32
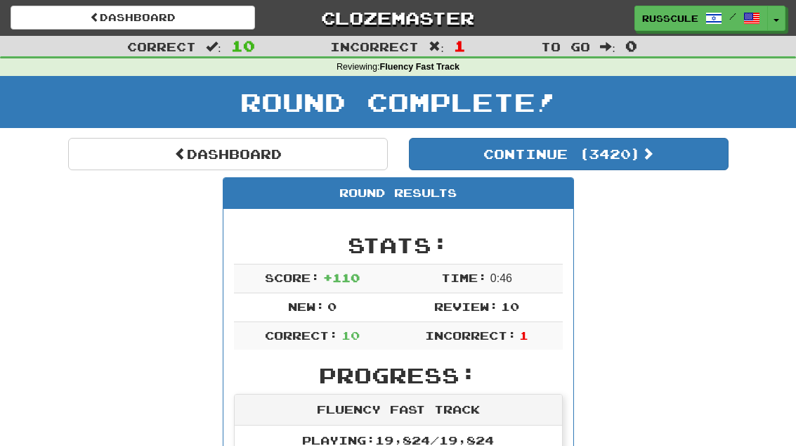
click at [687, 158] on button "Continue ( 3420 )" at bounding box center [569, 154] width 320 height 32
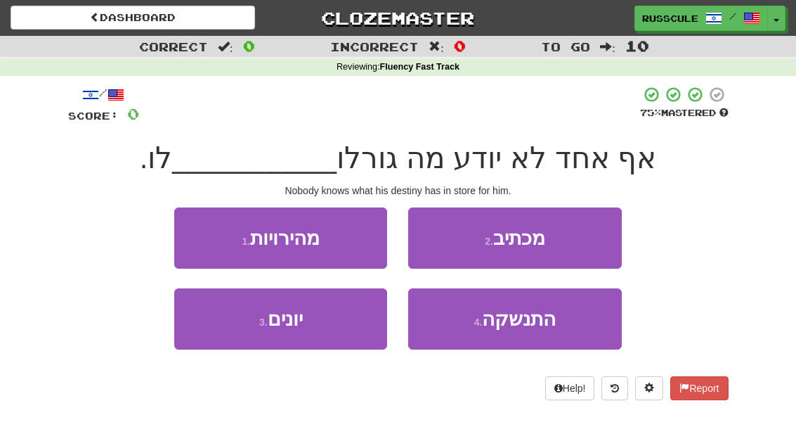
click at [574, 241] on button "2 . מכתיב" at bounding box center [514, 237] width 213 height 61
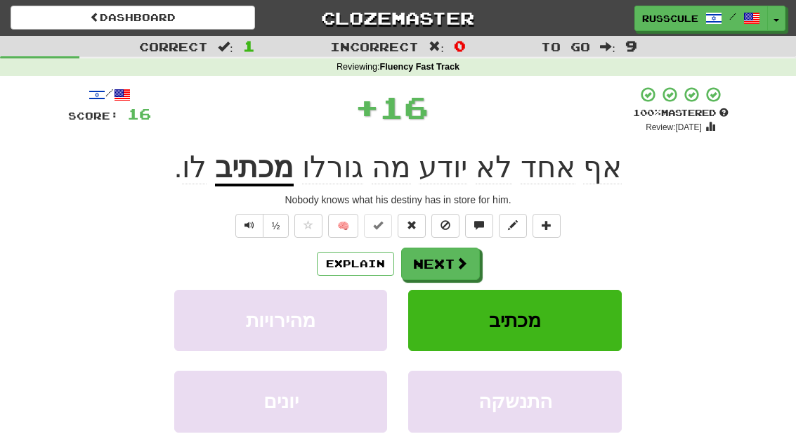
click at [459, 274] on button "Next" at bounding box center [440, 263] width 79 height 32
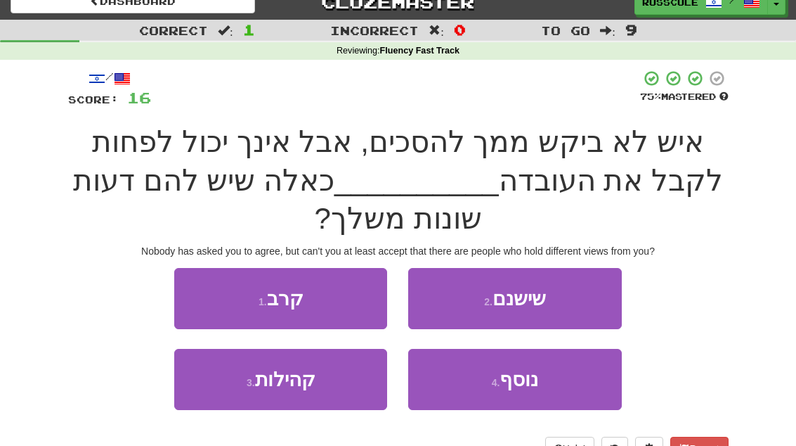
scroll to position [23, 0]
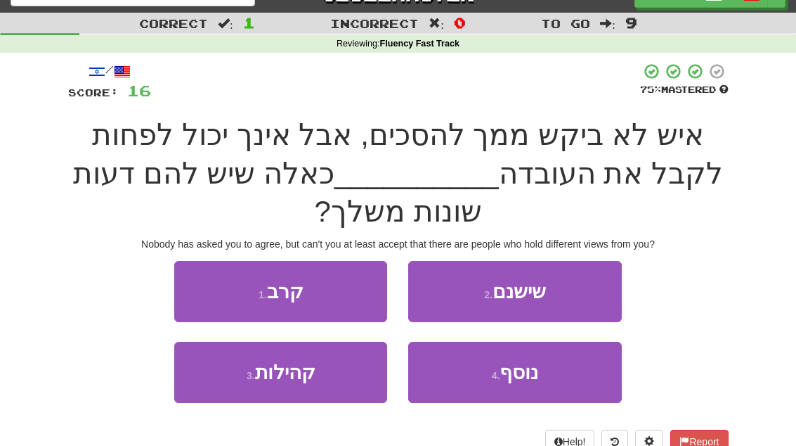
click at [551, 299] on button "2 . שישנם" at bounding box center [514, 291] width 213 height 61
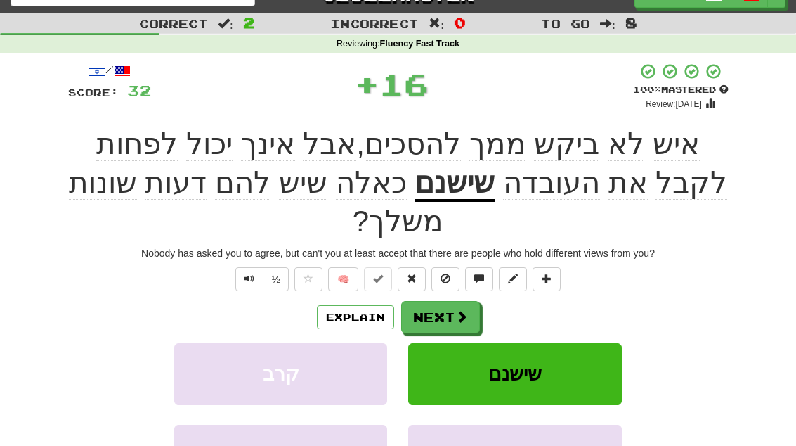
click at [453, 301] on button "Next" at bounding box center [440, 317] width 79 height 32
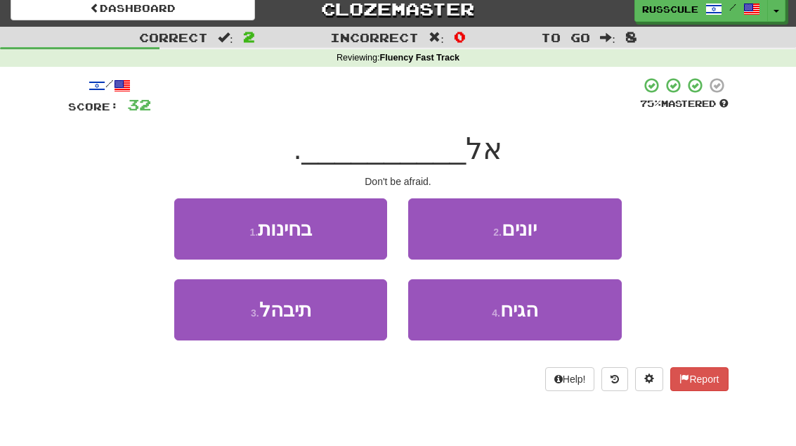
scroll to position [9, 0]
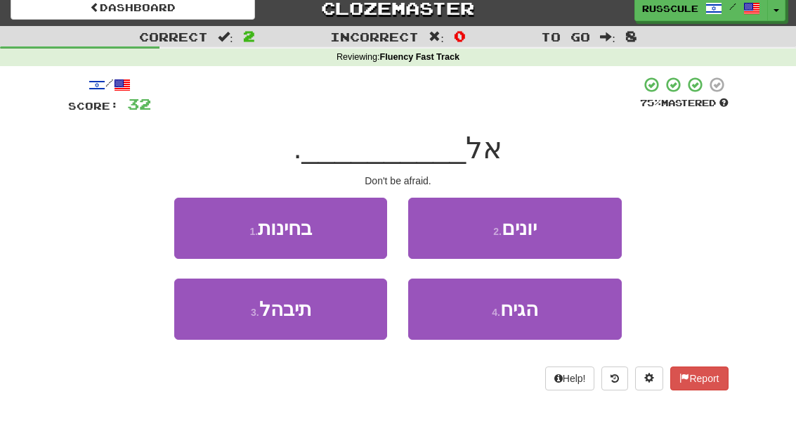
click at [219, 322] on button "3 . תיבהל" at bounding box center [280, 309] width 213 height 61
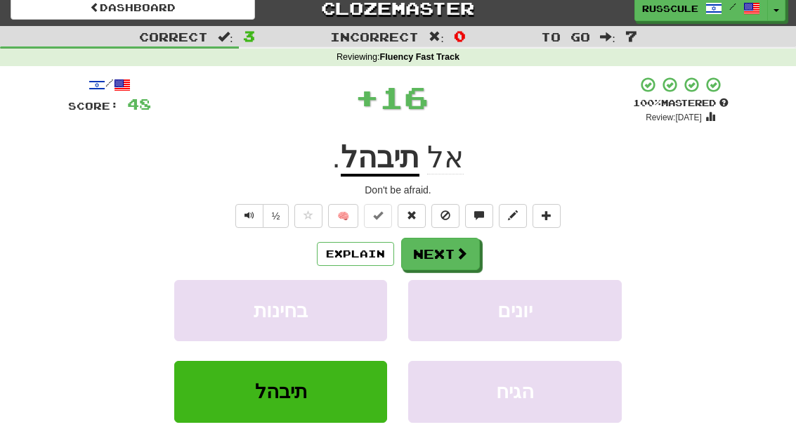
click at [449, 260] on button "Next" at bounding box center [440, 254] width 79 height 32
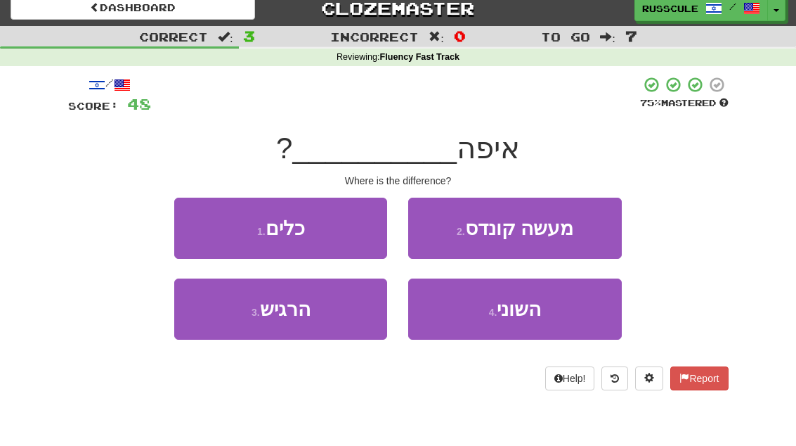
click at [521, 320] on button "4 . השוני" at bounding box center [514, 308] width 213 height 61
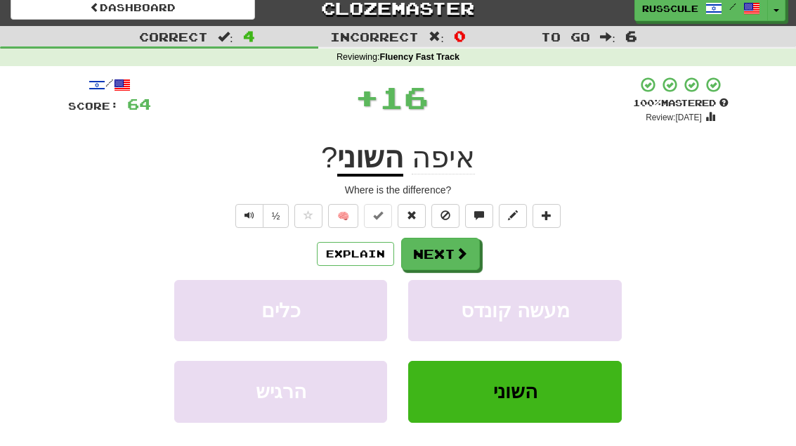
click at [461, 258] on span at bounding box center [461, 253] width 13 height 13
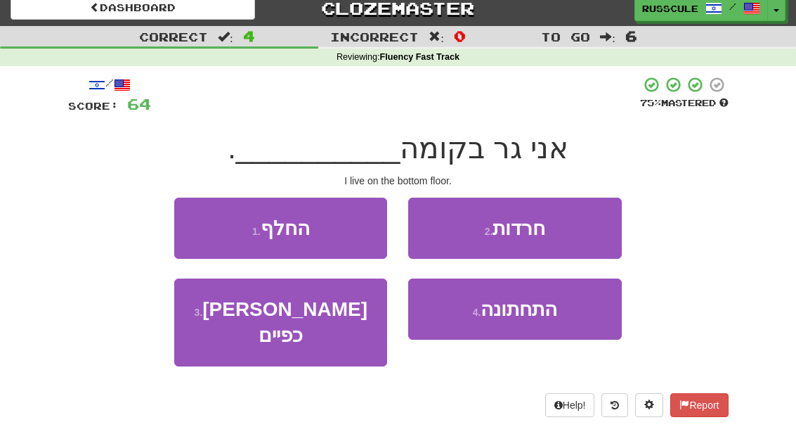
click at [526, 315] on span "התחתונה" at bounding box center [519, 309] width 77 height 22
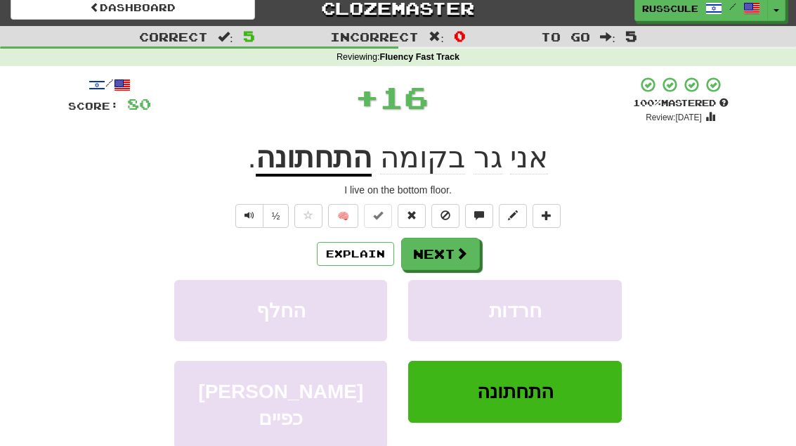
click at [460, 261] on button "Next" at bounding box center [440, 254] width 79 height 32
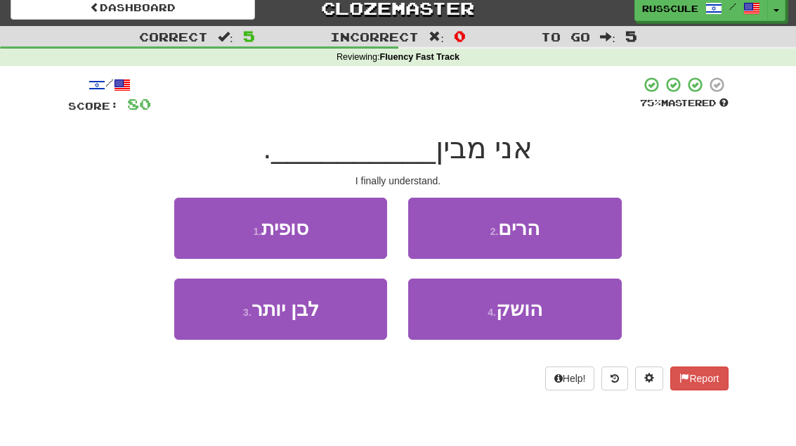
click at [181, 231] on button "1 . סופית" at bounding box center [280, 227] width 213 height 61
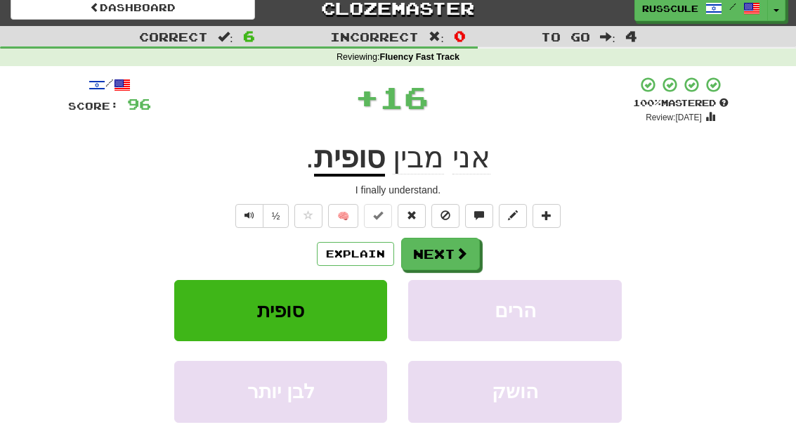
click at [465, 268] on button "Next" at bounding box center [440, 254] width 79 height 32
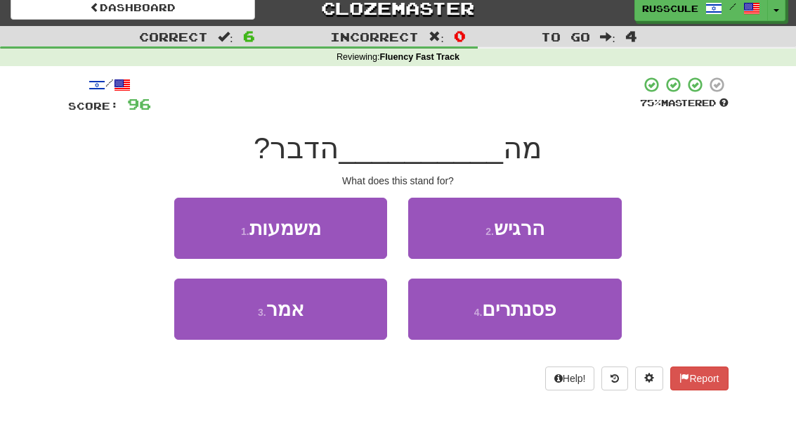
click at [219, 333] on button "3 . אמר" at bounding box center [280, 308] width 213 height 61
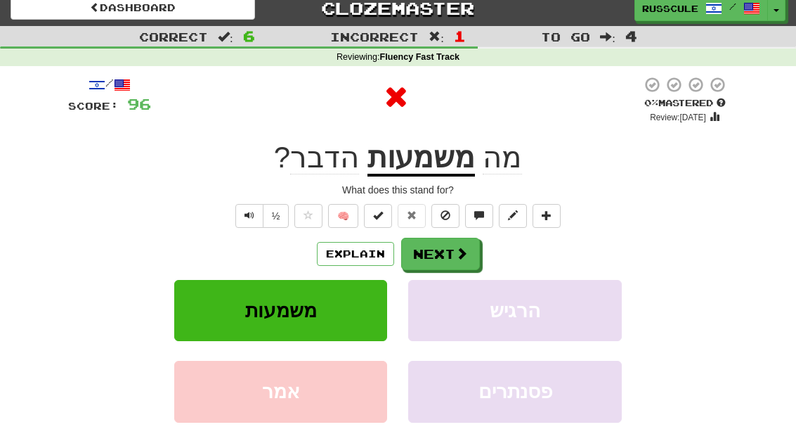
click at [458, 258] on span at bounding box center [461, 253] width 13 height 13
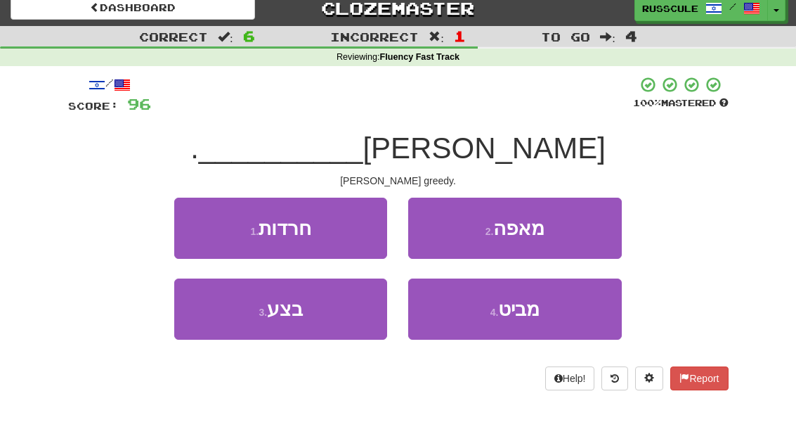
click at [220, 334] on button "3 . בצע" at bounding box center [280, 308] width 213 height 61
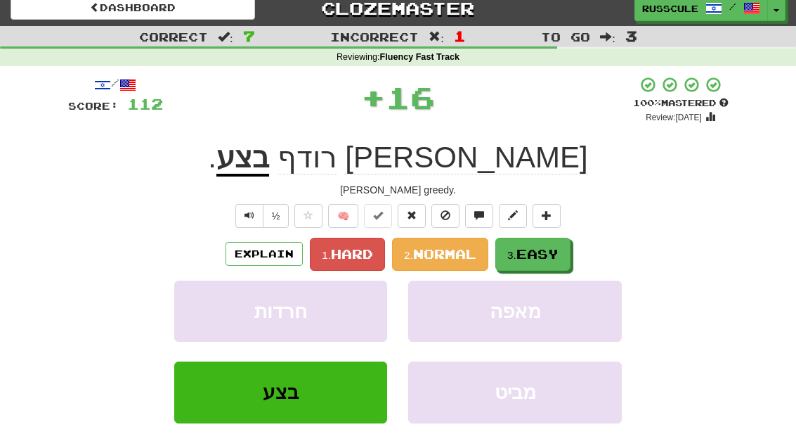
click at [544, 255] on span "Easy" at bounding box center [538, 253] width 42 height 15
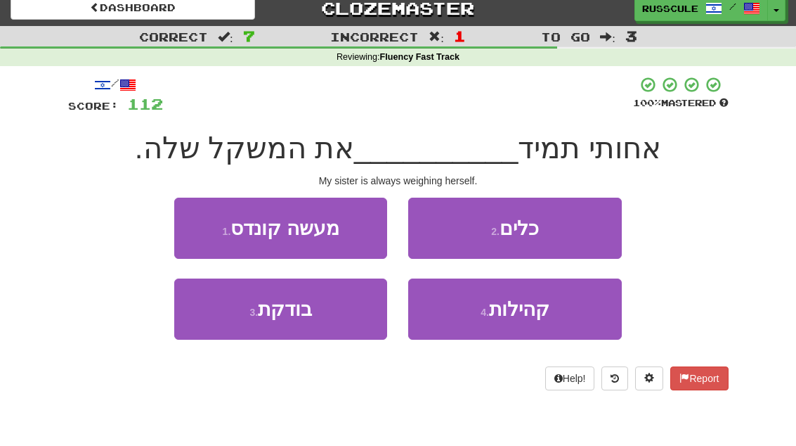
click at [212, 326] on button "3 . בודקת" at bounding box center [280, 308] width 213 height 61
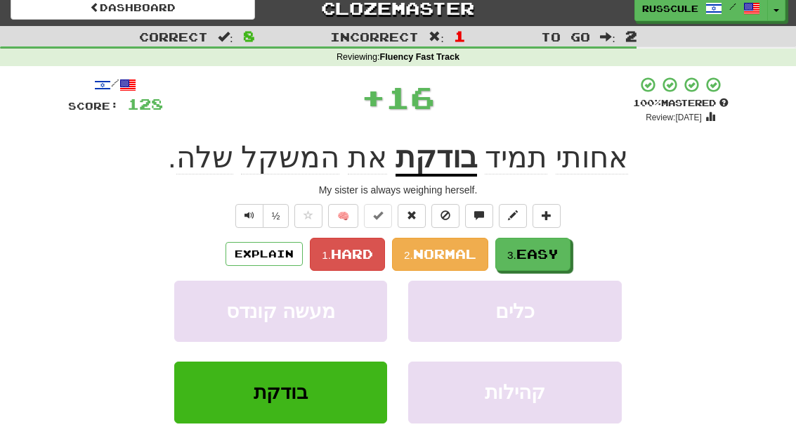
click at [548, 258] on span "Easy" at bounding box center [538, 253] width 42 height 15
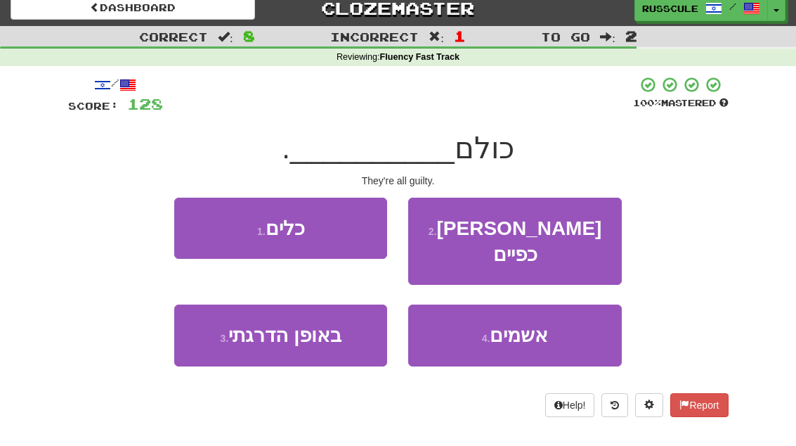
click at [530, 320] on button "4 . אשמים" at bounding box center [514, 334] width 213 height 61
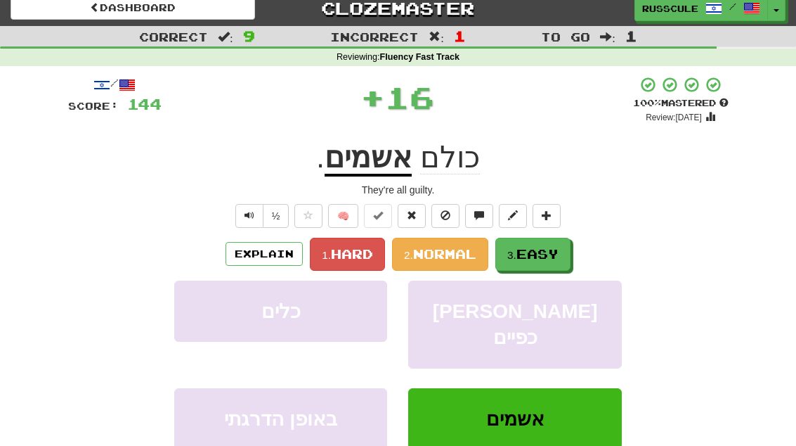
click at [549, 263] on button "3. Easy" at bounding box center [533, 254] width 75 height 33
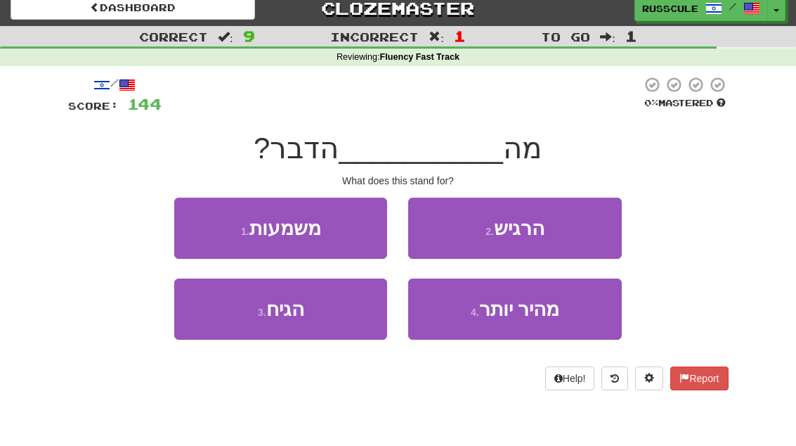
click at [196, 229] on button "1 . משמעות" at bounding box center [280, 227] width 213 height 61
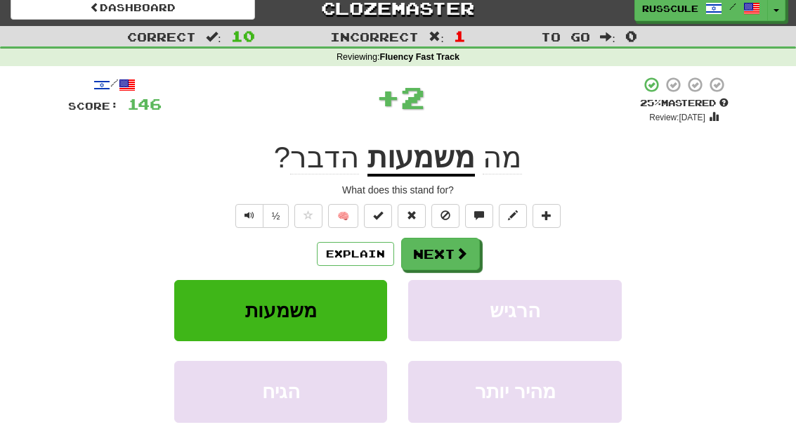
click at [459, 259] on button "Next" at bounding box center [440, 254] width 79 height 32
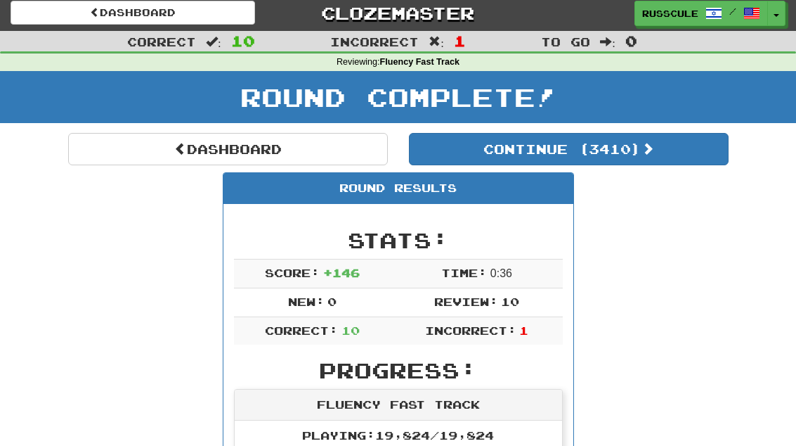
scroll to position [0, 0]
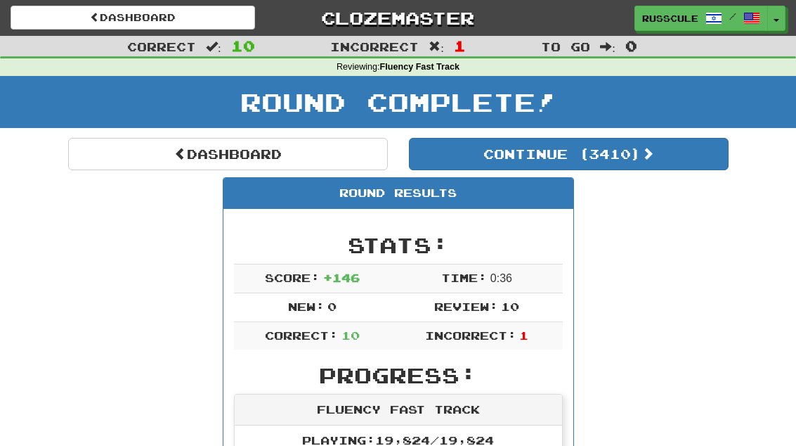
click at [161, 166] on link "Dashboard" at bounding box center [228, 154] width 320 height 32
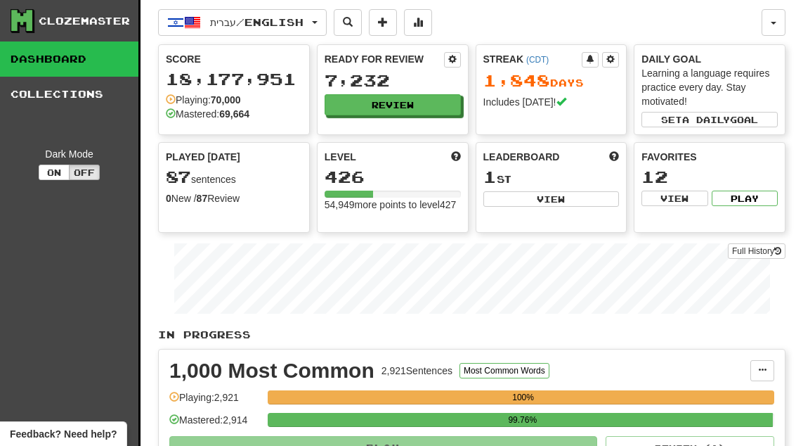
click at [427, 112] on button "Review" at bounding box center [393, 104] width 136 height 21
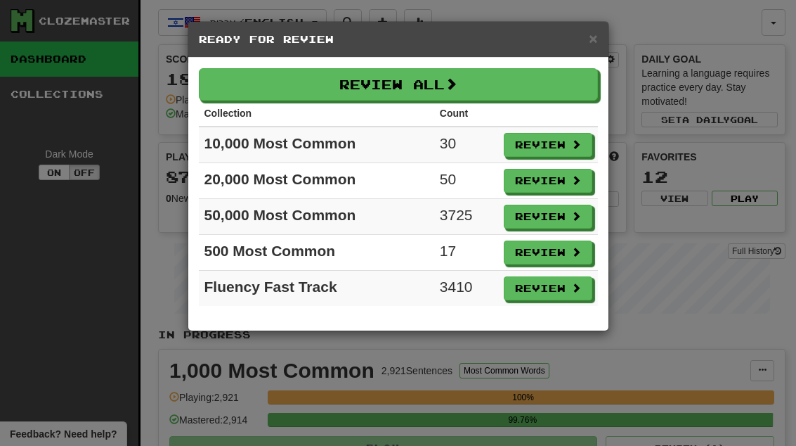
click at [562, 256] on button "Review" at bounding box center [548, 252] width 89 height 24
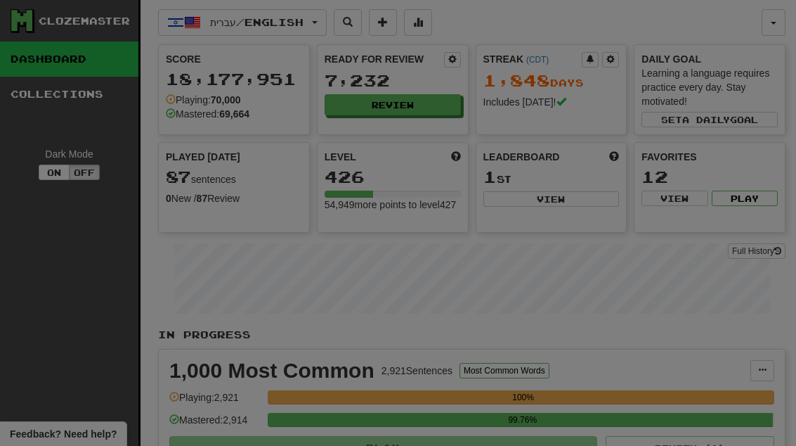
select select "**"
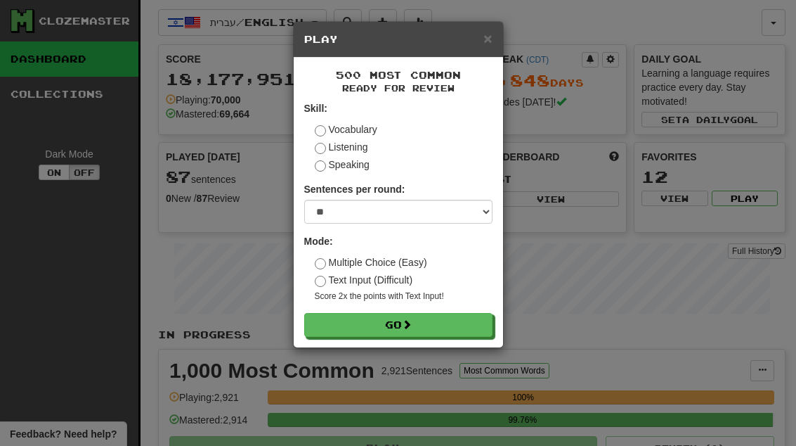
click at [458, 328] on button "Go" at bounding box center [398, 325] width 188 height 24
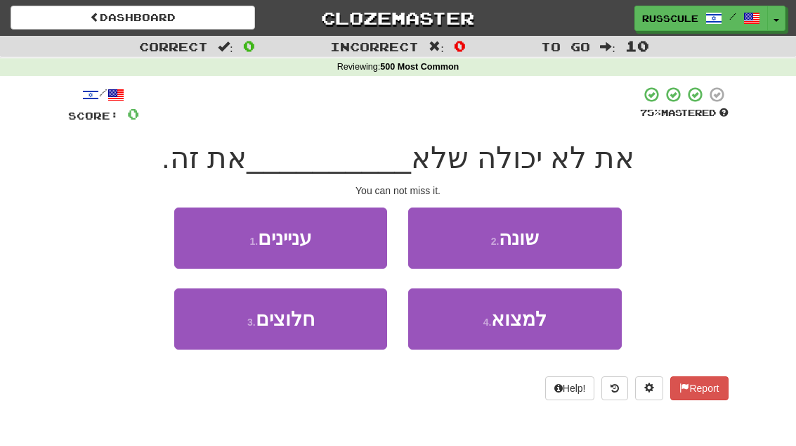
click at [510, 326] on span "למצוא" at bounding box center [519, 319] width 56 height 22
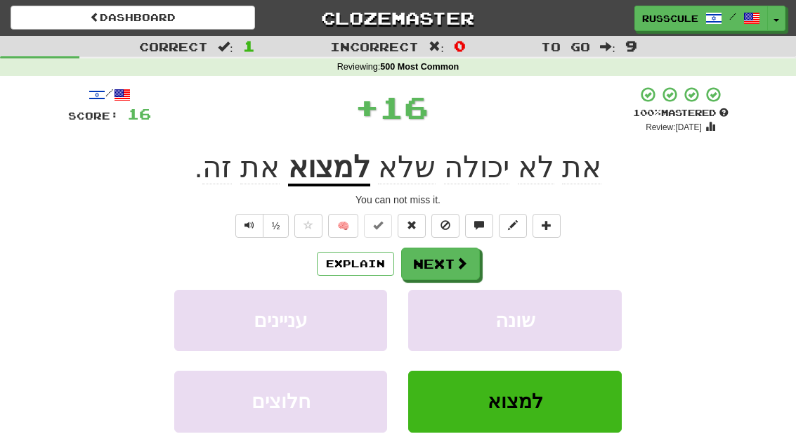
click at [453, 266] on button "Next" at bounding box center [440, 263] width 79 height 32
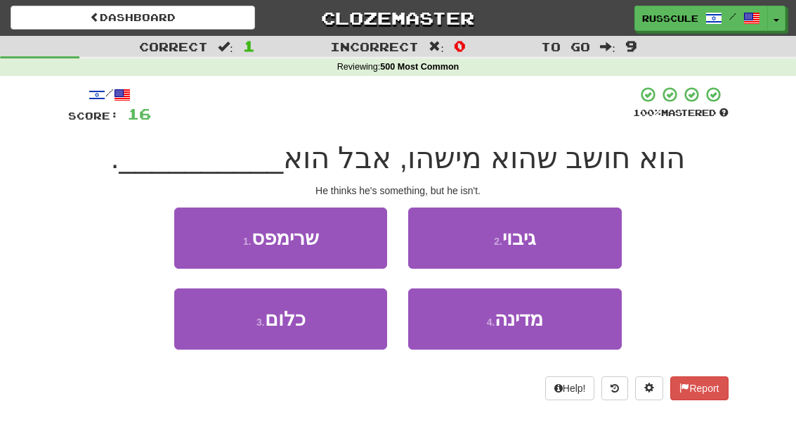
click at [240, 344] on button "3 . כלום" at bounding box center [280, 318] width 213 height 61
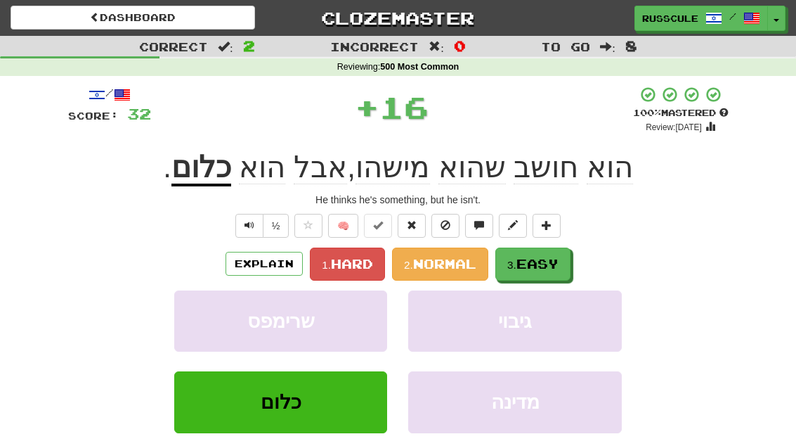
click at [526, 271] on button "3. Easy" at bounding box center [533, 263] width 75 height 33
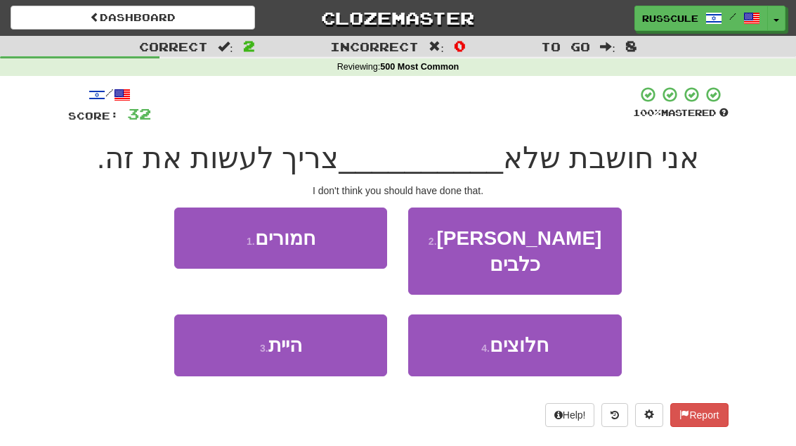
click at [223, 342] on button "3 . היית" at bounding box center [280, 344] width 213 height 61
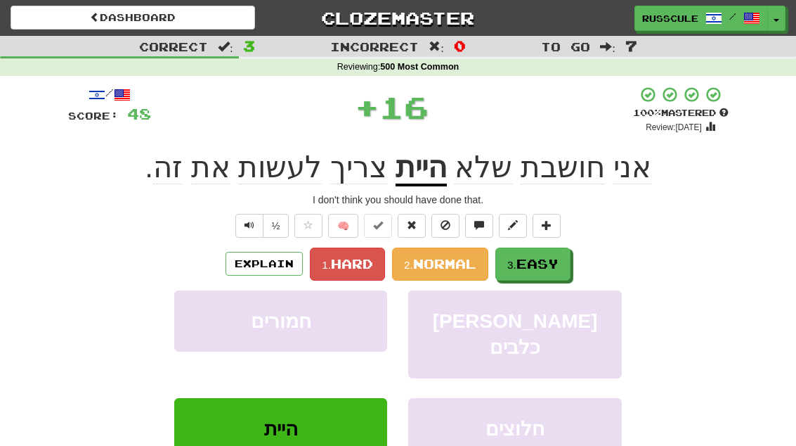
click at [553, 262] on span "Easy" at bounding box center [538, 263] width 42 height 15
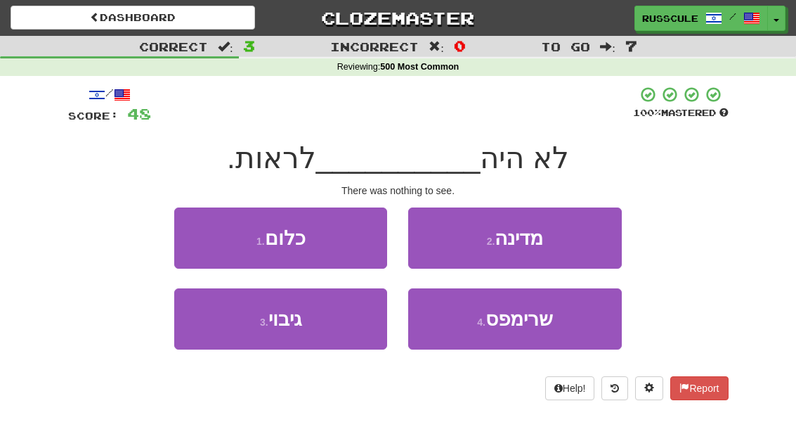
click at [197, 239] on button "1 . כלום" at bounding box center [280, 237] width 213 height 61
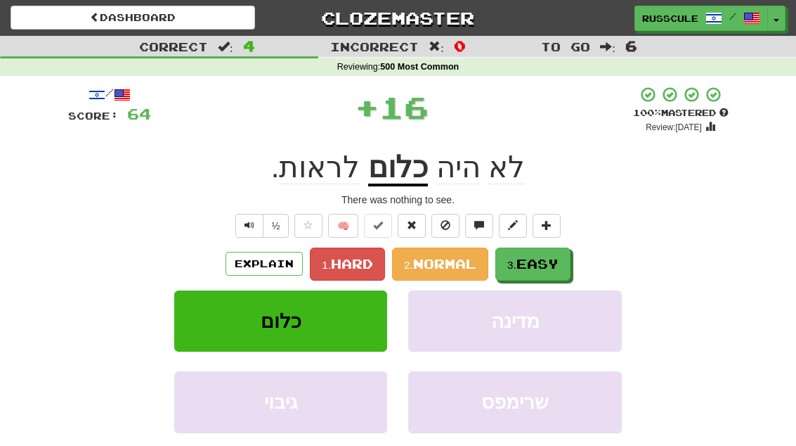
click at [550, 268] on span "Easy" at bounding box center [538, 263] width 42 height 15
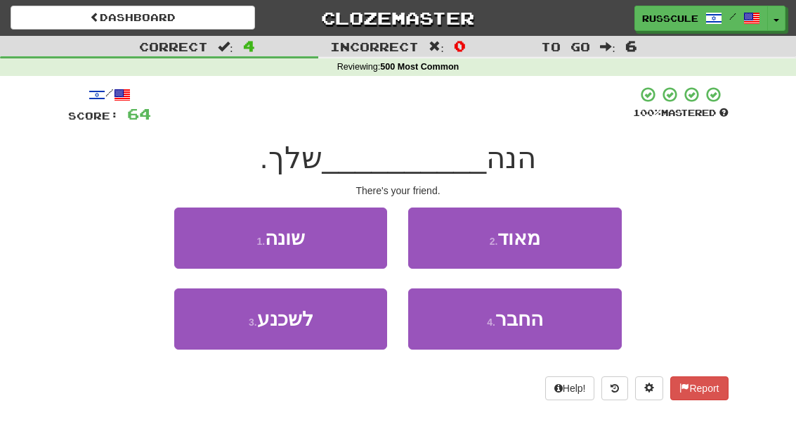
click at [536, 330] on button "4 . החבר" at bounding box center [514, 318] width 213 height 61
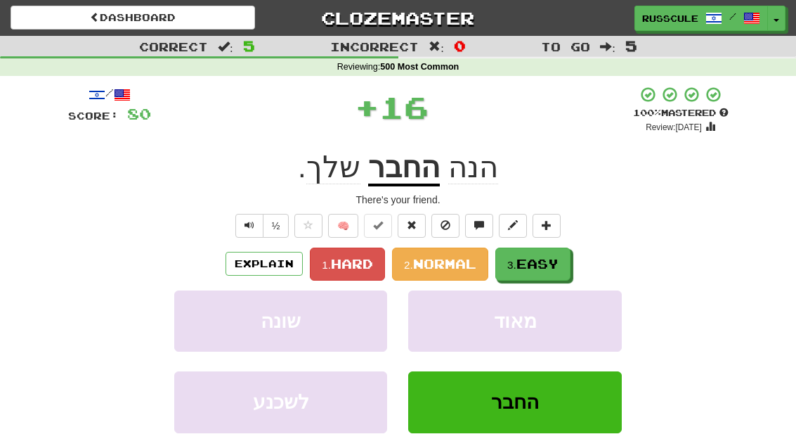
click at [559, 261] on span "Easy" at bounding box center [538, 263] width 42 height 15
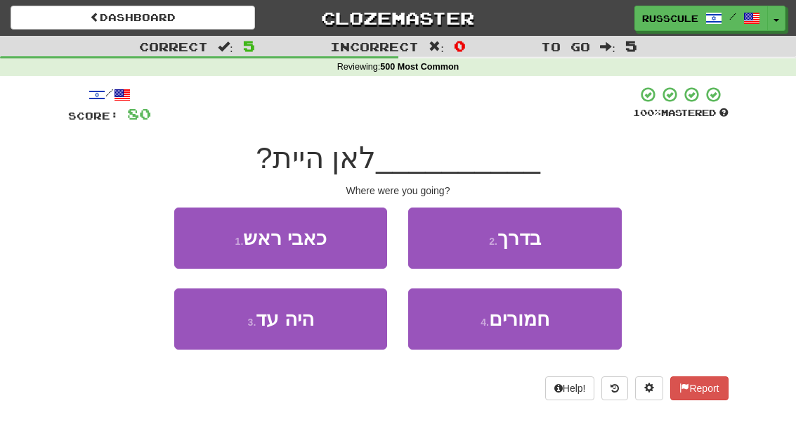
click at [584, 239] on button "2 . בדרך" at bounding box center [514, 237] width 213 height 61
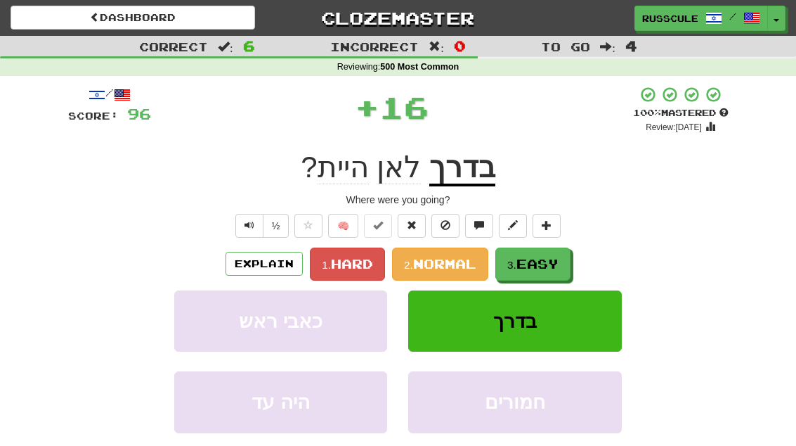
click at [548, 262] on span "Easy" at bounding box center [538, 263] width 42 height 15
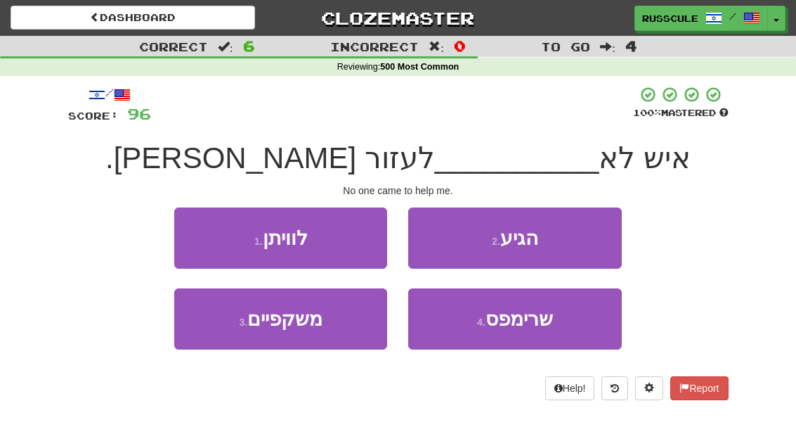
click at [574, 247] on button "2 . הגיע" at bounding box center [514, 237] width 213 height 61
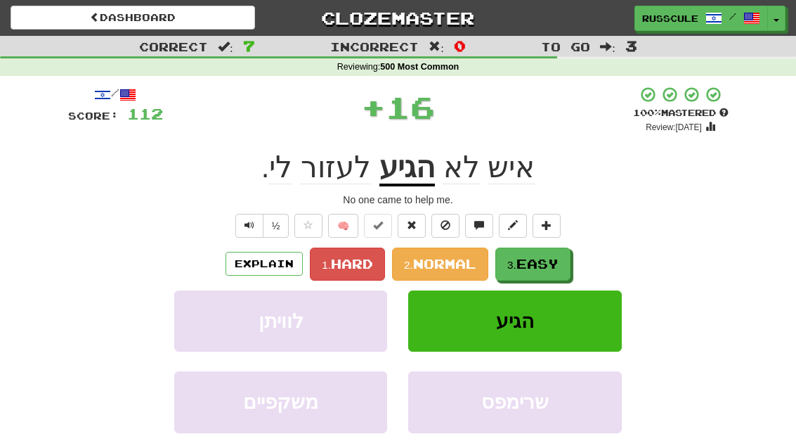
click at [550, 265] on span "Easy" at bounding box center [538, 263] width 42 height 15
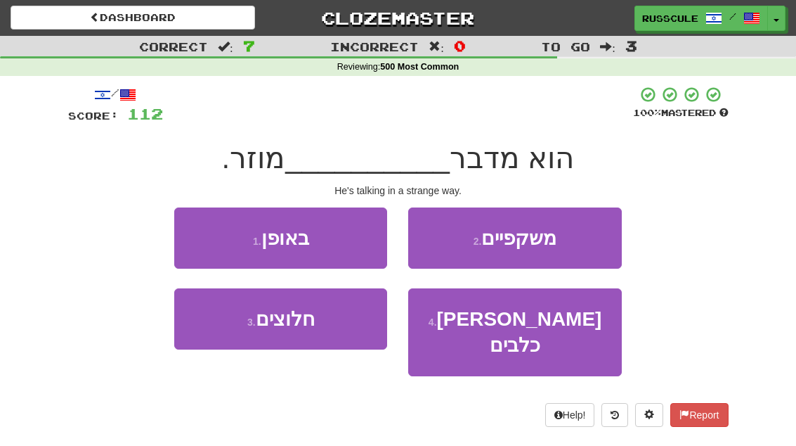
click at [193, 240] on button "1 . באופן" at bounding box center [280, 237] width 213 height 61
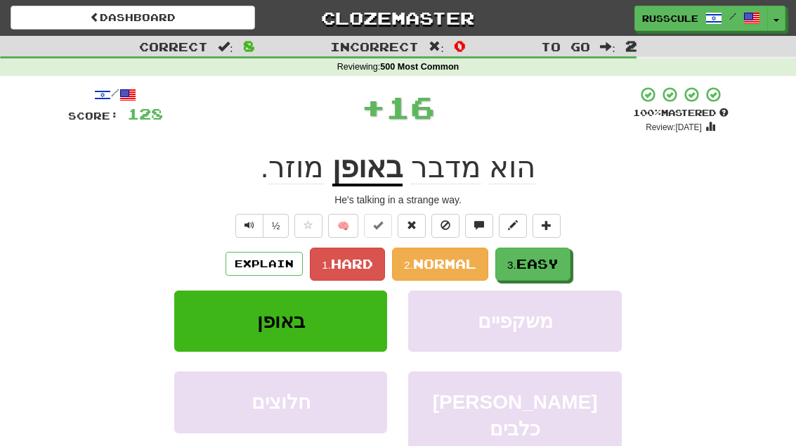
click at [556, 263] on span "Easy" at bounding box center [538, 263] width 42 height 15
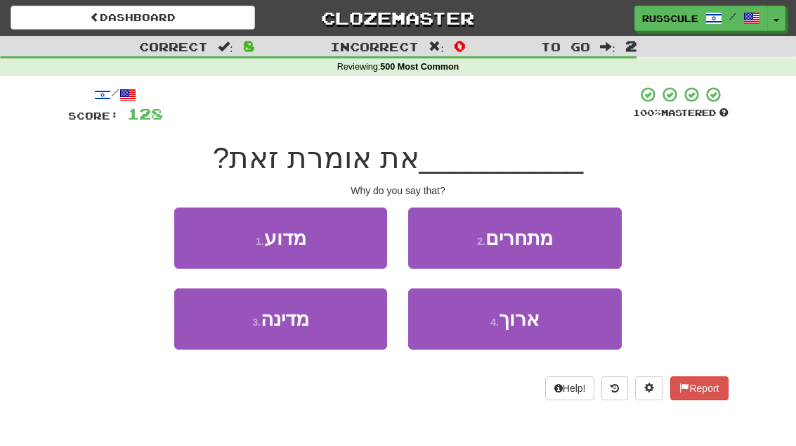
click at [195, 241] on button "1 . מדוע" at bounding box center [280, 237] width 213 height 61
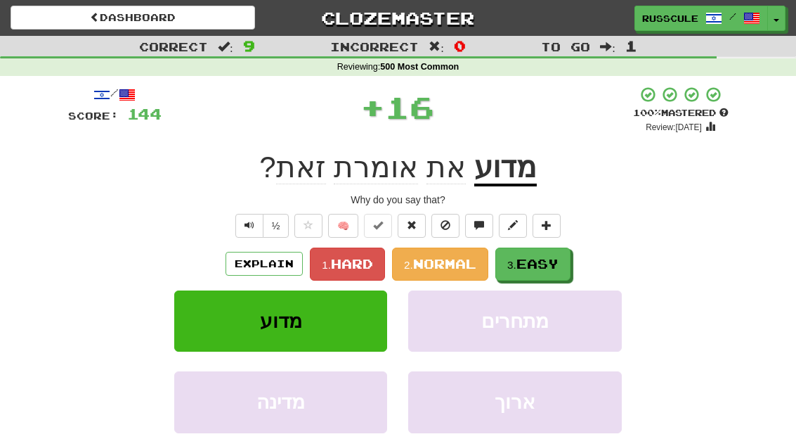
click at [550, 265] on span "Easy" at bounding box center [538, 263] width 42 height 15
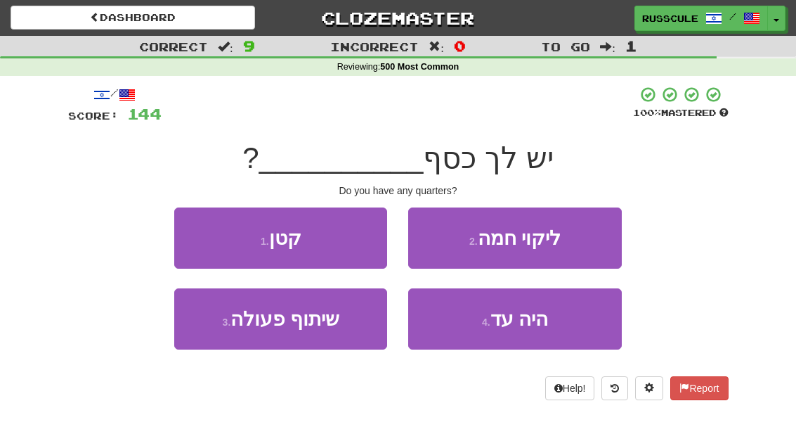
click at [192, 237] on button "1 . קטן" at bounding box center [280, 237] width 213 height 61
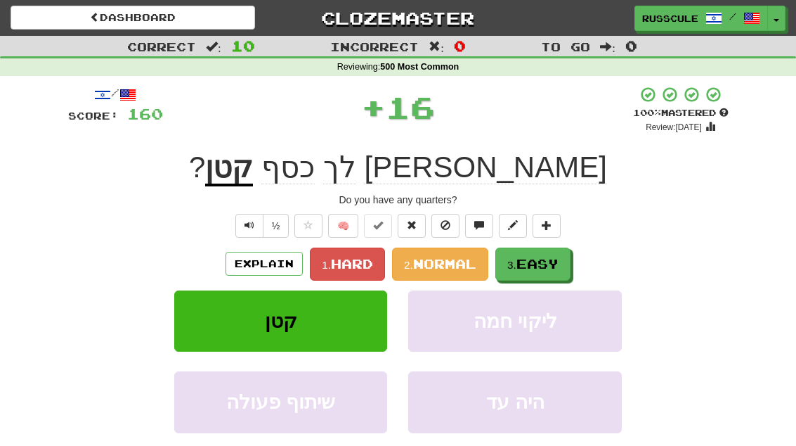
click at [541, 268] on span "Easy" at bounding box center [538, 263] width 42 height 15
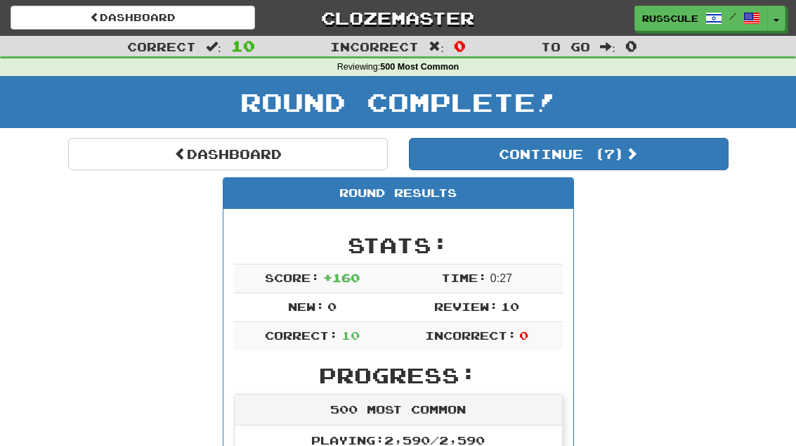
click at [692, 162] on button "Continue ( 7 )" at bounding box center [569, 154] width 320 height 32
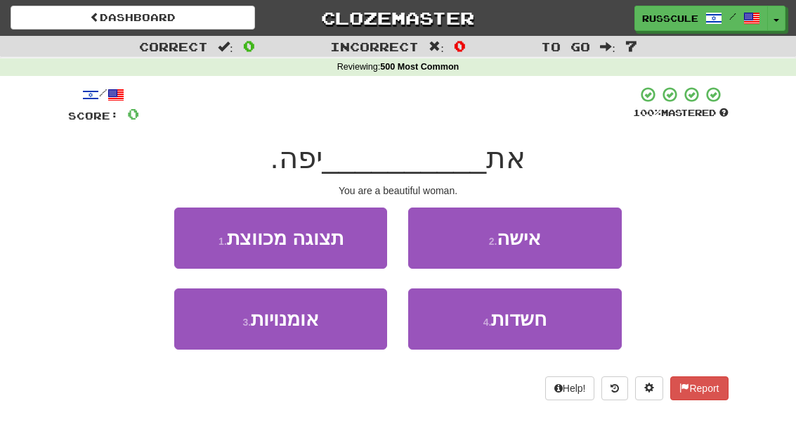
click at [583, 240] on button "2 . אישה" at bounding box center [514, 237] width 213 height 61
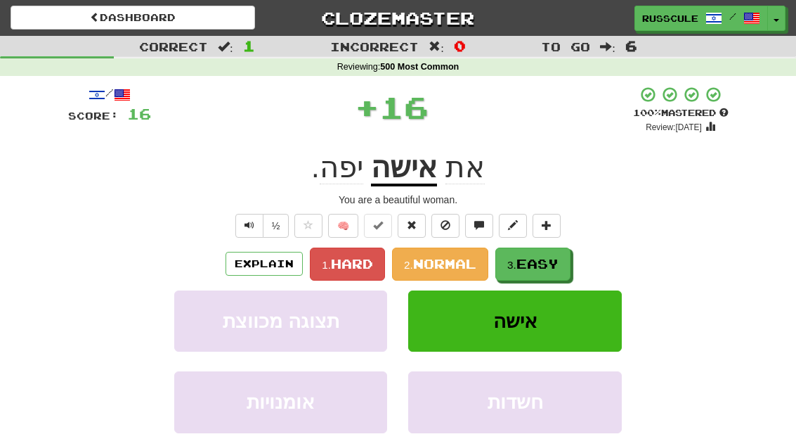
click at [544, 265] on span "Easy" at bounding box center [538, 263] width 42 height 15
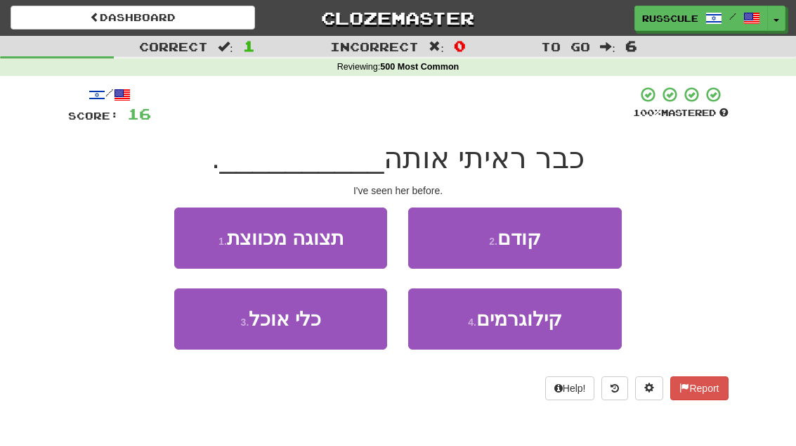
click at [575, 242] on button "2 . קודם" at bounding box center [514, 237] width 213 height 61
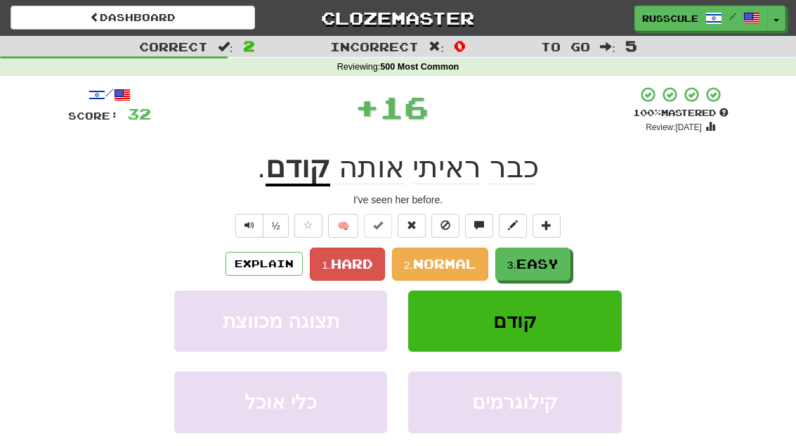
click at [543, 268] on span "Easy" at bounding box center [538, 263] width 42 height 15
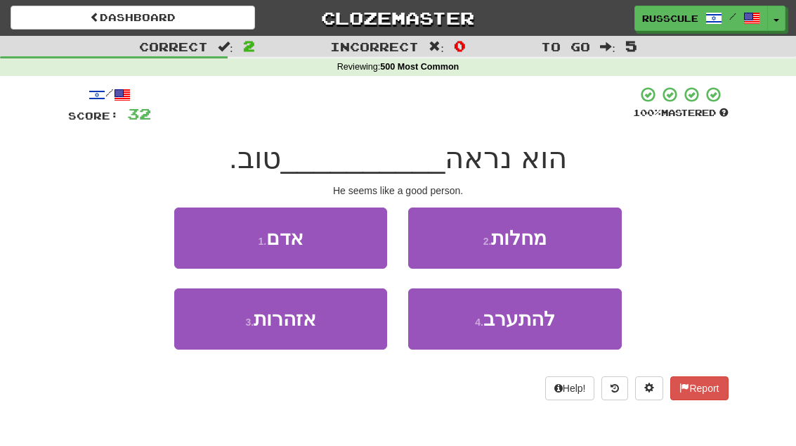
click at [189, 236] on button "1 . אדם" at bounding box center [280, 237] width 213 height 61
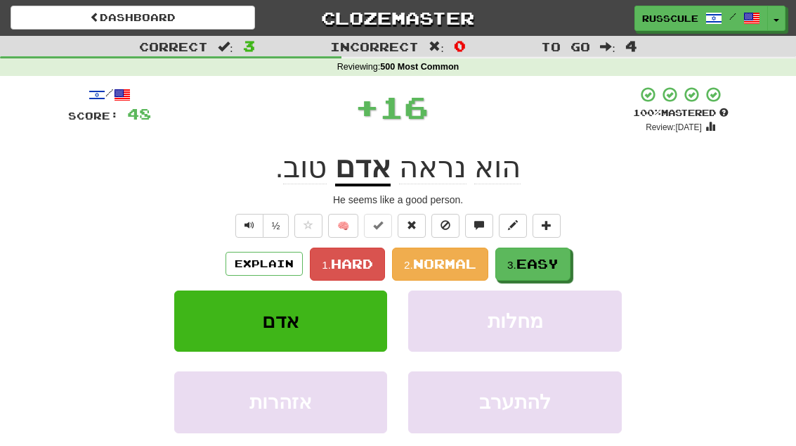
click at [549, 264] on span "Easy" at bounding box center [538, 263] width 42 height 15
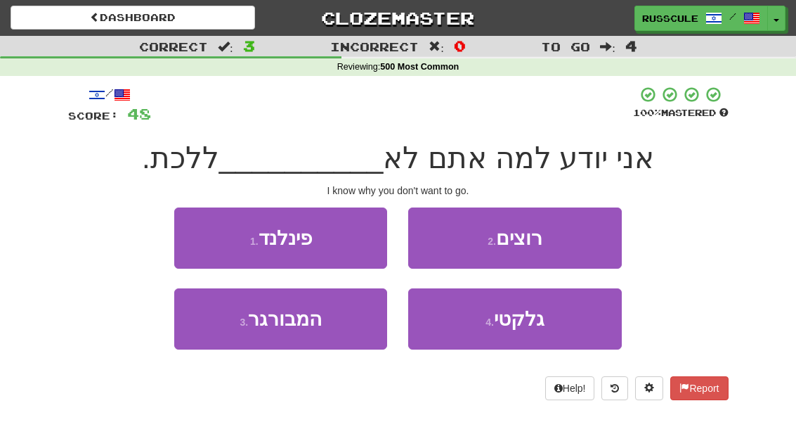
click at [568, 247] on button "2 . רוצים" at bounding box center [514, 237] width 213 height 61
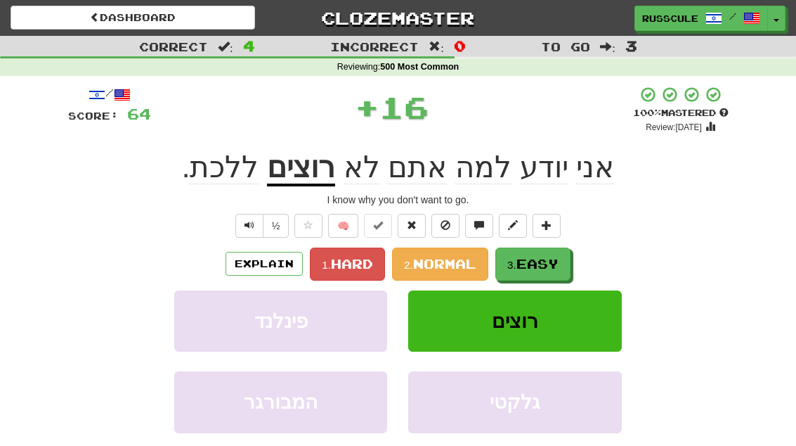
click at [540, 267] on span "Easy" at bounding box center [538, 263] width 42 height 15
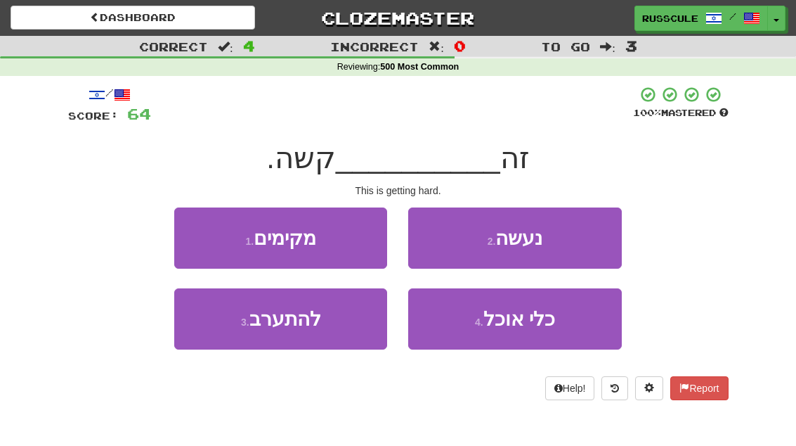
click at [571, 241] on button "2 . נעשה" at bounding box center [514, 237] width 213 height 61
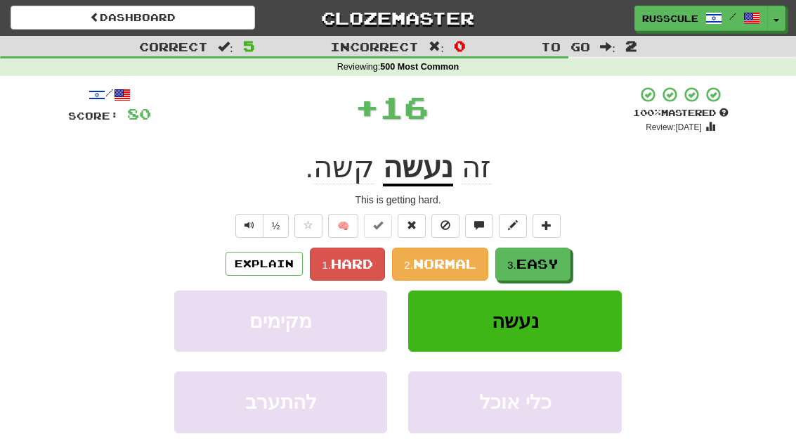
click at [541, 267] on span "Easy" at bounding box center [538, 263] width 42 height 15
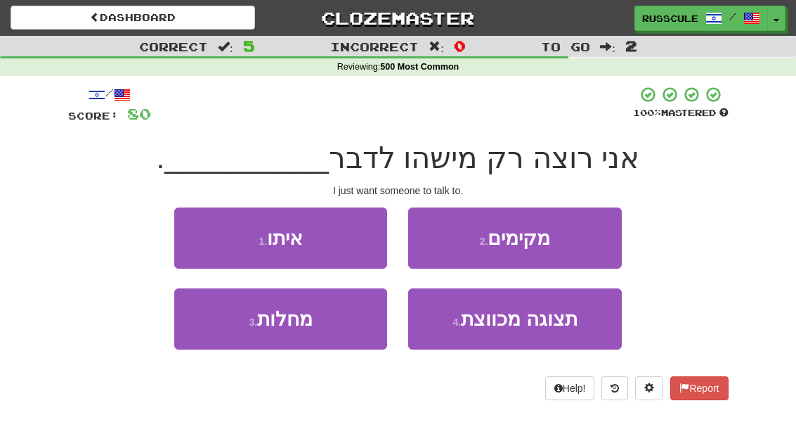
click at [193, 238] on button "1 . איתו" at bounding box center [280, 237] width 213 height 61
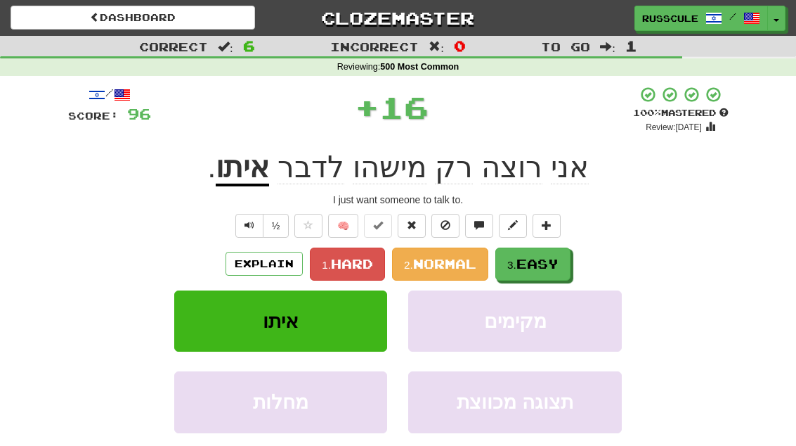
click at [548, 267] on span "Easy" at bounding box center [538, 263] width 42 height 15
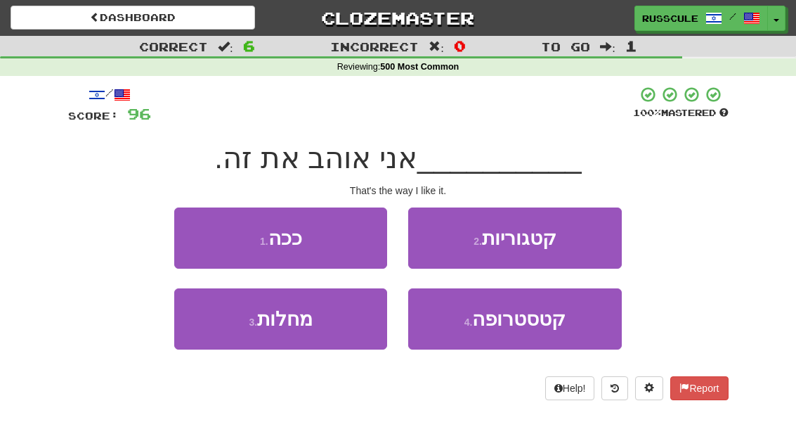
click at [193, 238] on button "1 . ככה" at bounding box center [280, 237] width 213 height 61
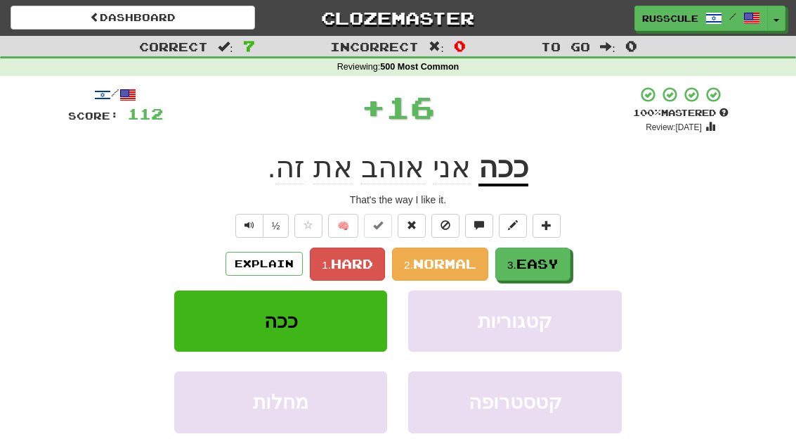
click at [550, 266] on span "Easy" at bounding box center [538, 263] width 42 height 15
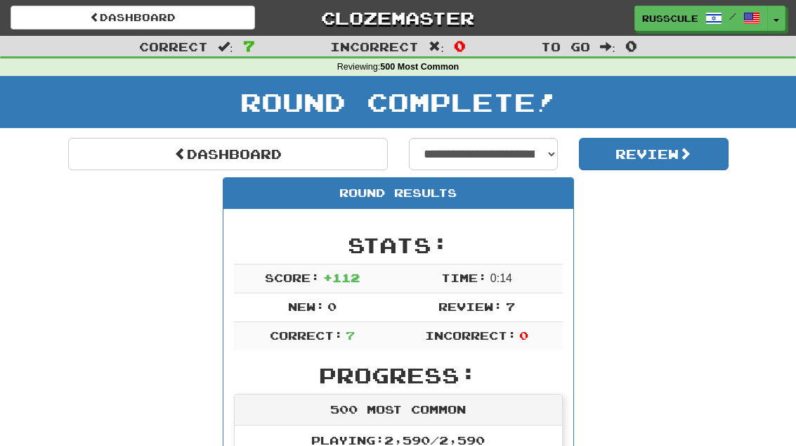
click at [110, 156] on link "Dashboard" at bounding box center [228, 154] width 320 height 32
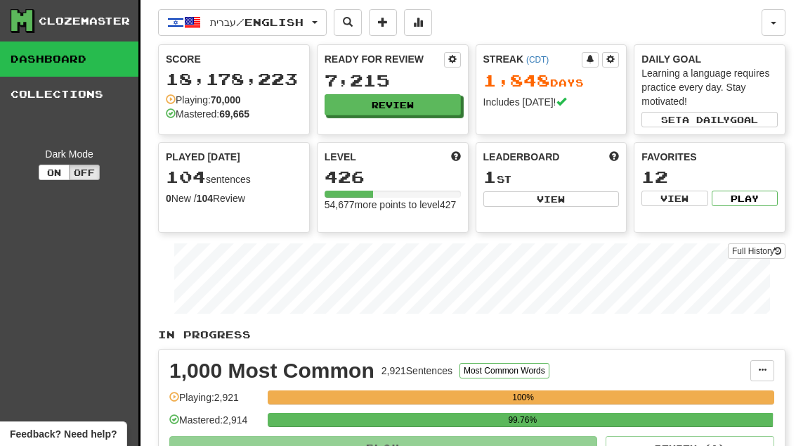
click at [571, 206] on button "View" at bounding box center [552, 198] width 136 height 15
select select "**********"
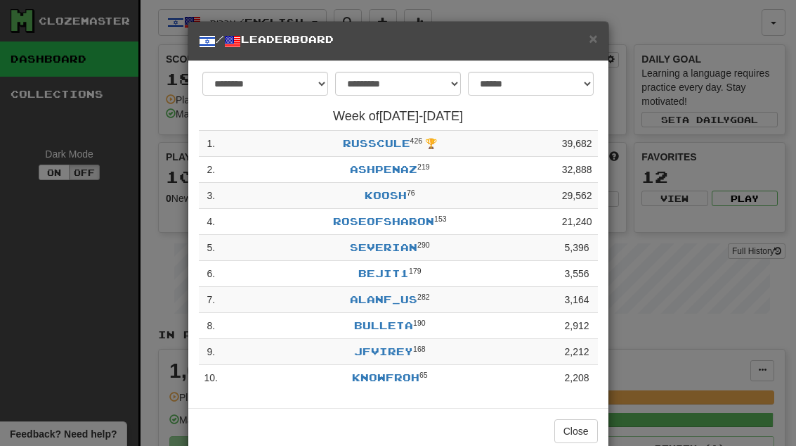
click at [580, 429] on button "Close" at bounding box center [577, 431] width 44 height 24
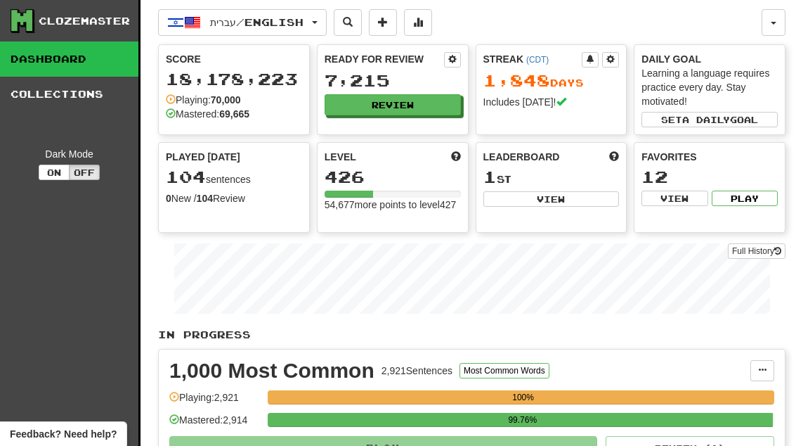
click at [423, 27] on span at bounding box center [418, 22] width 10 height 10
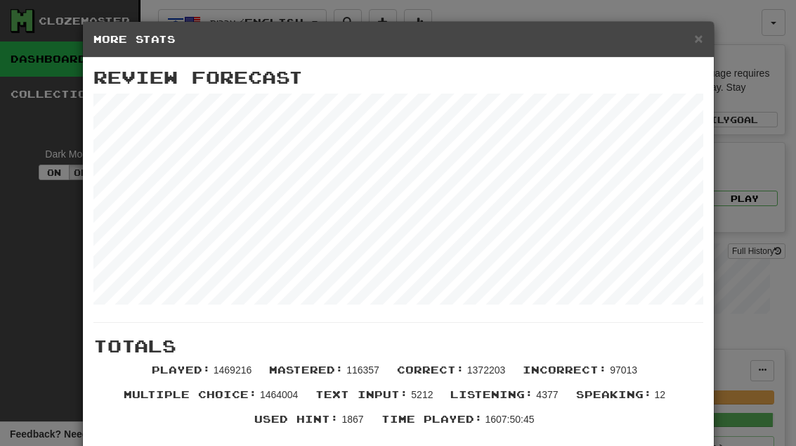
click at [701, 42] on span "×" at bounding box center [698, 38] width 8 height 16
